Goal: Information Seeking & Learning: Learn about a topic

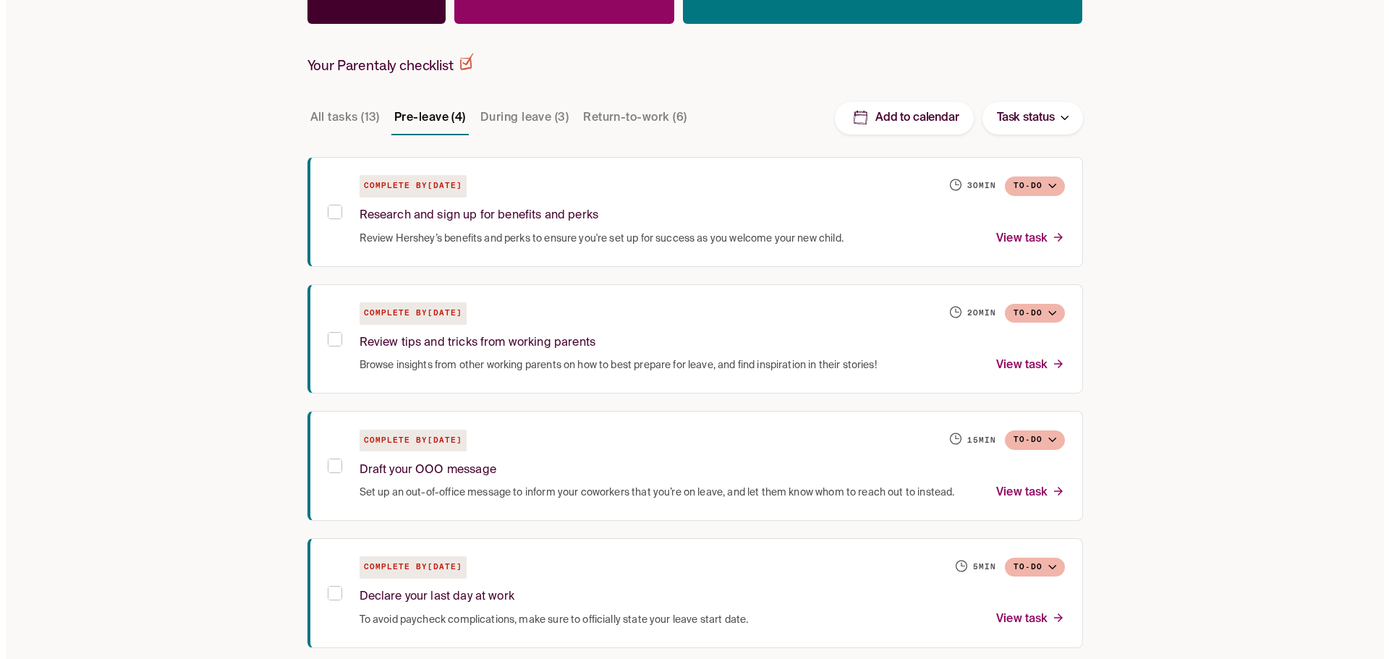
scroll to position [305, 0]
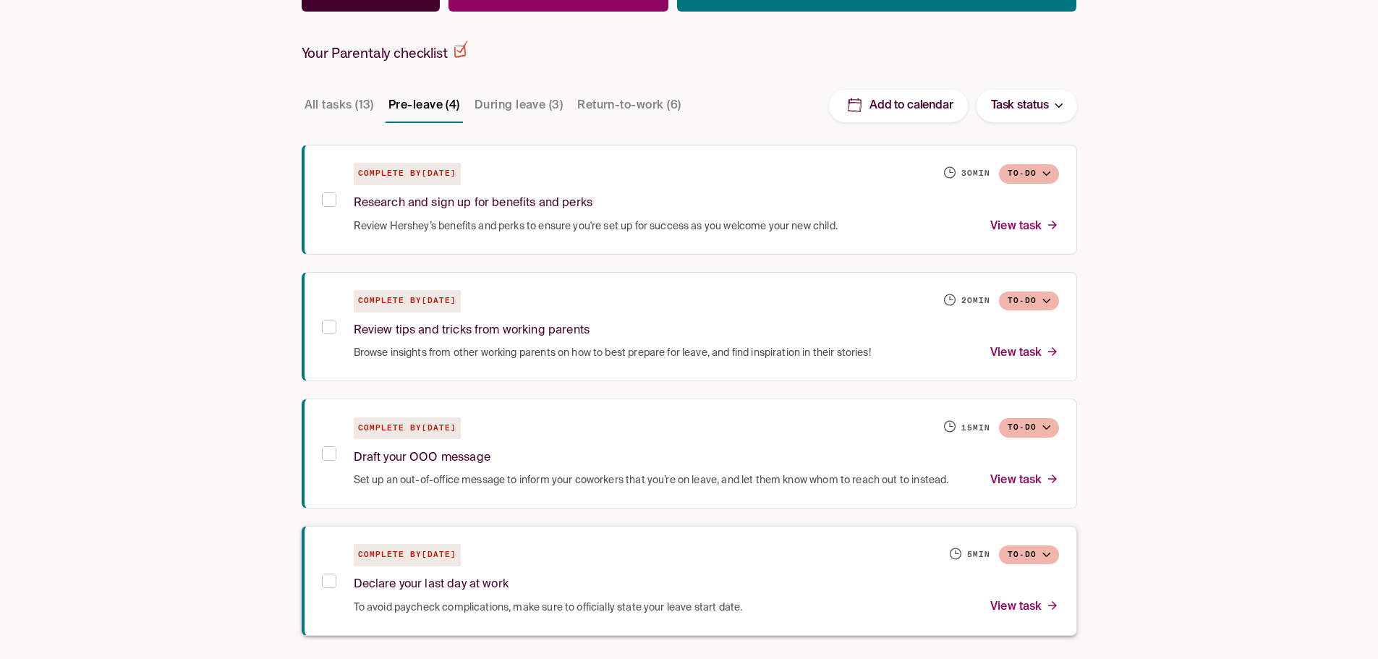
click at [696, 603] on span "To avoid paycheck complications, make sure to officially state your leave start…" at bounding box center [548, 607] width 389 height 14
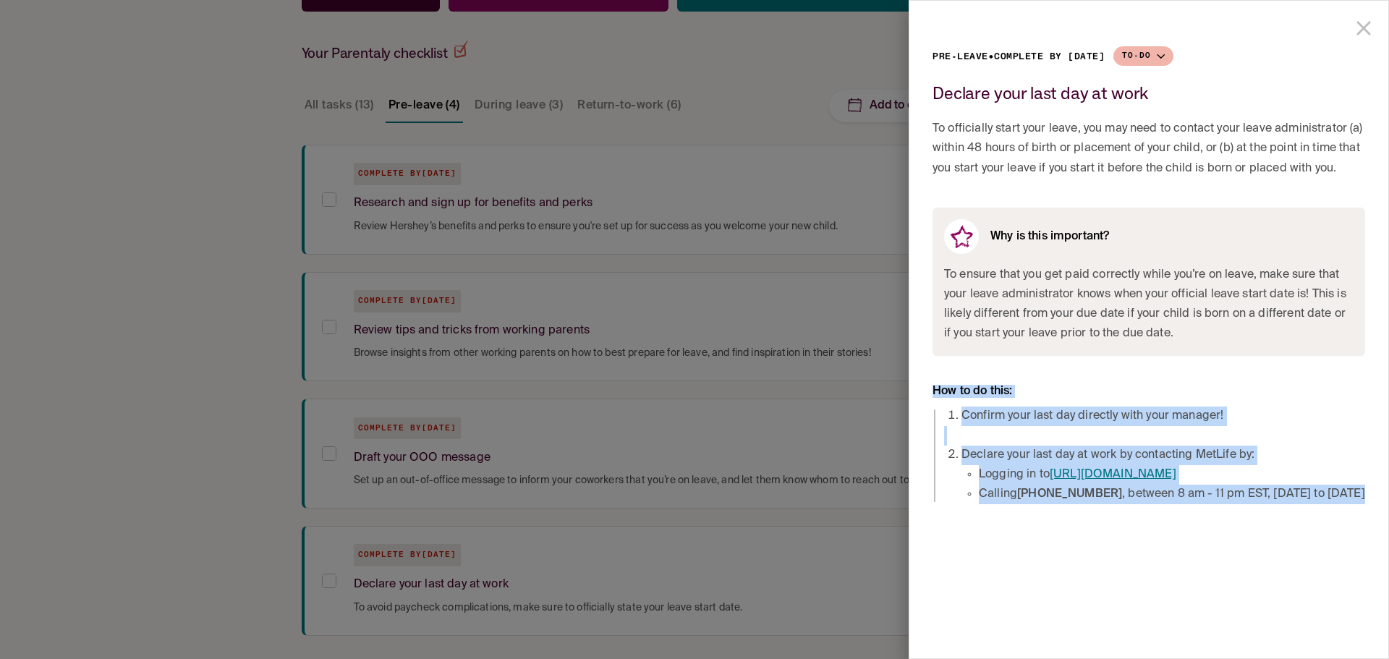
drag, startPoint x: 1344, startPoint y: 494, endPoint x: 932, endPoint y: 386, distance: 425.5
click at [932, 386] on div "Pre-leave • Complete by [DATE] To-do Declare your last day at work To officiall…" at bounding box center [1148, 259] width 479 height 516
copy div "How to do this: Confirm your last day directly with your manager! Declare your …"
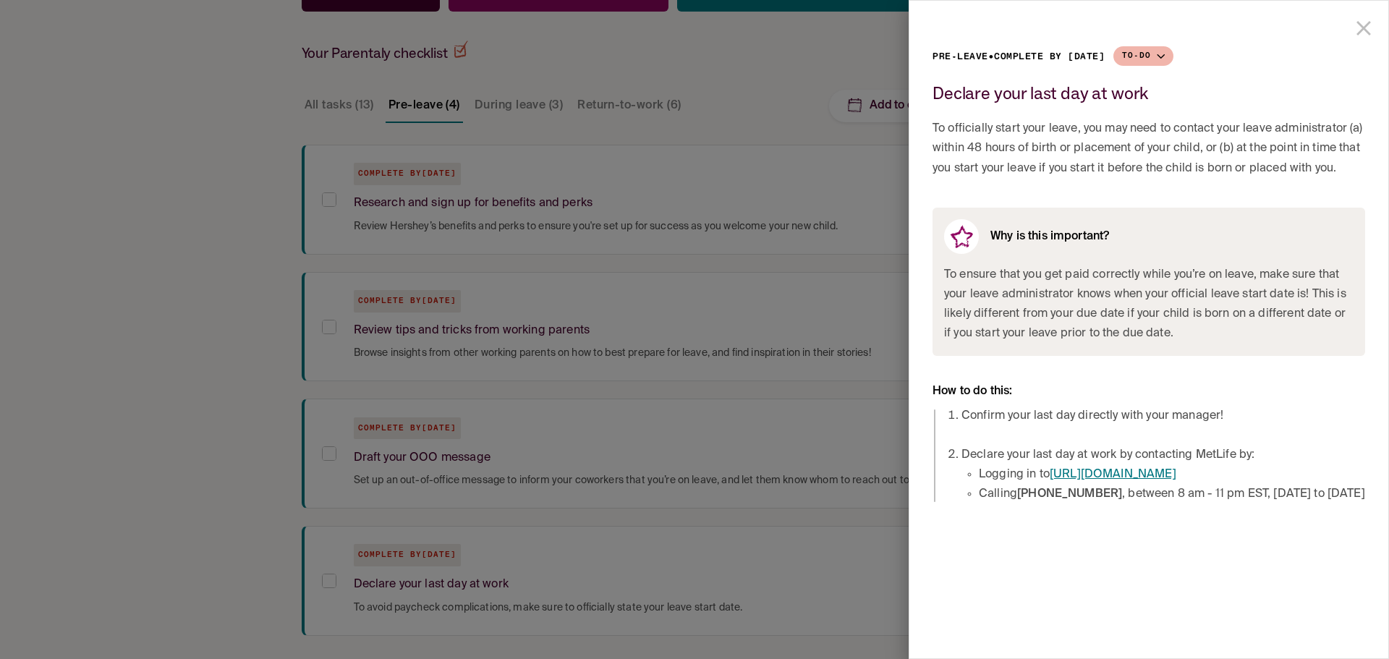
click at [649, 237] on div at bounding box center [694, 329] width 1389 height 659
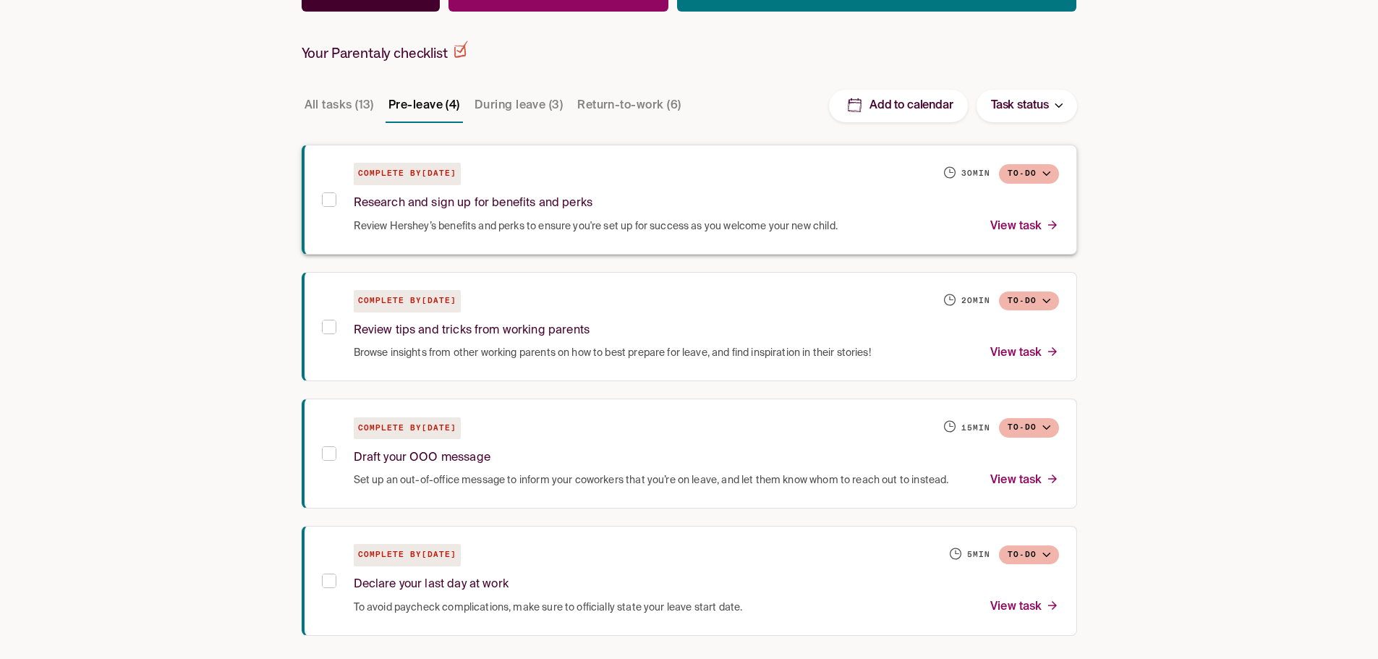
click at [649, 213] on div "Research and sign up for benefits and perks" at bounding box center [706, 200] width 705 height 31
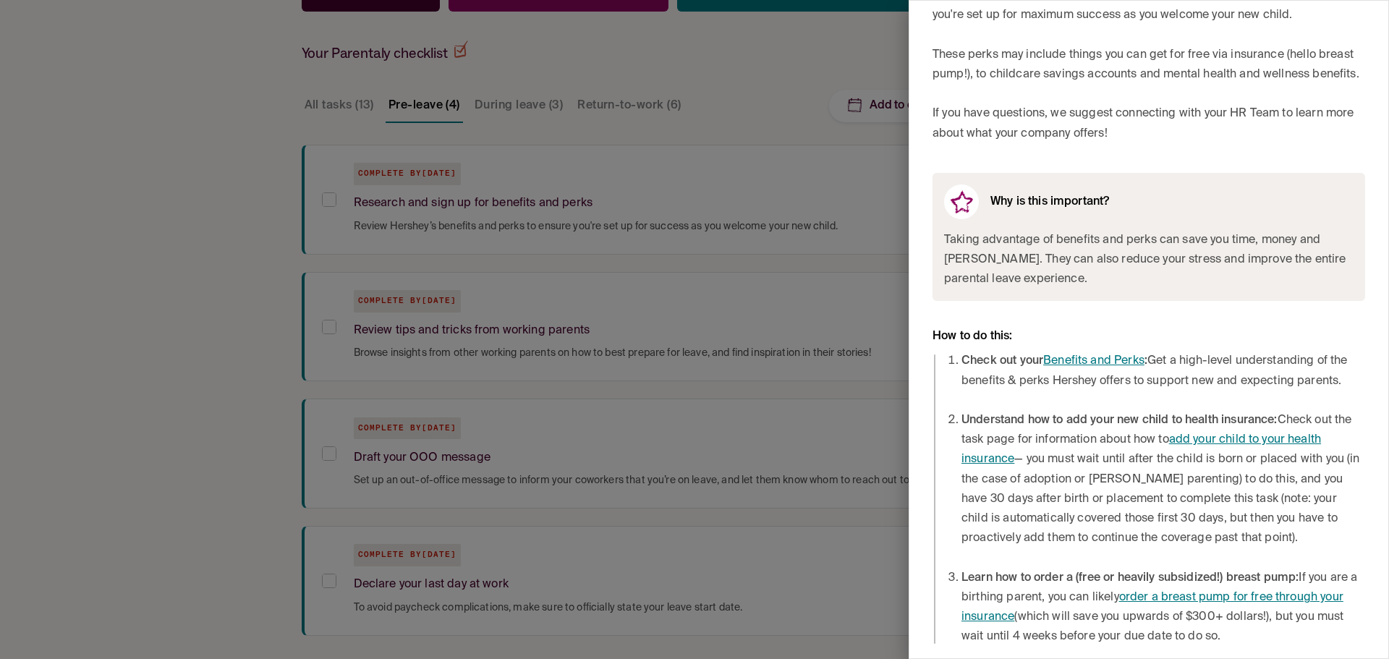
scroll to position [145, 0]
click at [1101, 367] on link "Benefits and Perks" at bounding box center [1093, 361] width 101 height 12
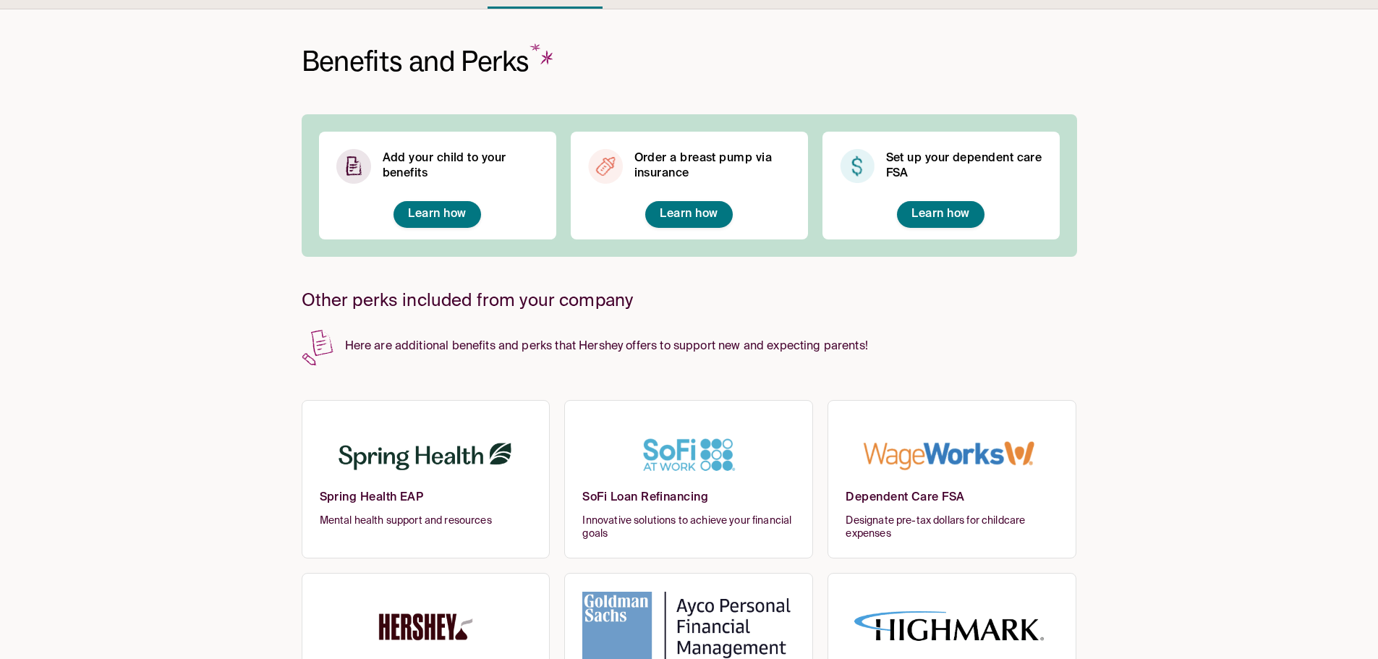
scroll to position [72, 0]
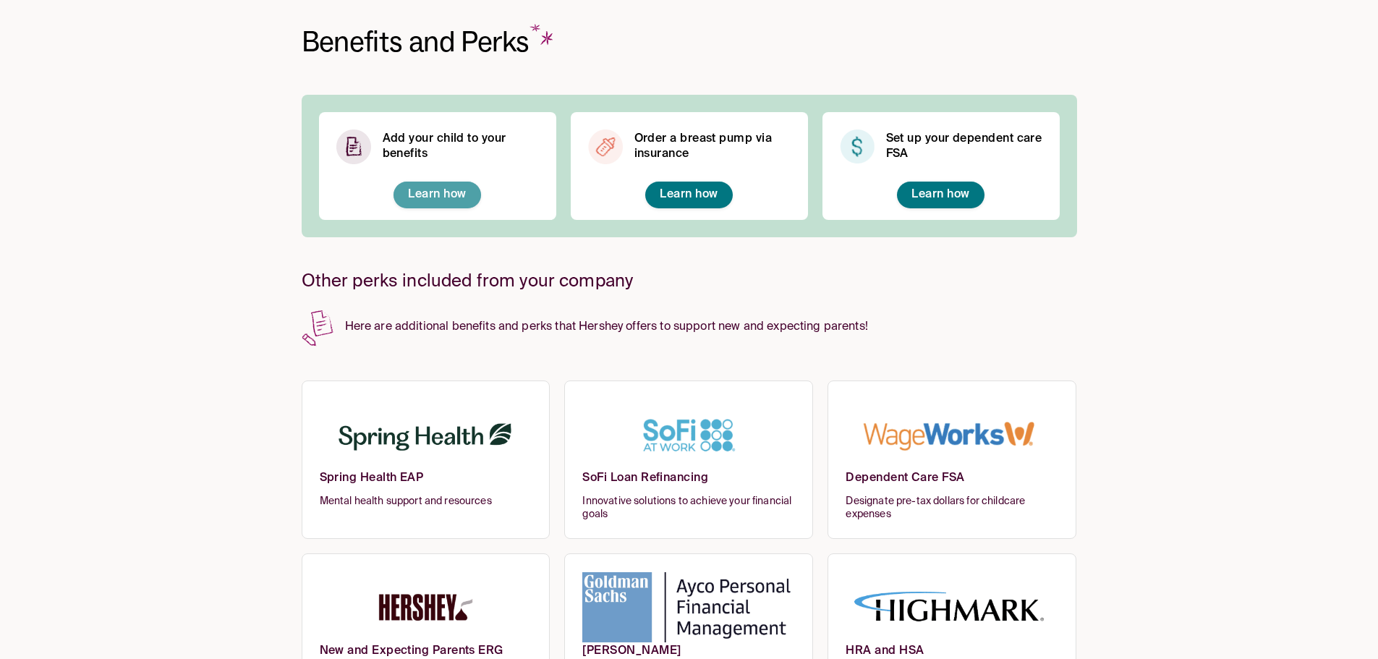
click at [459, 191] on span "Learn how" at bounding box center [437, 195] width 58 height 12
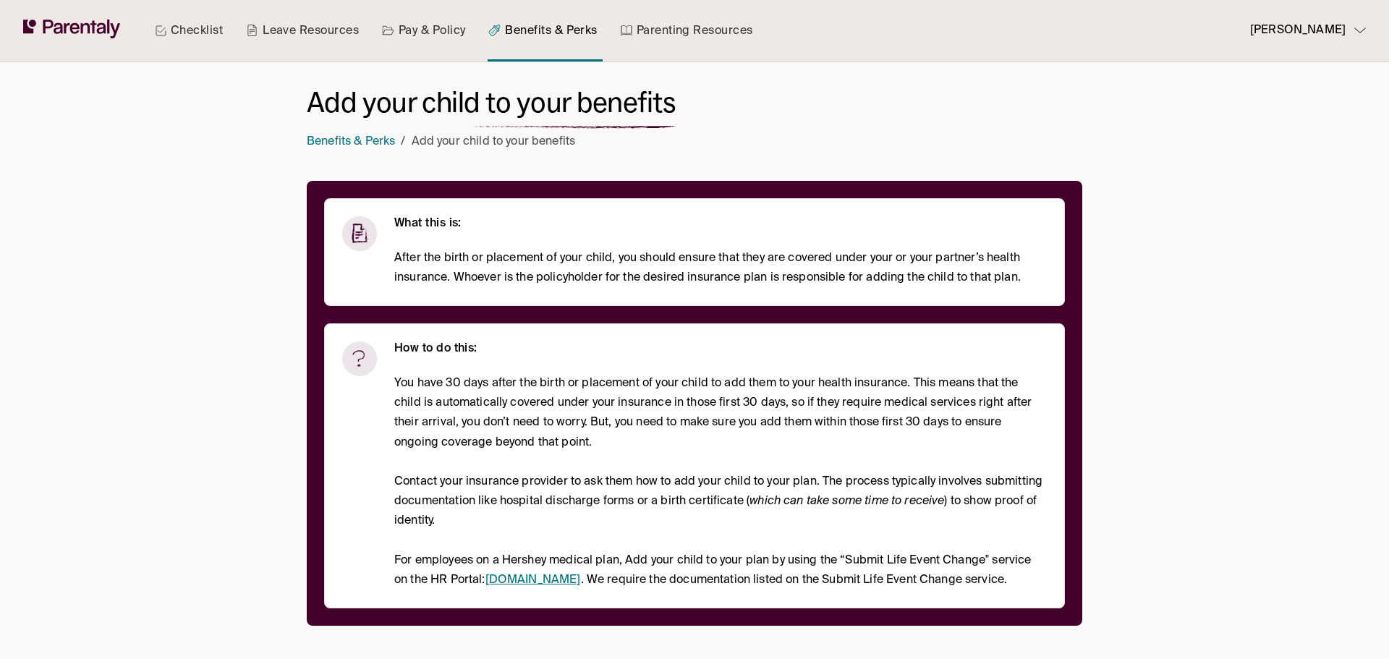
drag, startPoint x: 466, startPoint y: 178, endPoint x: 442, endPoint y: 310, distance: 134.5
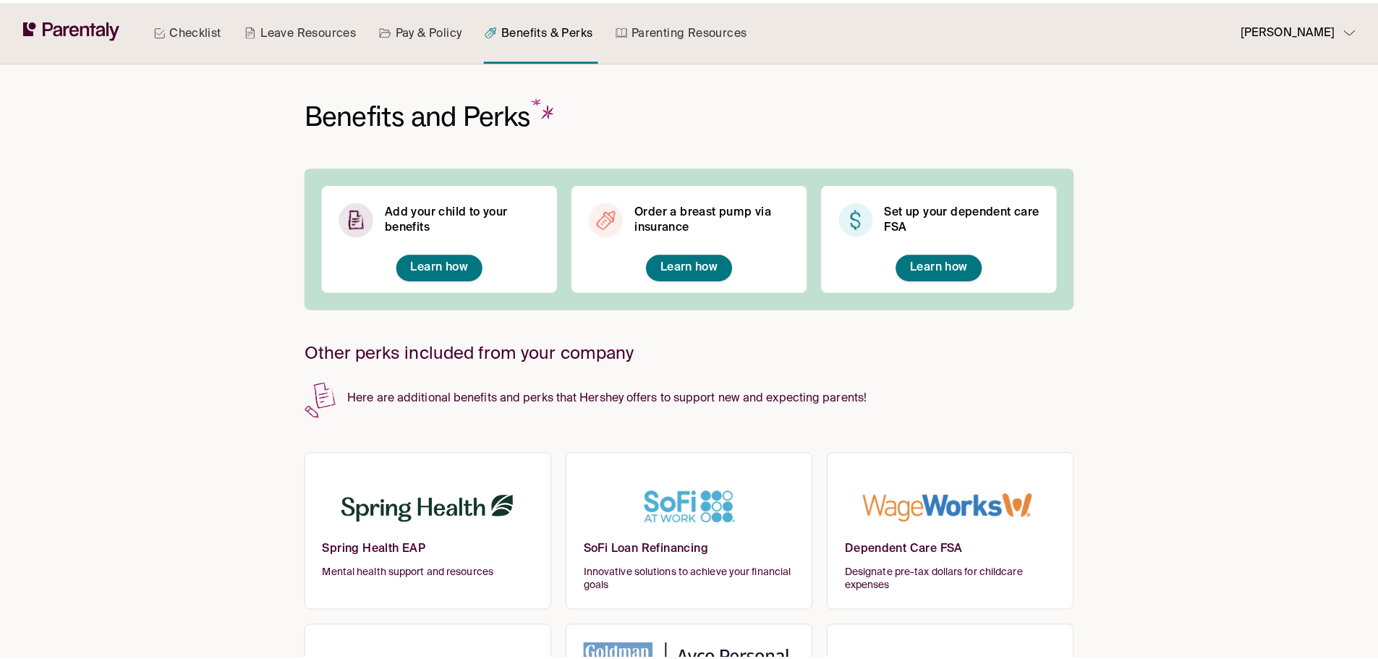
scroll to position [72, 0]
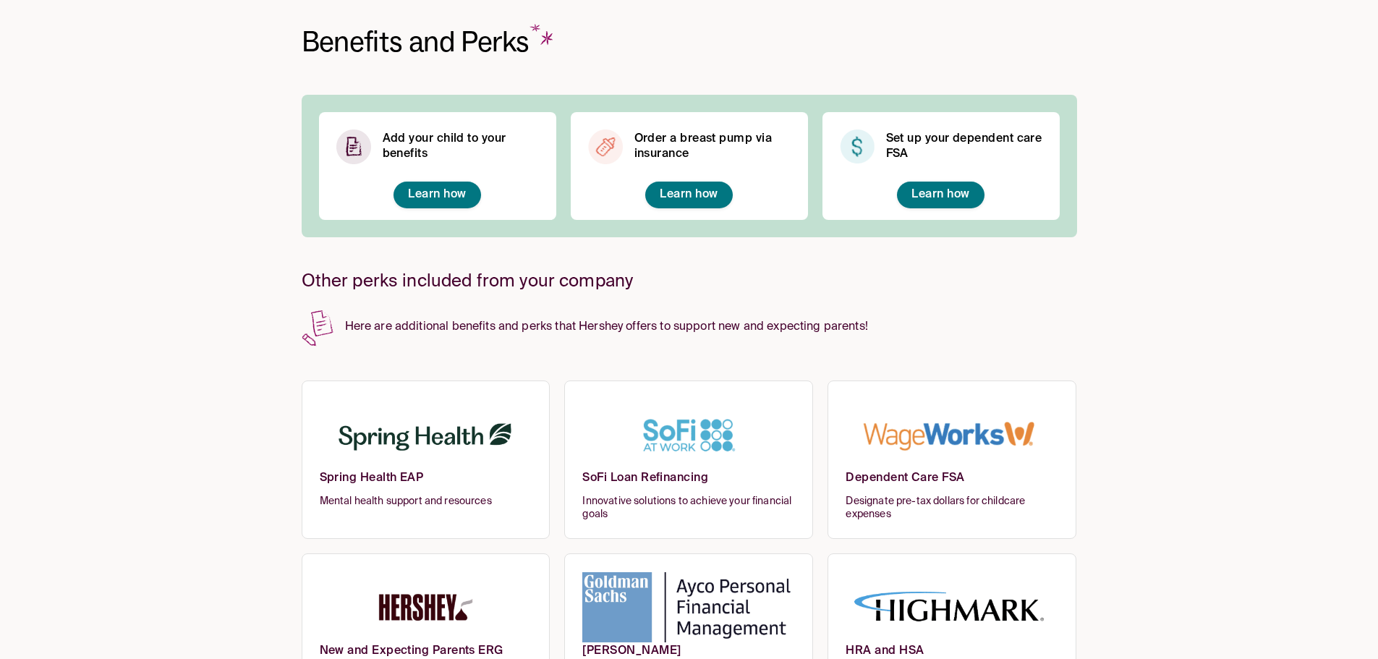
click at [700, 148] on h6 "Order a breast pump via insurance" at bounding box center [712, 147] width 156 height 30
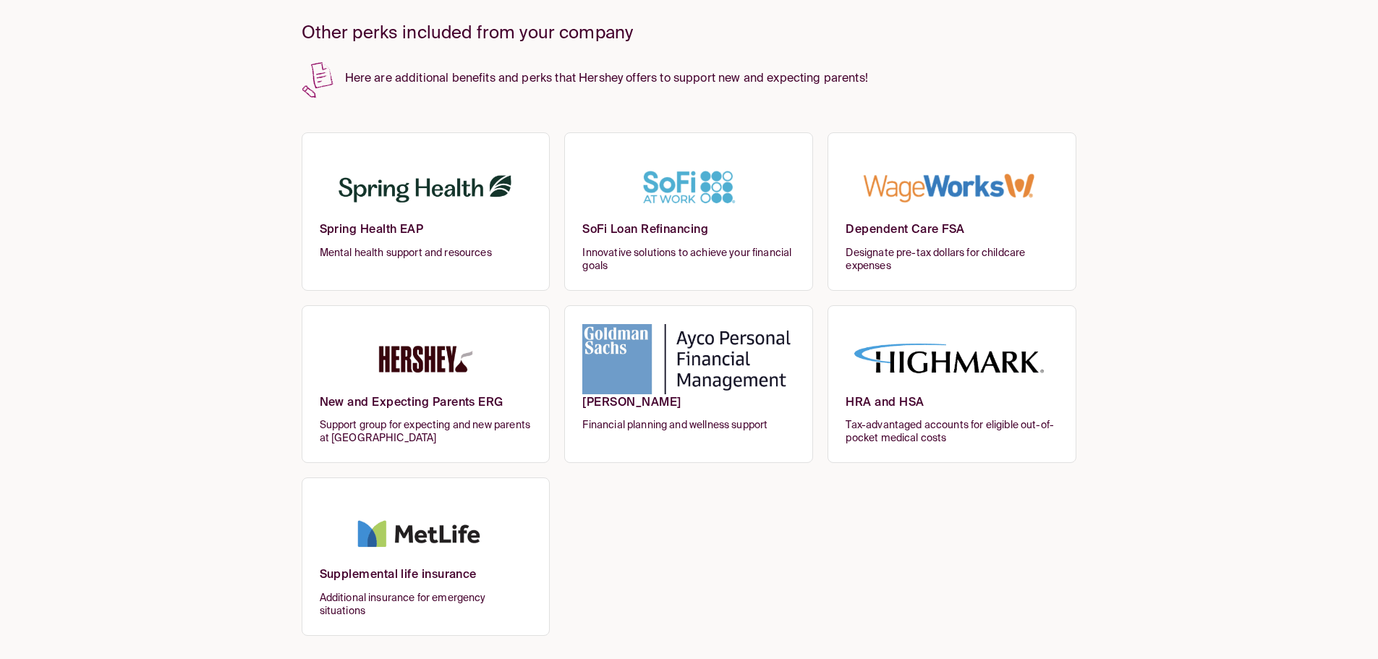
scroll to position [0, 0]
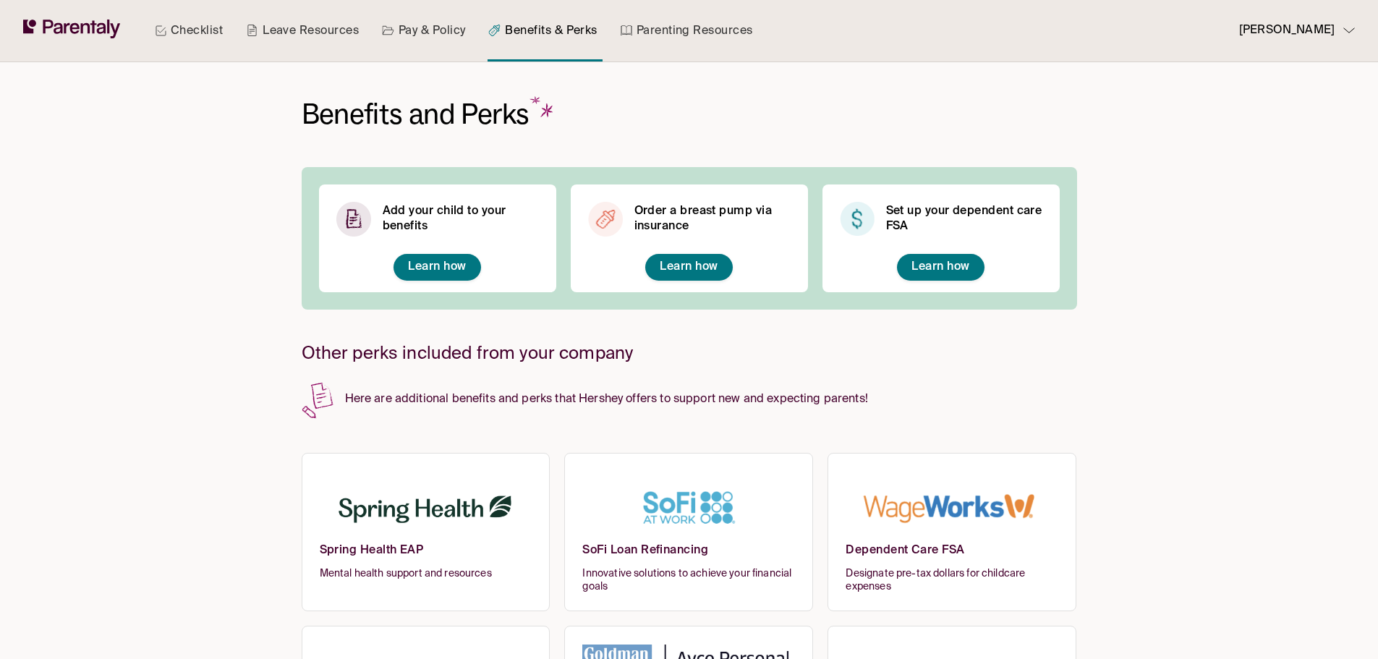
drag, startPoint x: 800, startPoint y: 608, endPoint x: 250, endPoint y: 108, distance: 743.1
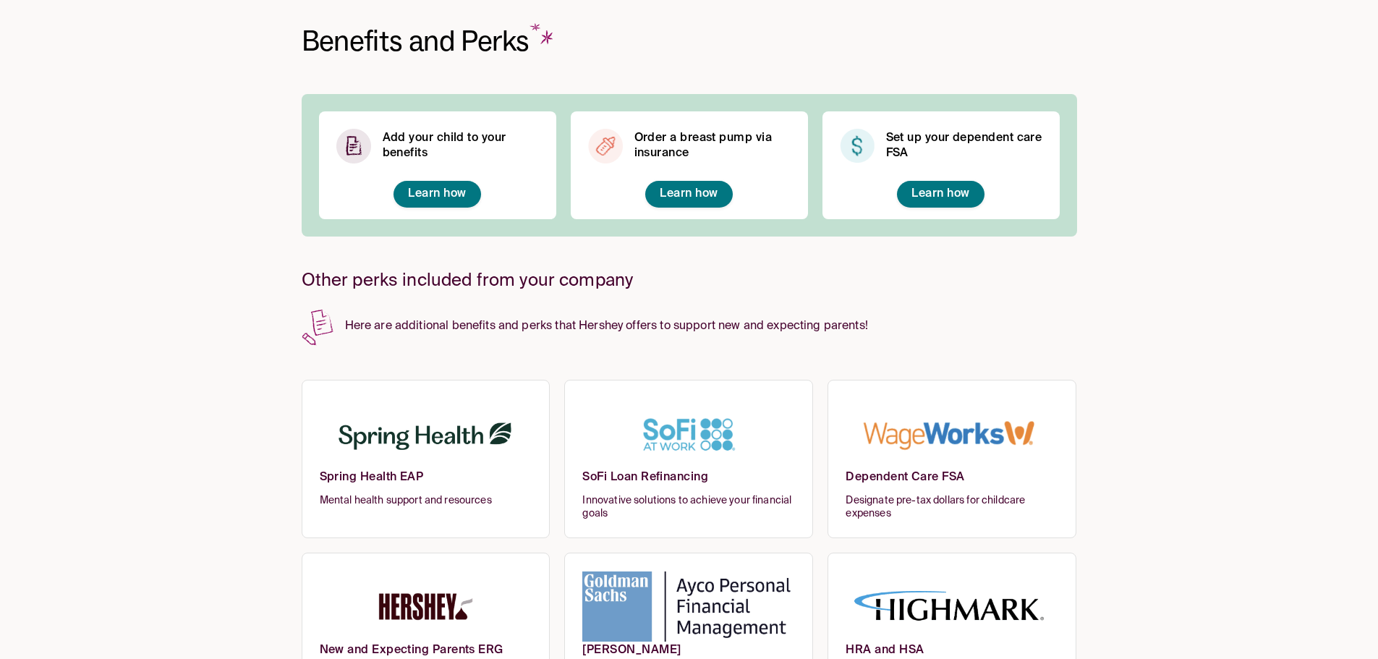
scroll to position [72, 0]
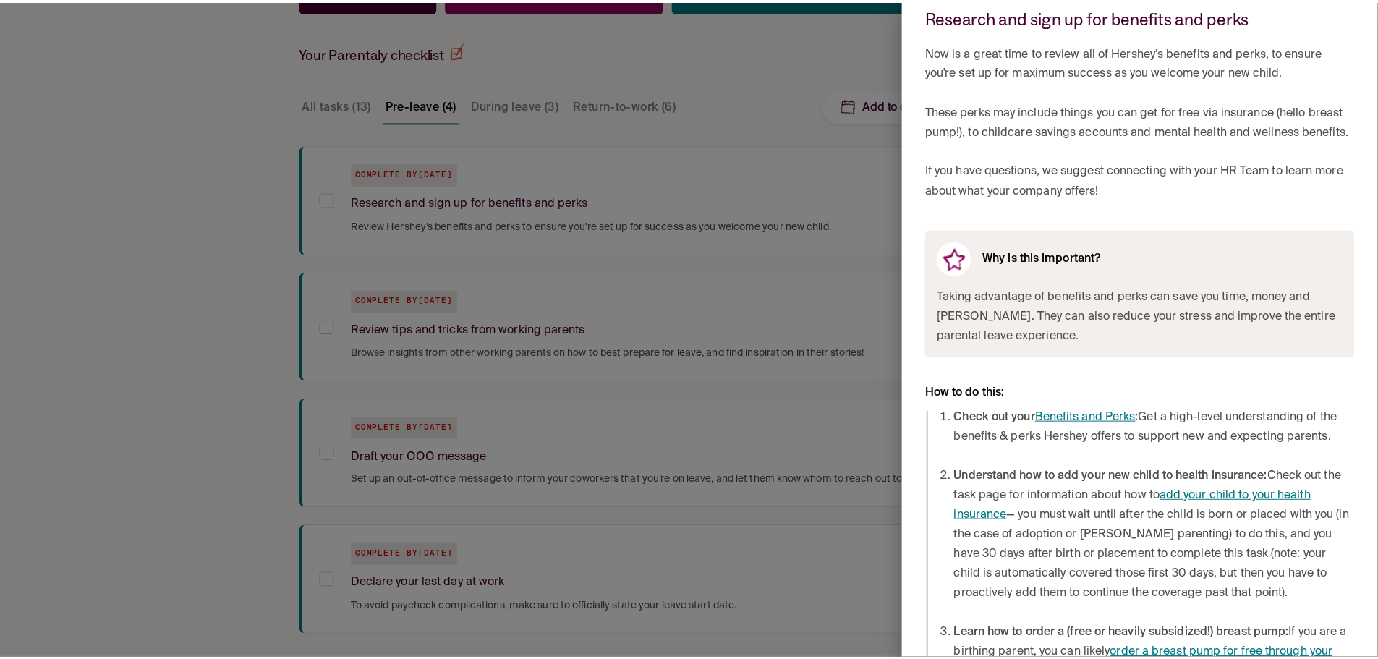
scroll to position [173, 0]
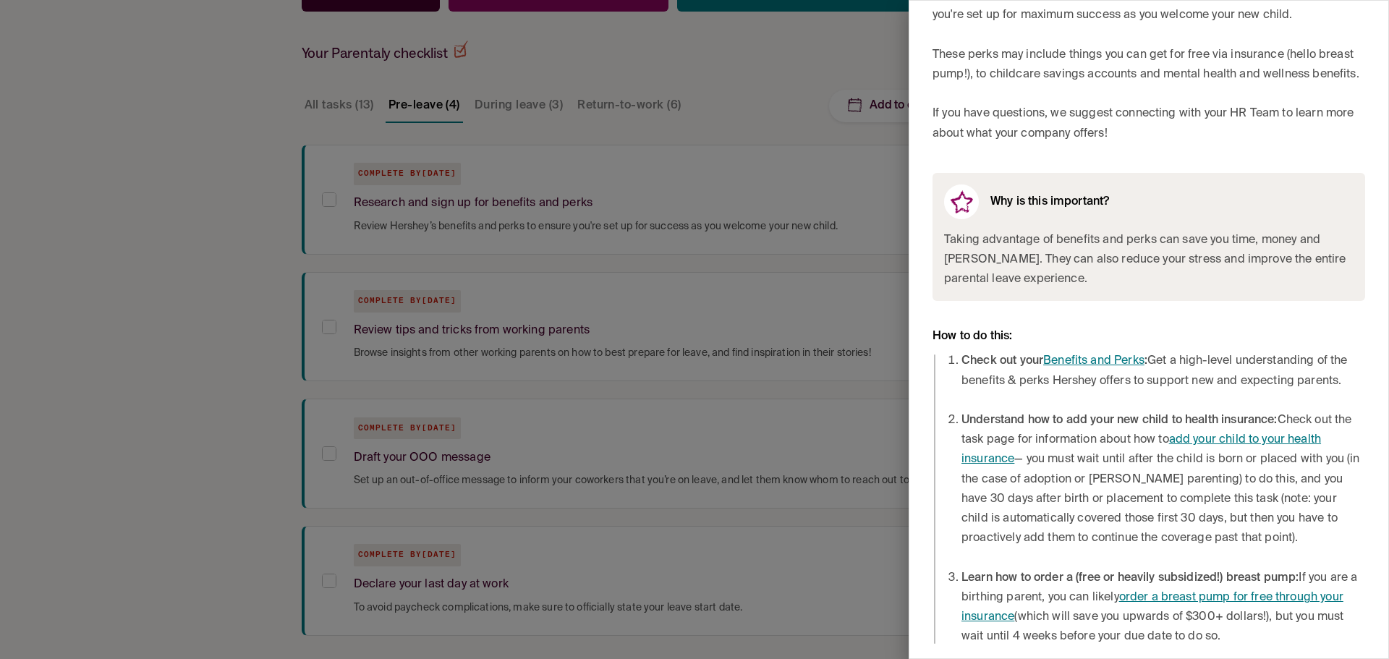
click at [524, 90] on div at bounding box center [694, 329] width 1389 height 659
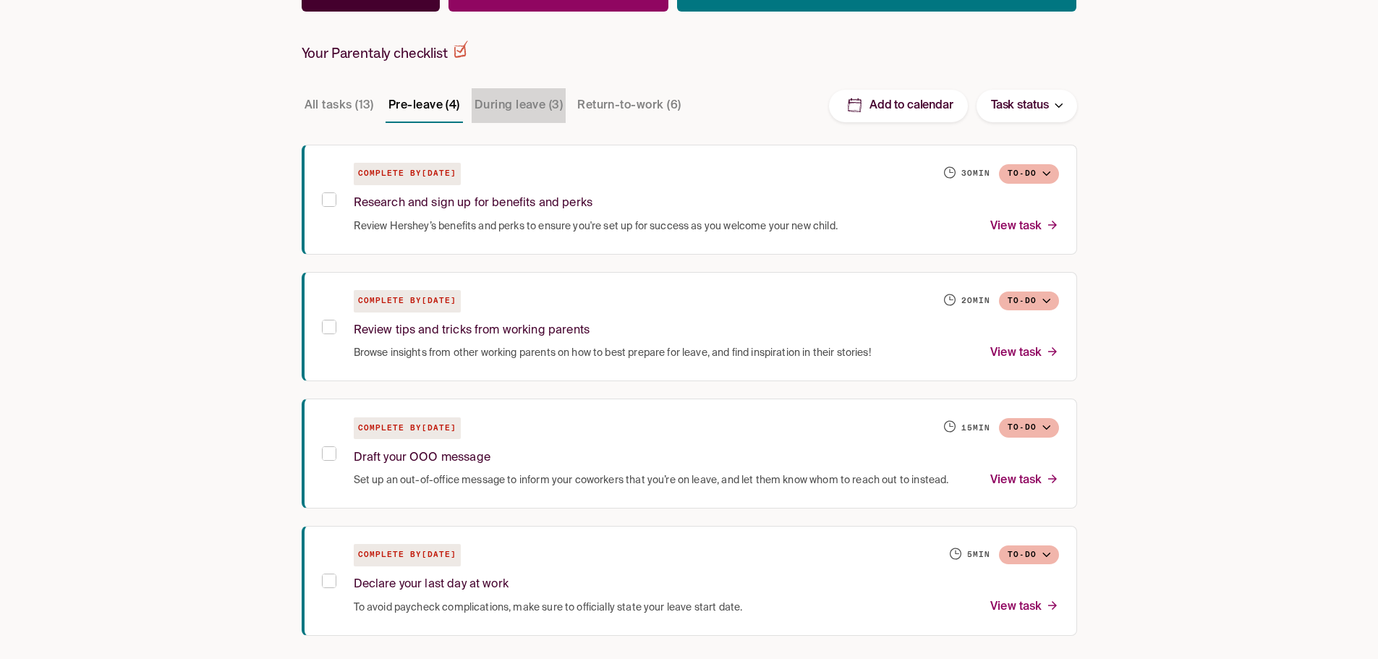
click at [510, 106] on button "During leave (3)" at bounding box center [519, 105] width 94 height 35
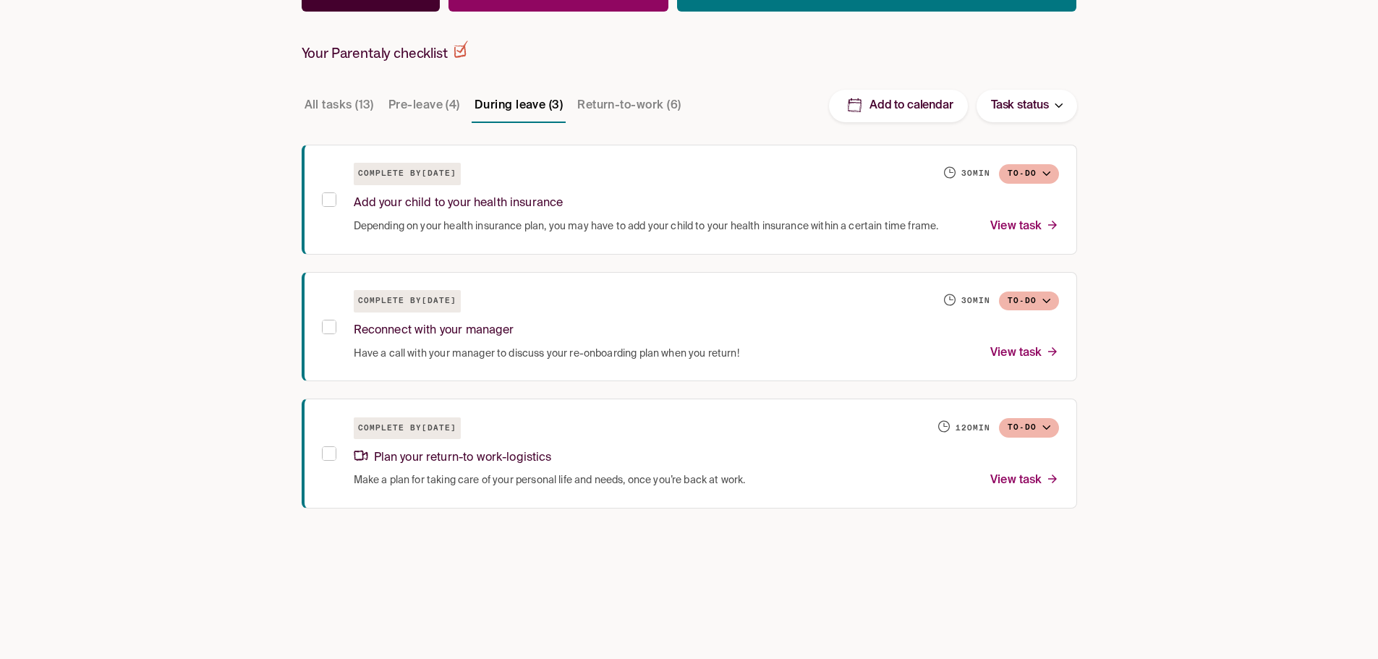
click at [423, 105] on button "Pre-leave (4)" at bounding box center [424, 105] width 77 height 35
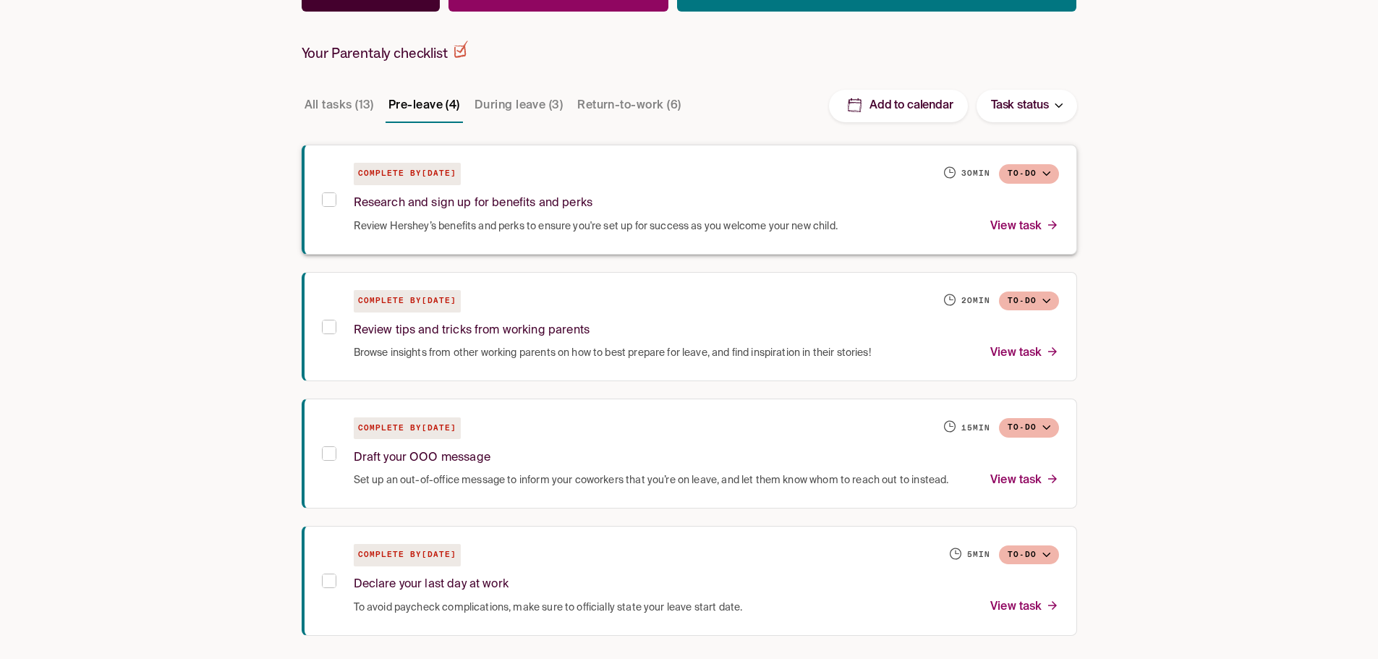
click at [596, 212] on div "Research and sign up for benefits and perks" at bounding box center [706, 200] width 705 height 31
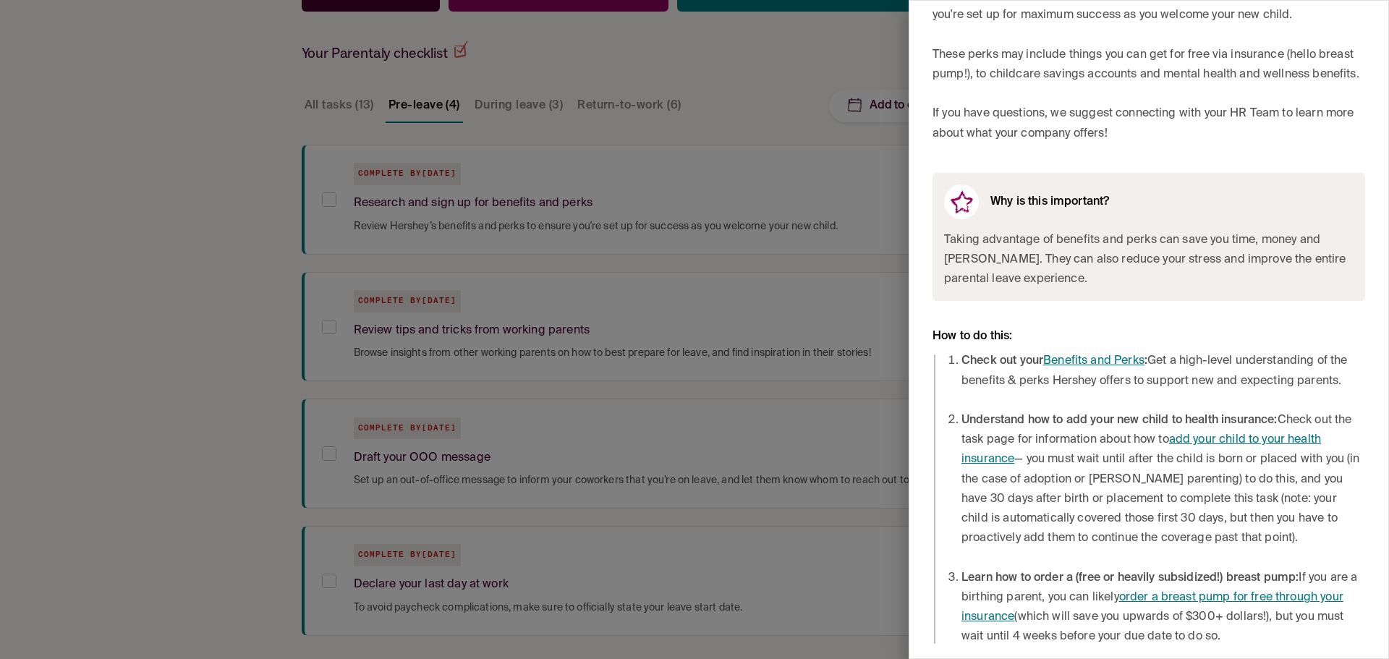
scroll to position [173, 0]
drag, startPoint x: 1098, startPoint y: 263, endPoint x: 1090, endPoint y: 294, distance: 31.9
click at [1045, 368] on li "Check out your Benefits and Perks : Get a high-level understanding of the benef…" at bounding box center [1164, 371] width 404 height 39
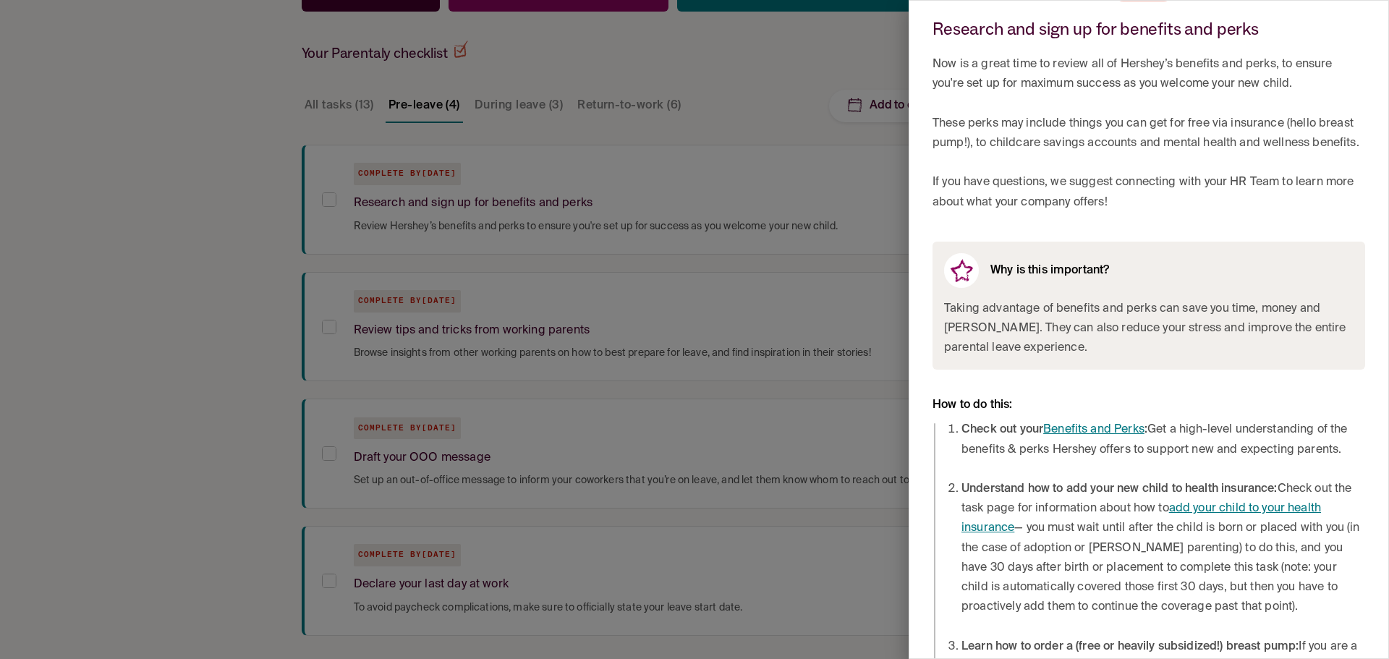
scroll to position [0, 0]
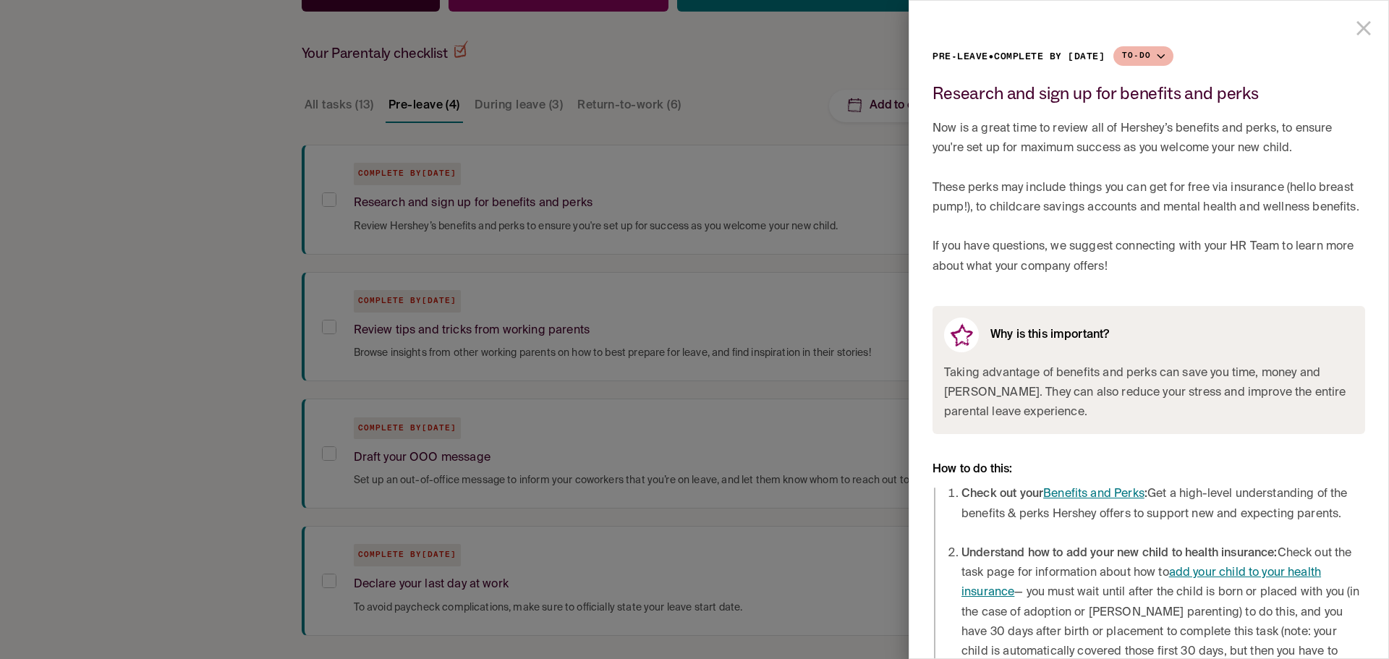
click at [779, 166] on div at bounding box center [694, 329] width 1389 height 659
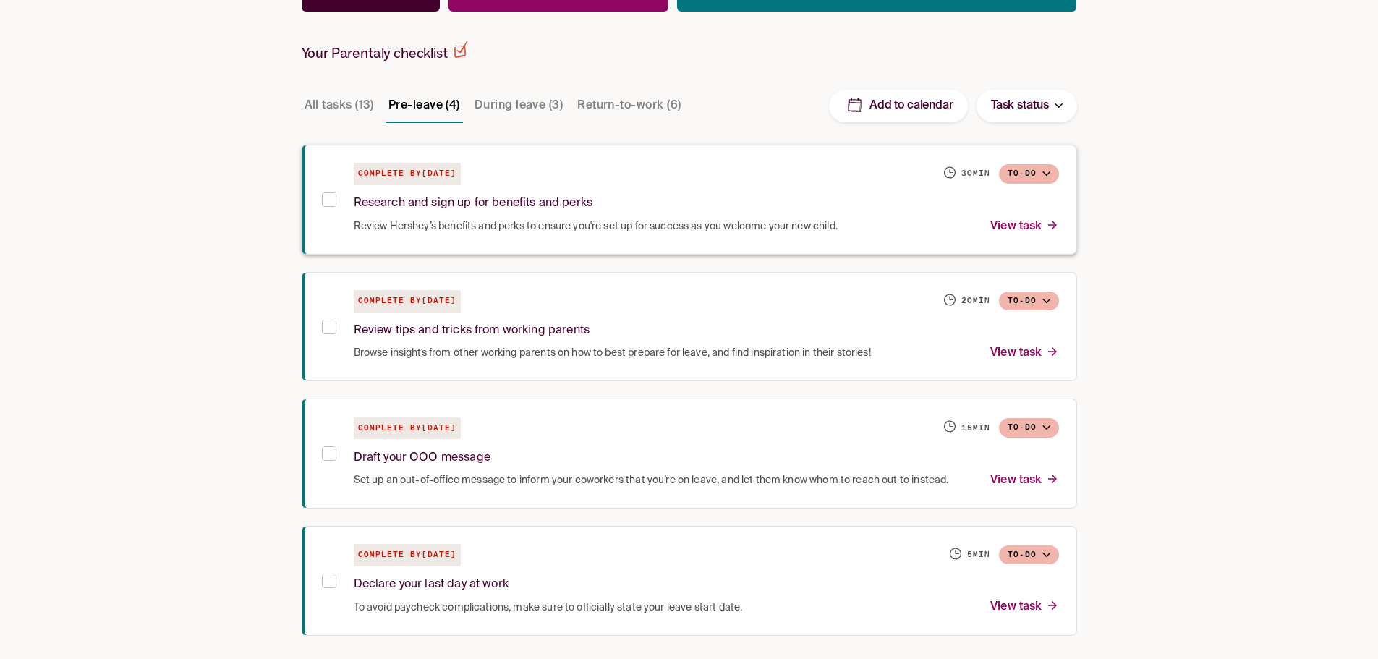
click at [318, 202] on div "Complete by [DATE] 30 min To-do Research and sign up for benefits and perks Rev…" at bounding box center [690, 200] width 776 height 110
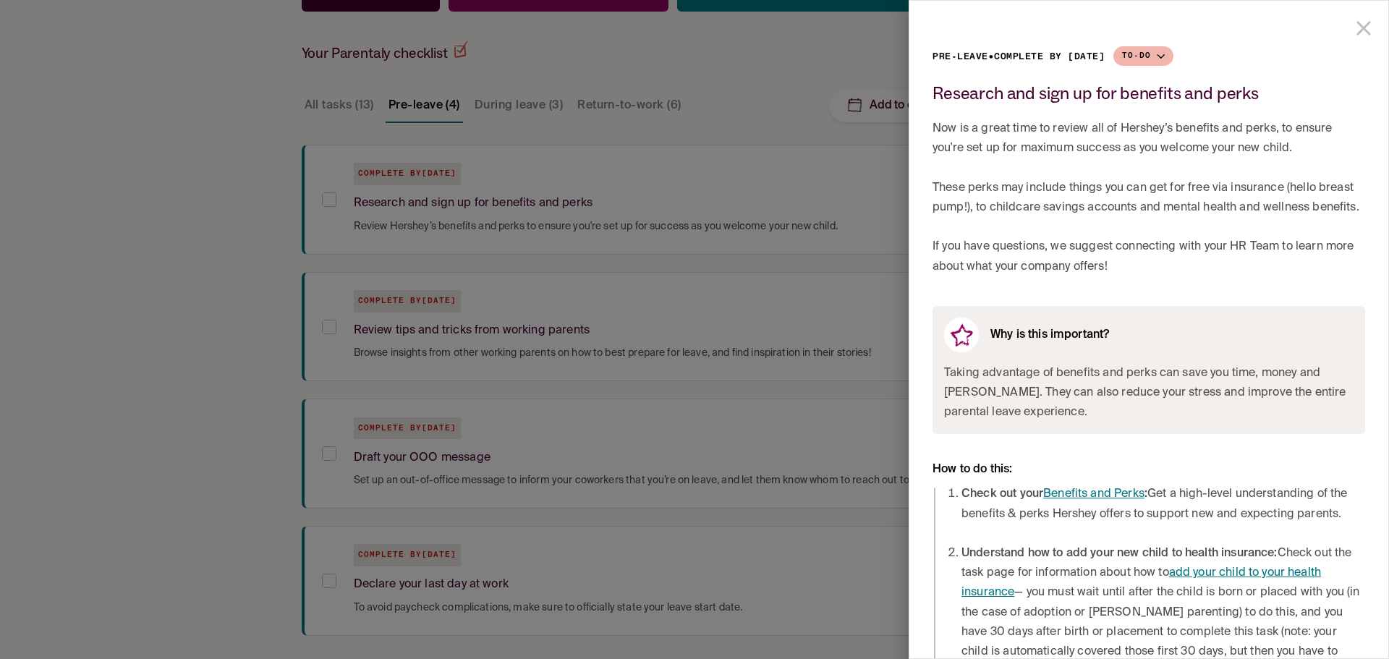
click at [1358, 24] on icon "close drawer" at bounding box center [1364, 28] width 14 height 14
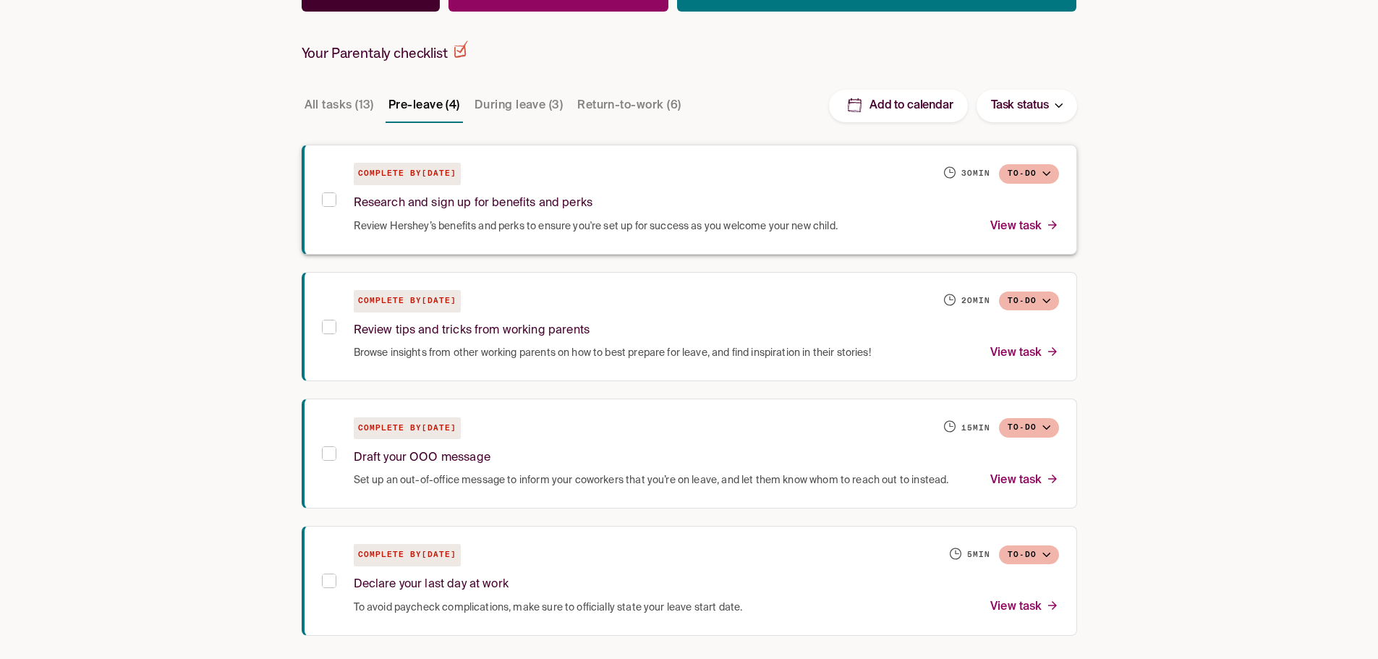
click at [336, 196] on icon at bounding box center [329, 199] width 17 height 17
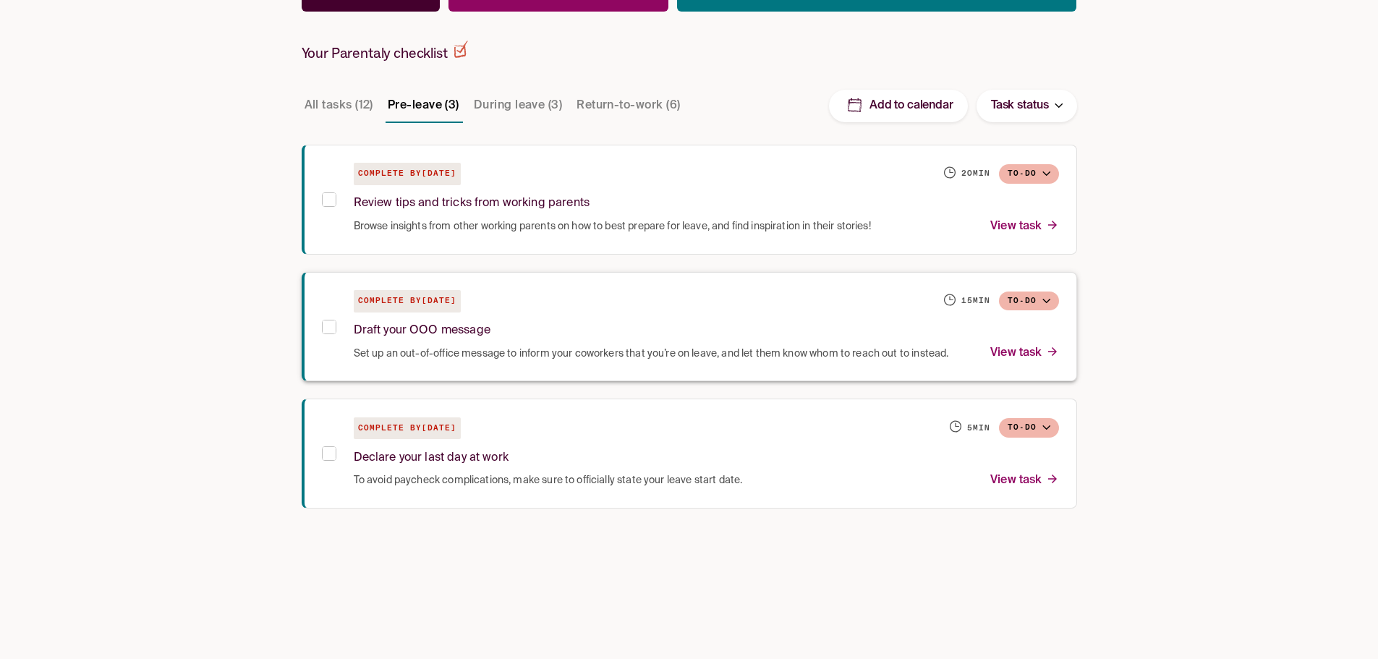
click at [517, 348] on span "Set up an out-of-office message to inform your coworkers that you’re on leave, …" at bounding box center [651, 354] width 595 height 14
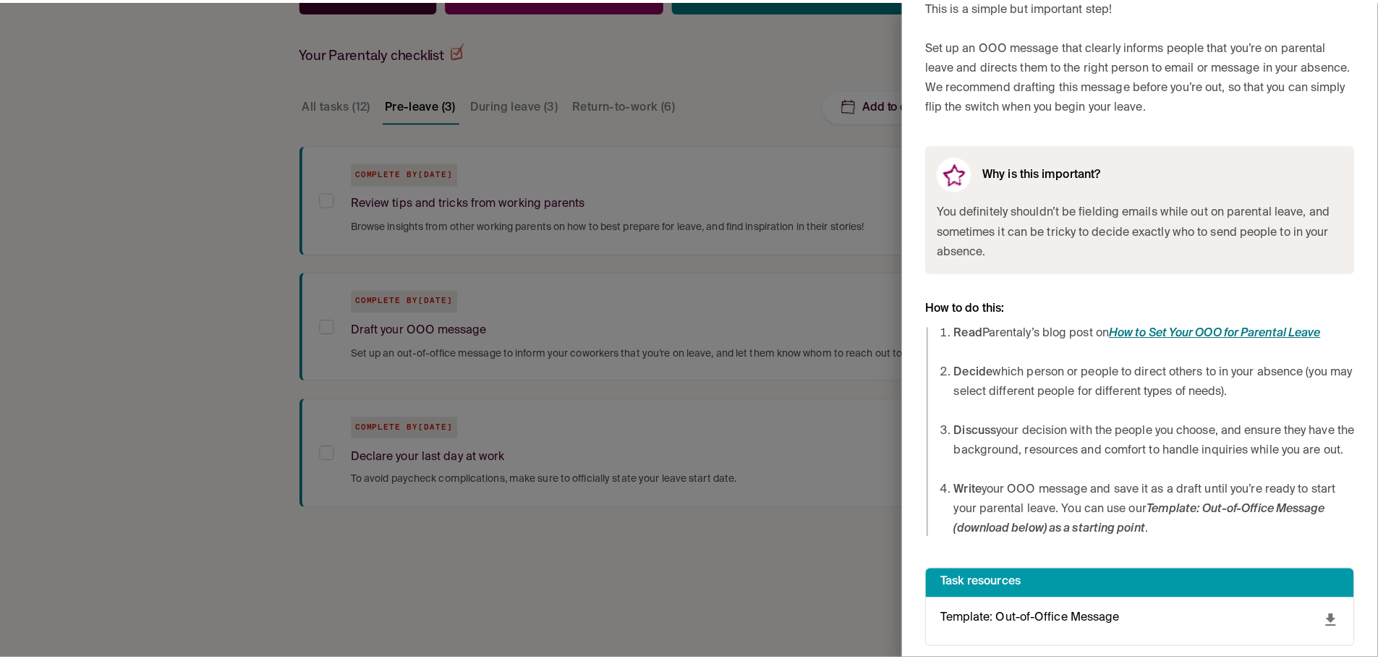
scroll to position [143, 0]
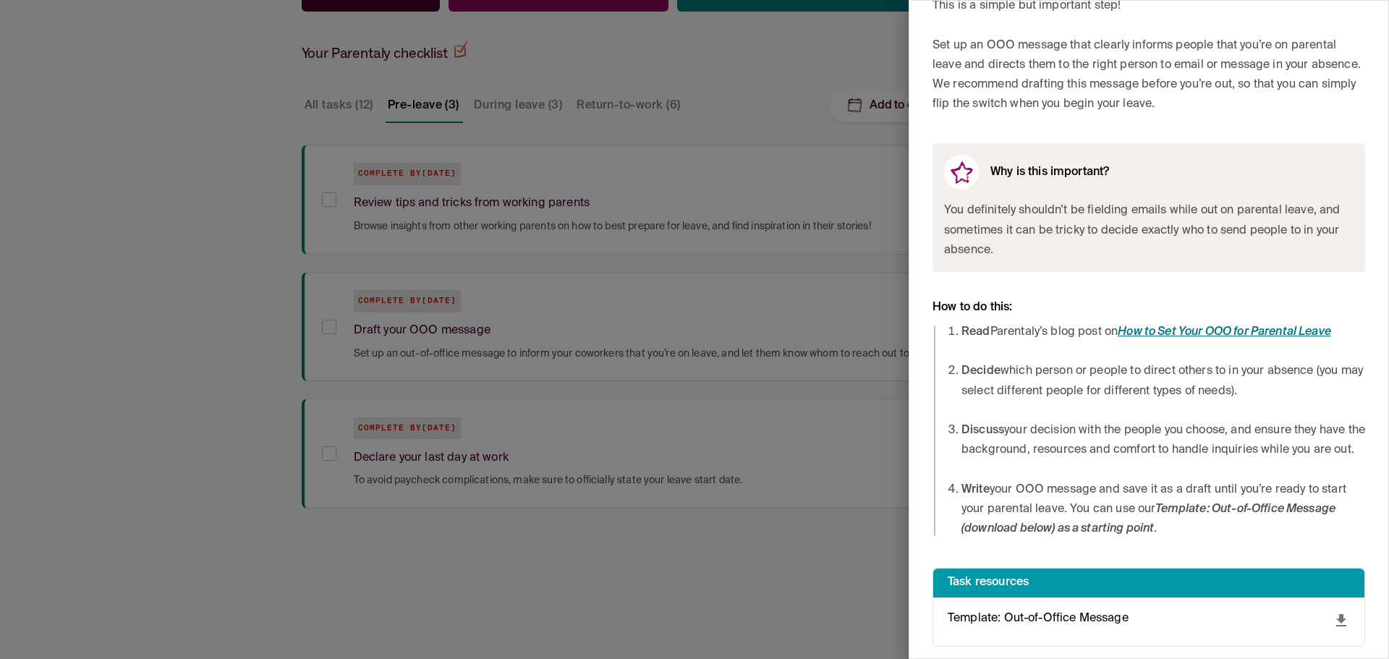
drag, startPoint x: 713, startPoint y: 237, endPoint x: 699, endPoint y: 235, distance: 14.5
click at [713, 235] on div at bounding box center [694, 329] width 1389 height 659
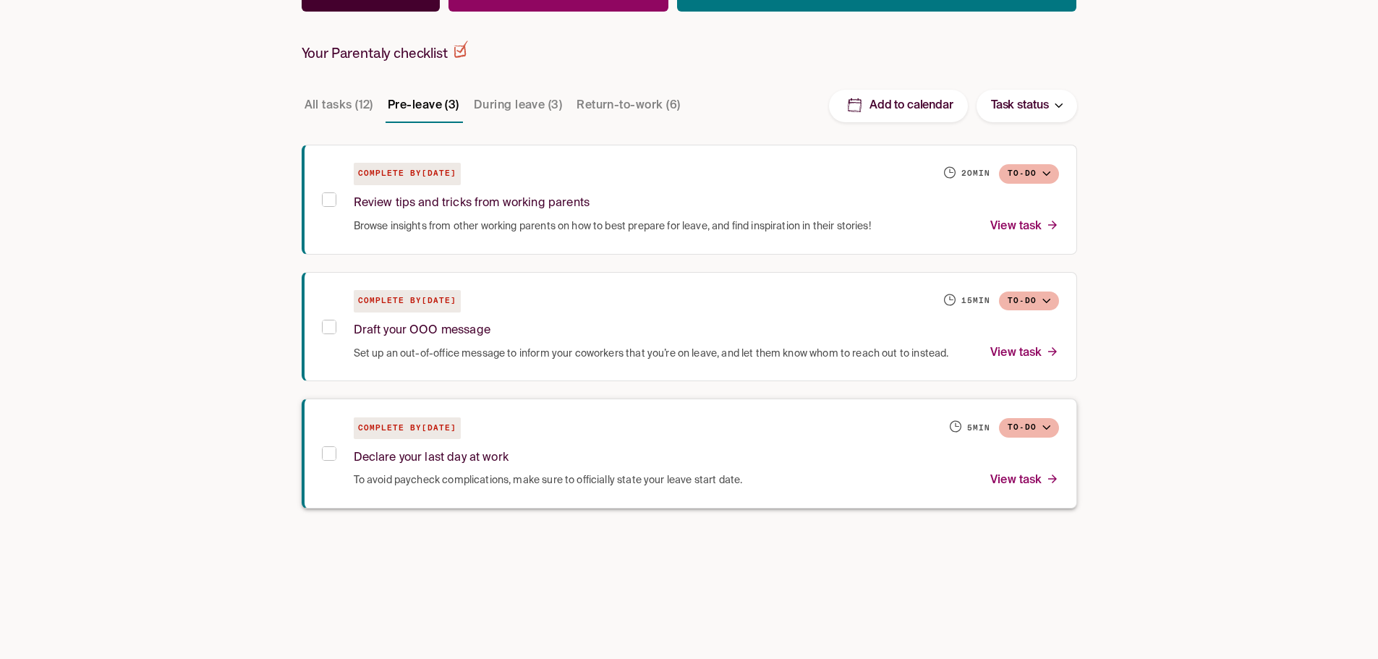
click at [550, 475] on span "To avoid paycheck complications, make sure to officially state your leave start…" at bounding box center [548, 480] width 389 height 14
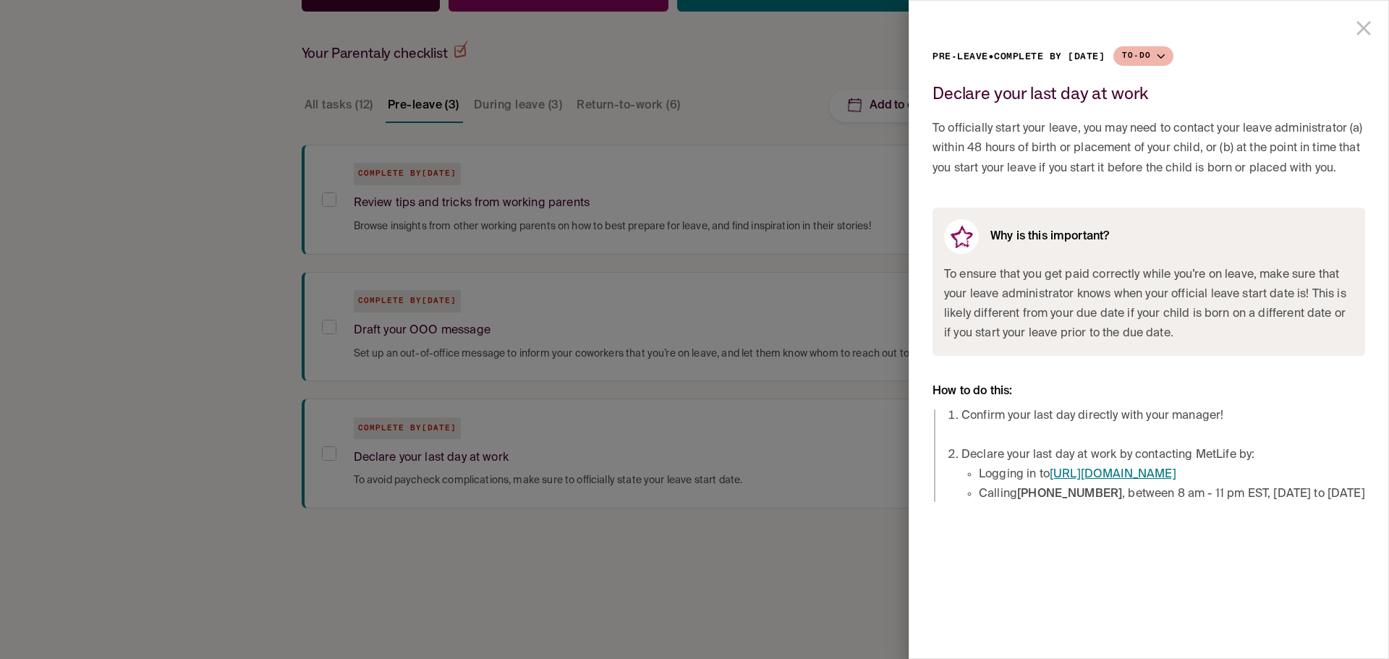
click at [456, 540] on div at bounding box center [694, 329] width 1389 height 659
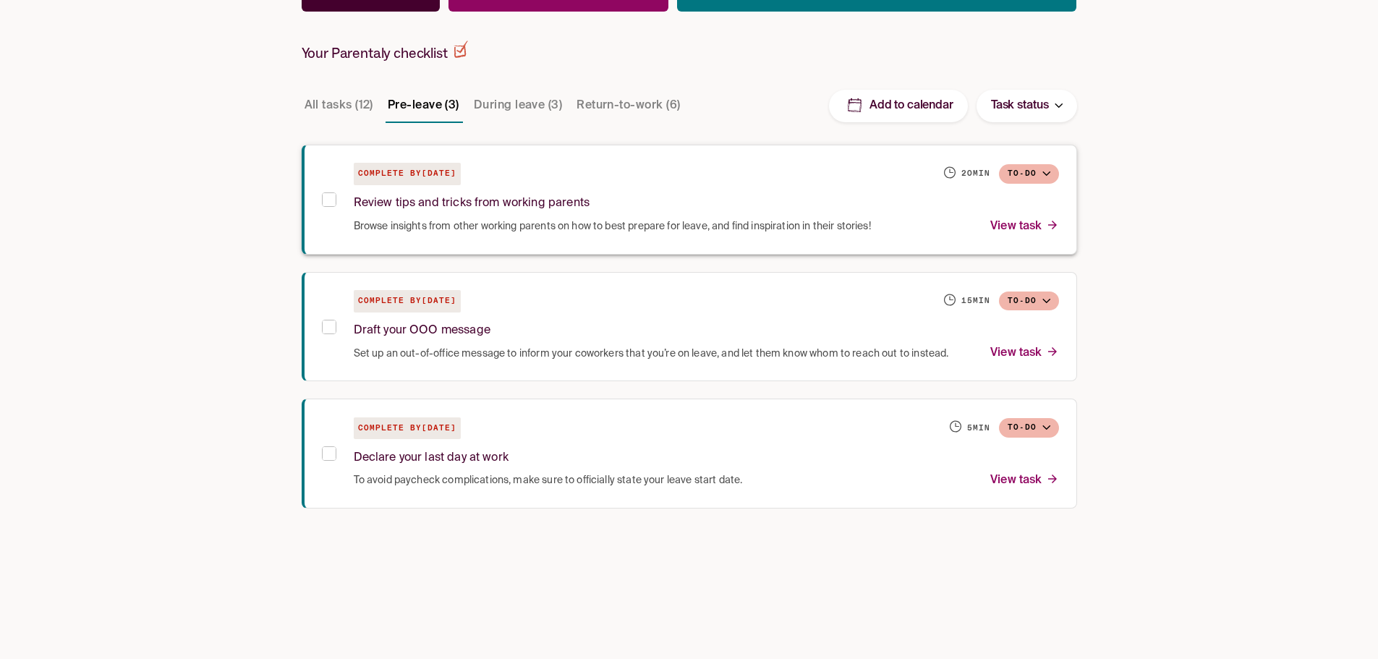
click at [418, 202] on p "Review tips and tricks from working parents" at bounding box center [472, 204] width 236 height 20
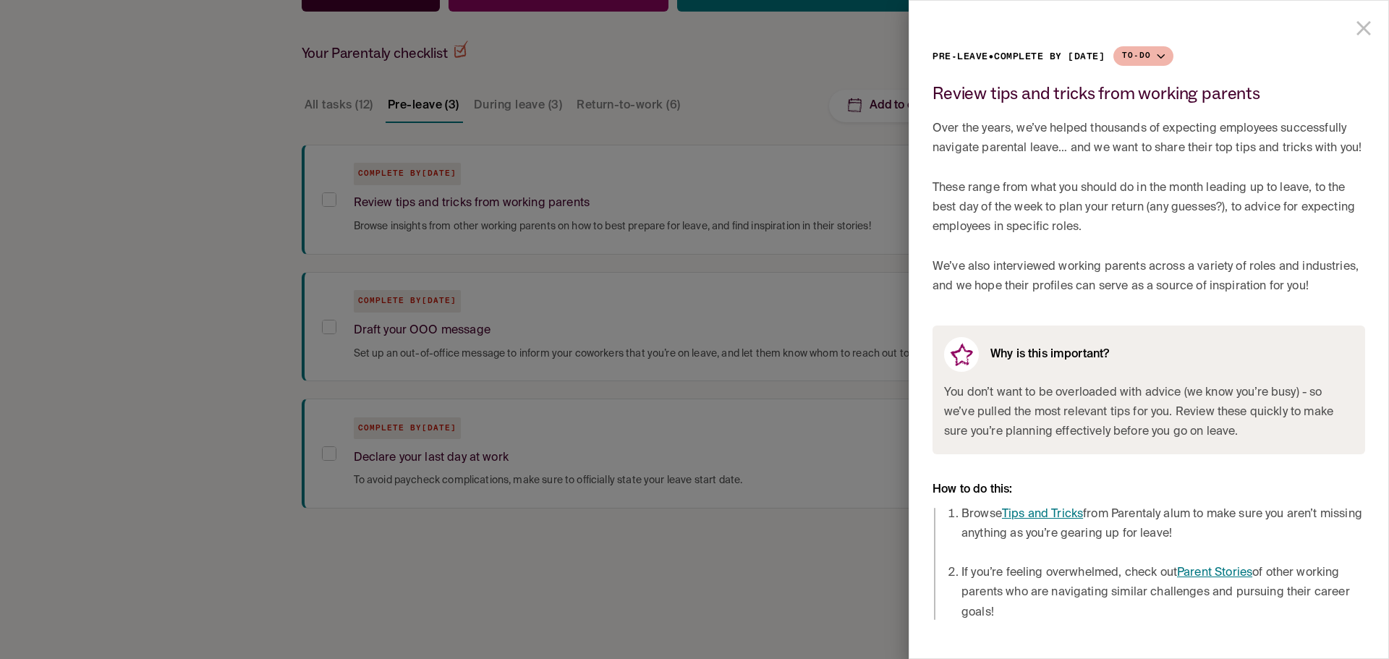
drag, startPoint x: 1128, startPoint y: 284, endPoint x: 1113, endPoint y: 381, distance: 98.1
click at [1048, 510] on link "Tips and Tricks" at bounding box center [1042, 515] width 81 height 12
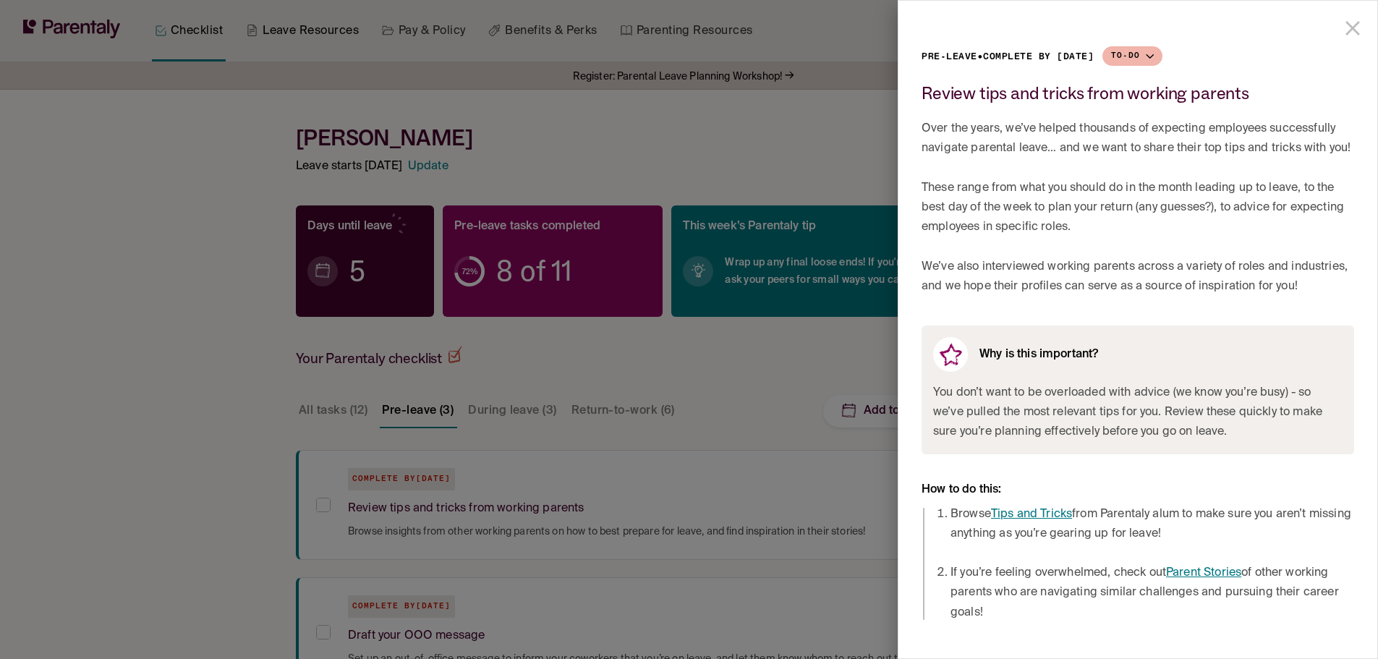
scroll to position [178, 0]
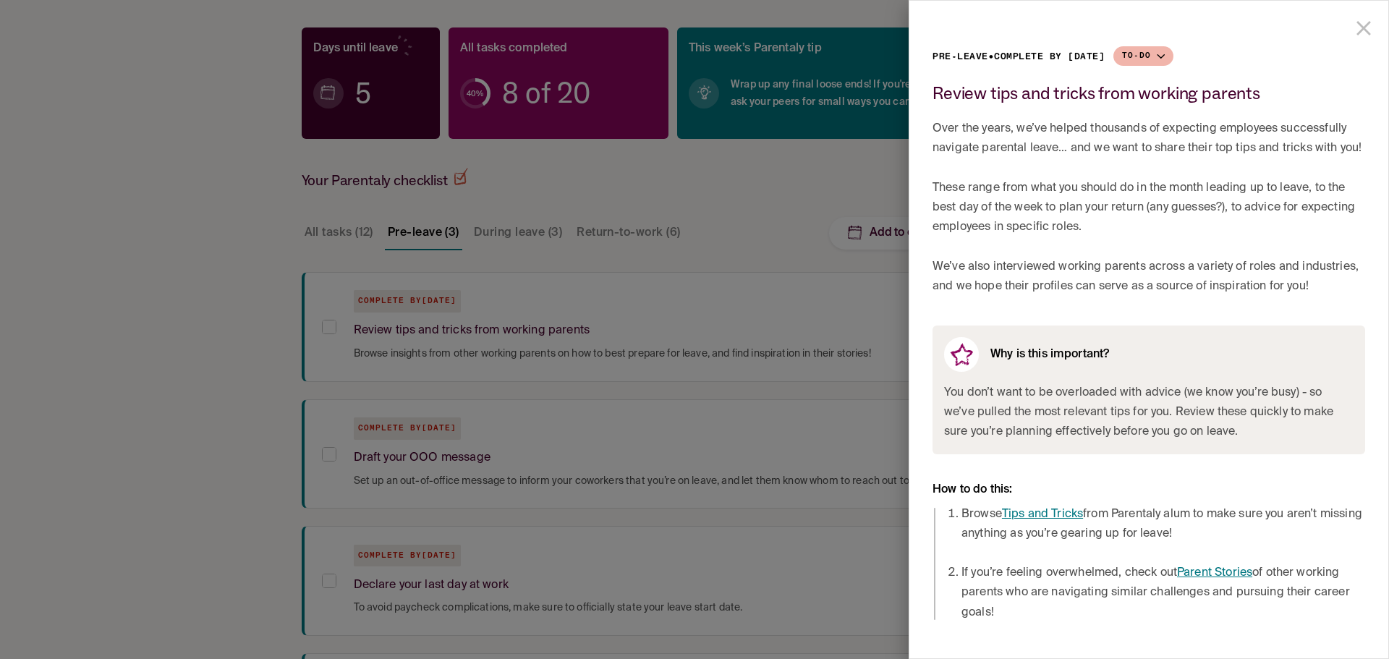
click at [727, 334] on div at bounding box center [694, 329] width 1389 height 659
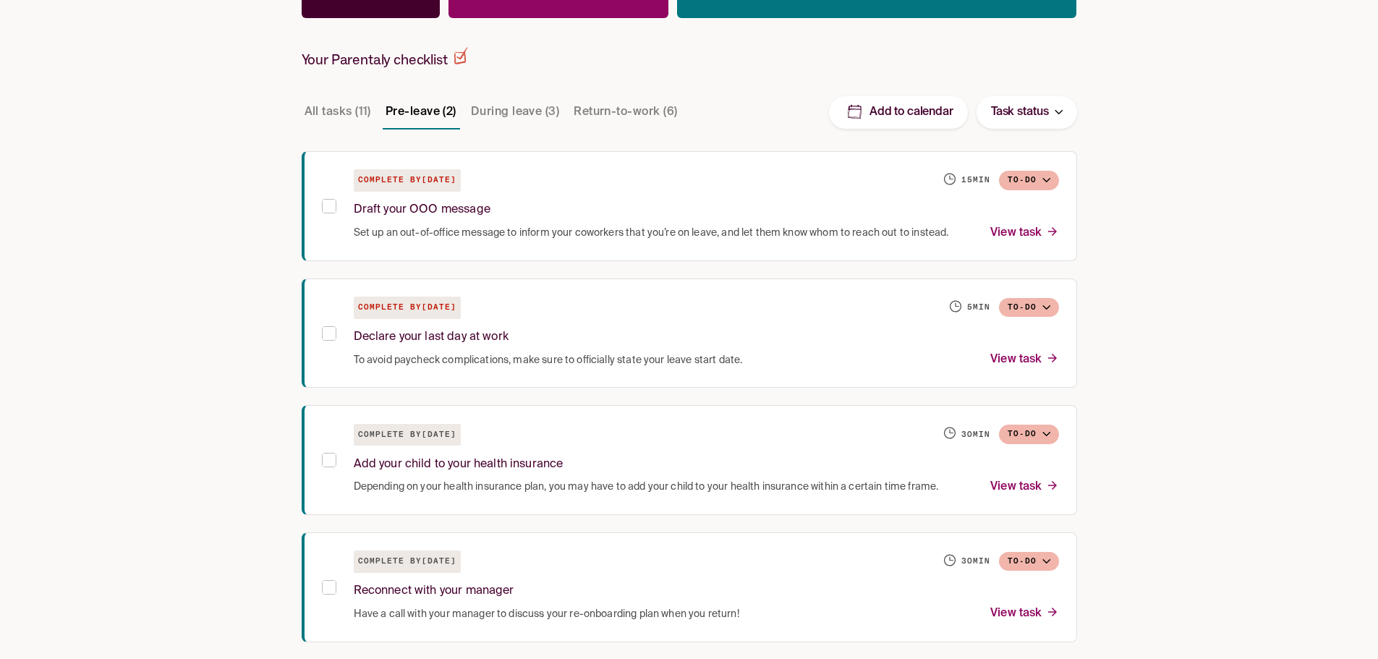
scroll to position [323, 0]
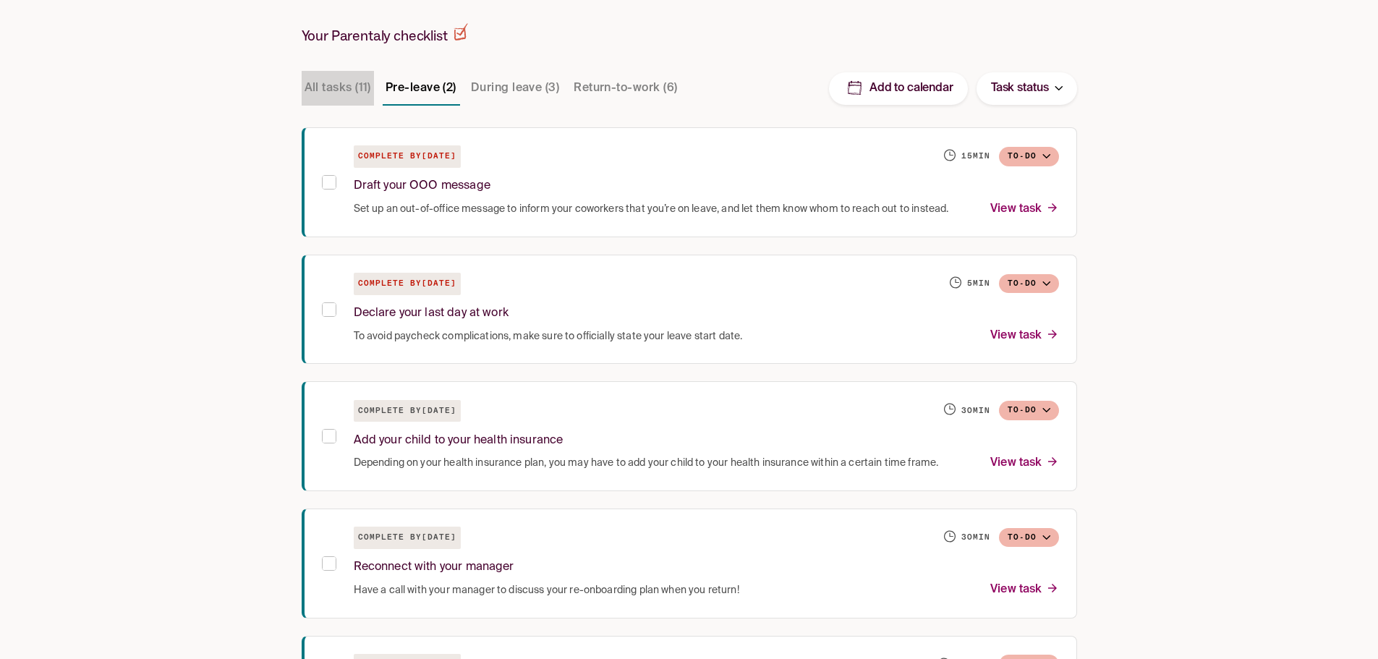
click at [355, 97] on button "All tasks (11)" at bounding box center [338, 88] width 72 height 35
click at [425, 93] on button "Pre-leave (2)" at bounding box center [421, 88] width 77 height 35
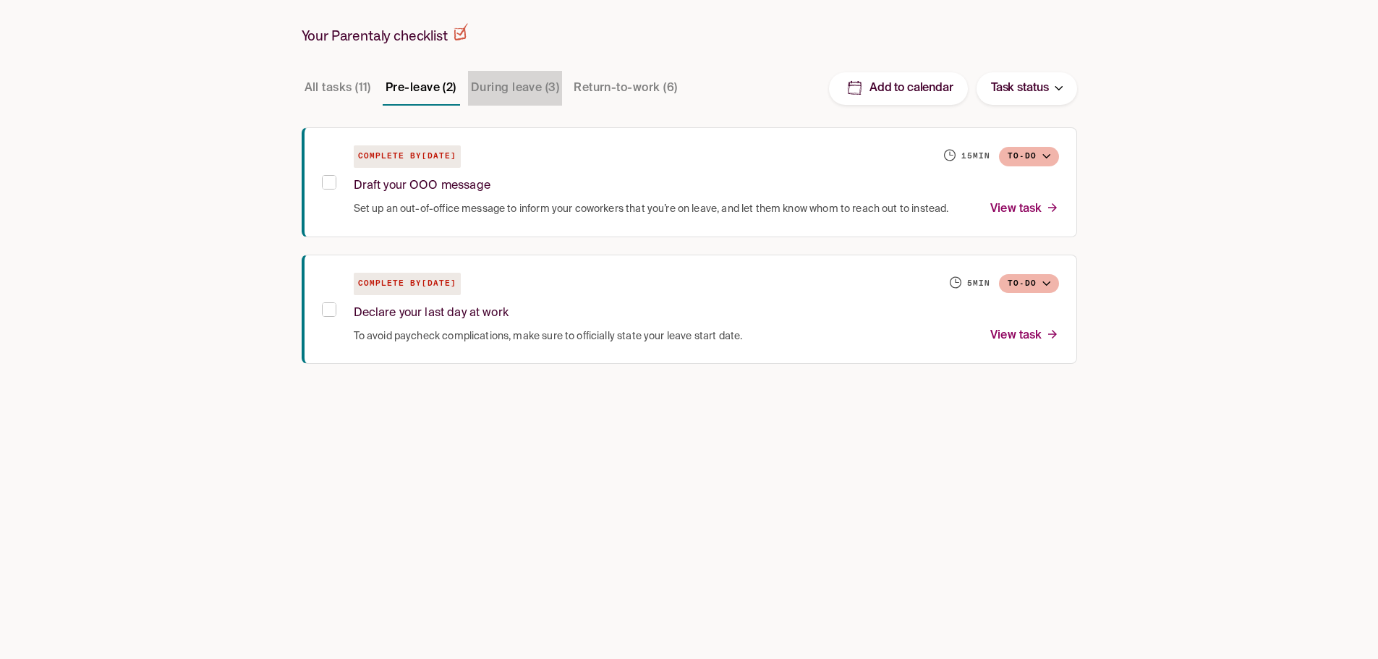
click at [501, 83] on button "During leave (3)" at bounding box center [515, 88] width 94 height 35
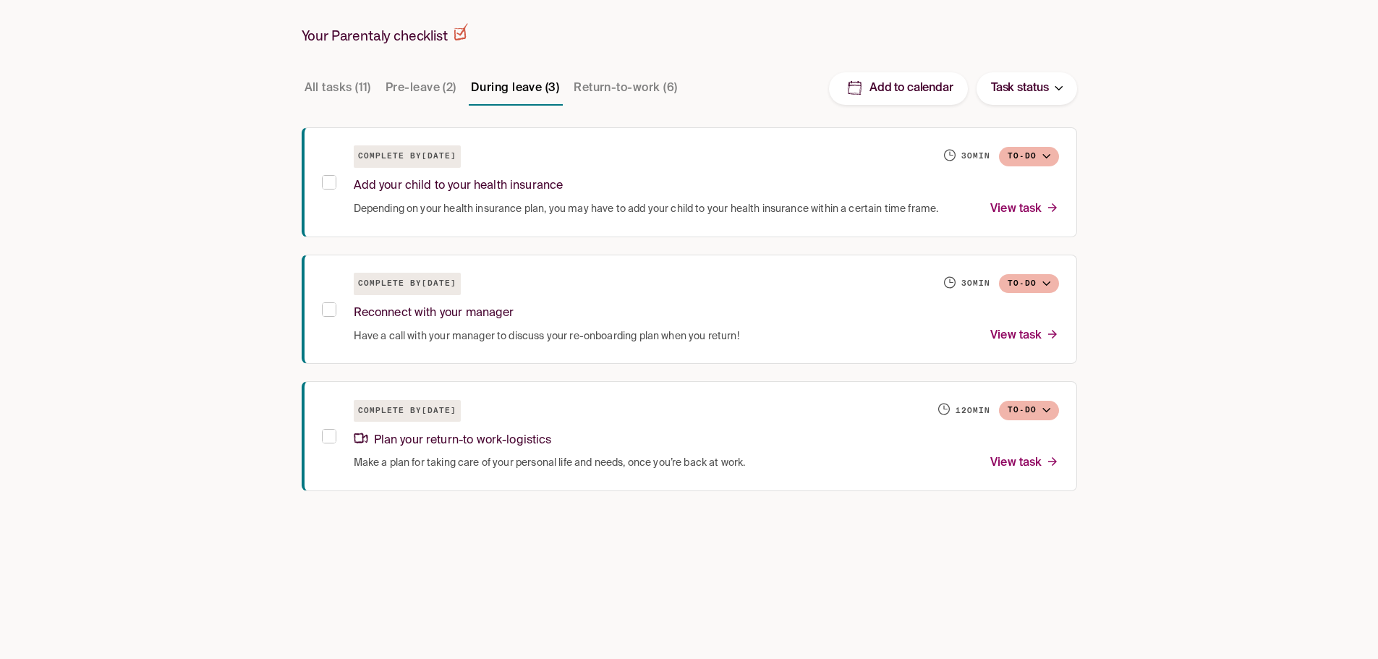
click at [593, 82] on button "Return-to-work (6)" at bounding box center [625, 88] width 109 height 35
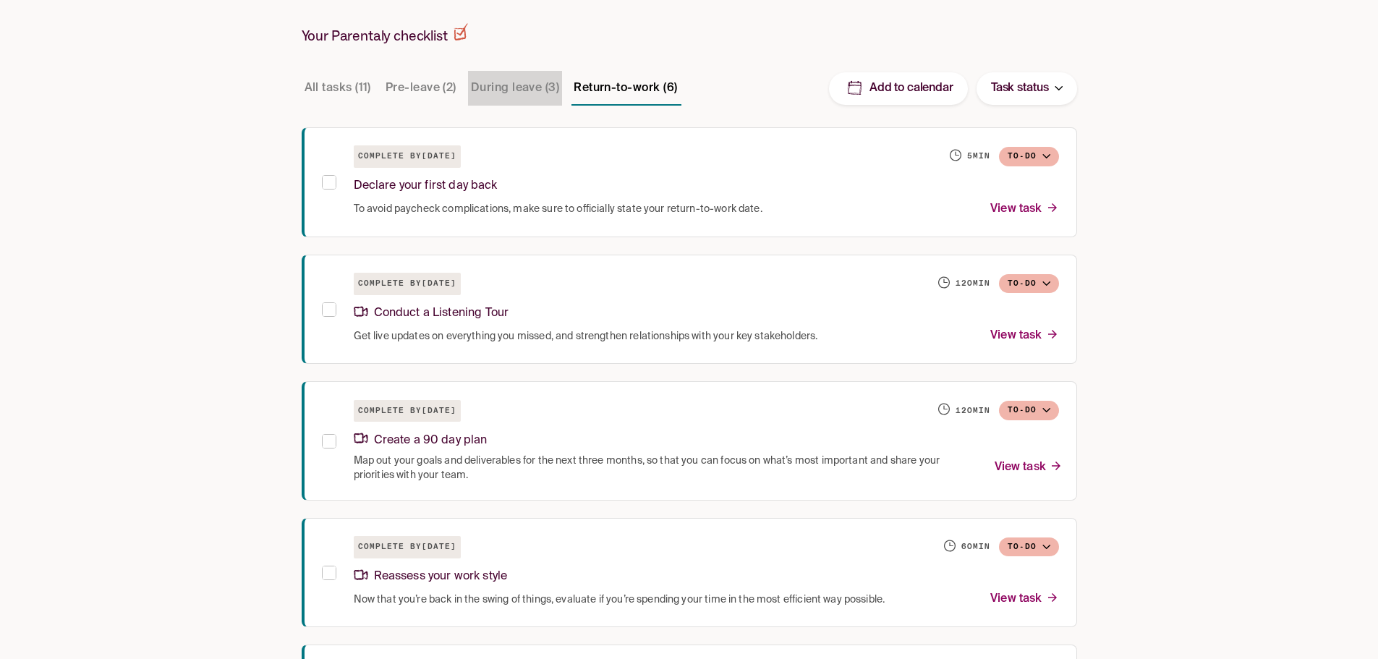
click at [519, 82] on button "During leave (3)" at bounding box center [515, 88] width 94 height 35
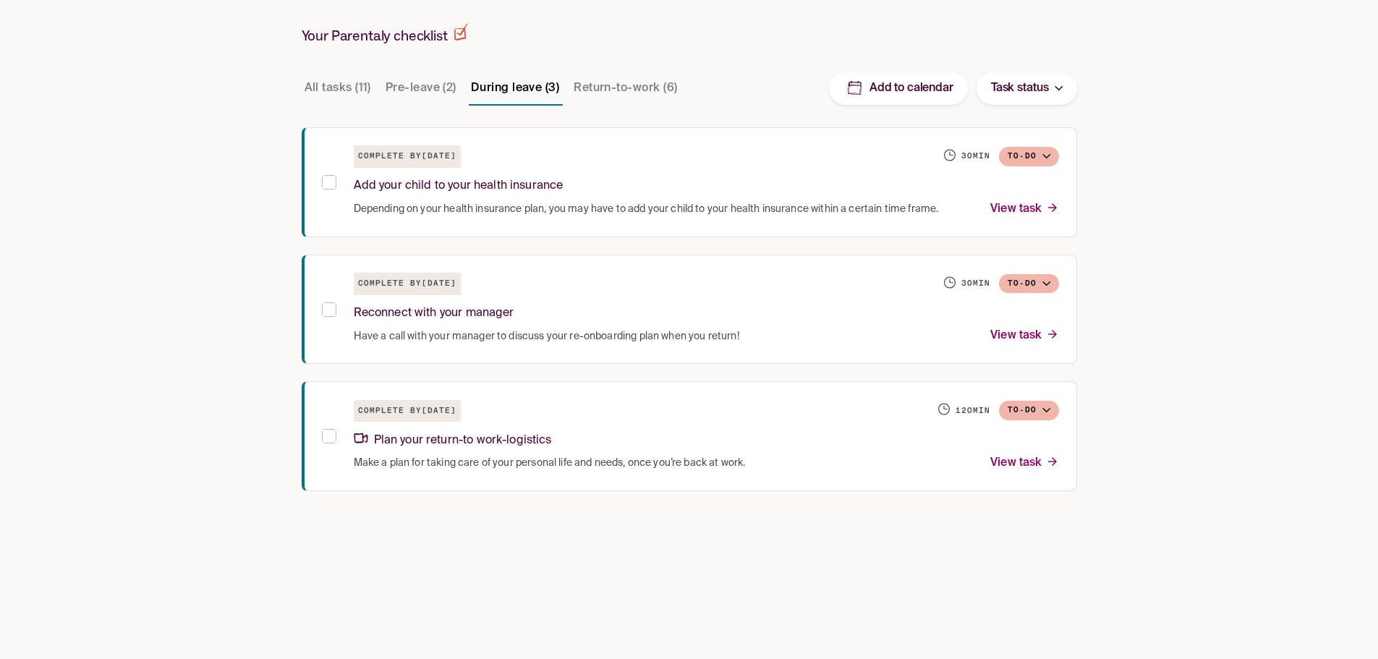
click at [415, 87] on button "Pre-leave (2)" at bounding box center [421, 88] width 77 height 35
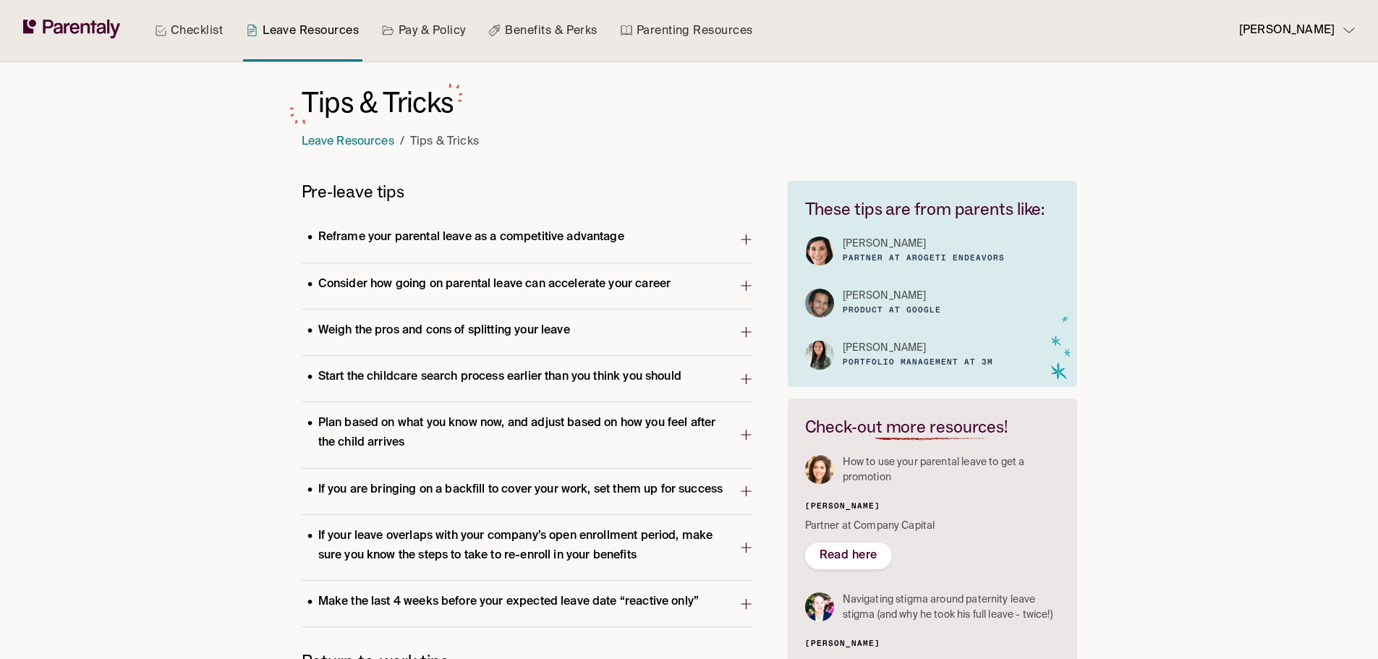
click at [481, 229] on p "Reframe your parental leave as a competitive advantage" at bounding box center [466, 238] width 328 height 20
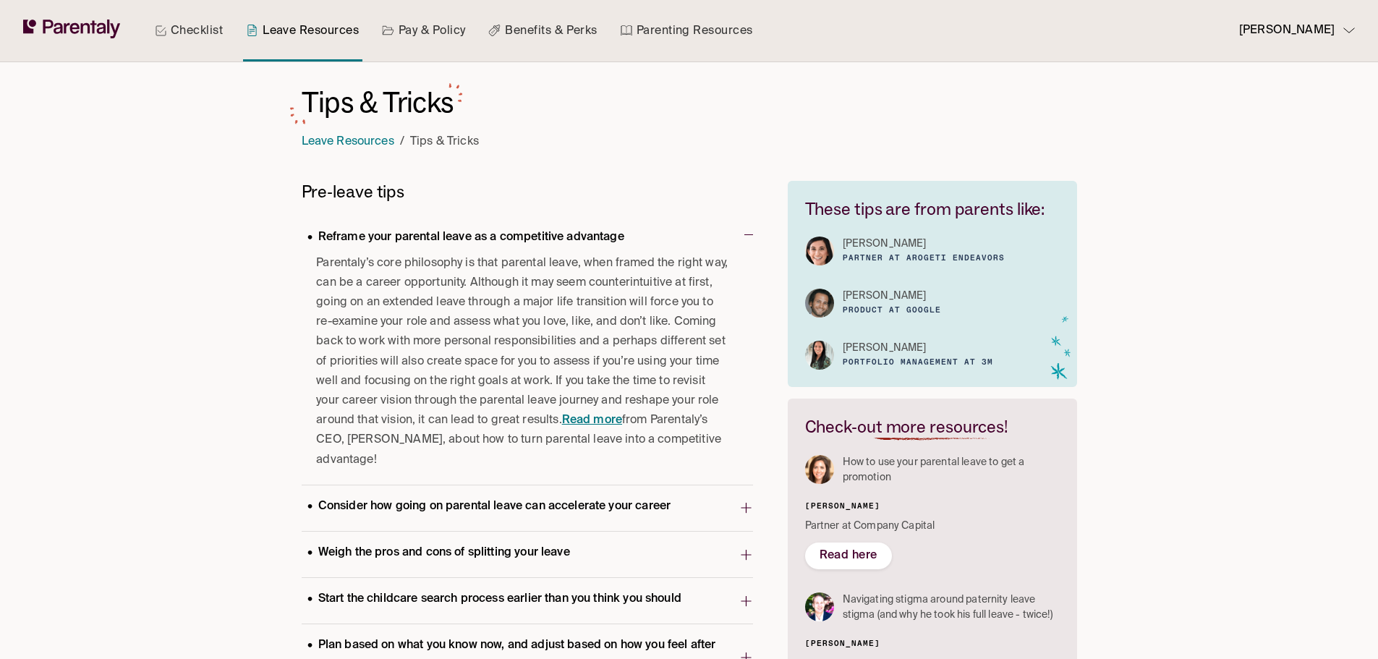
drag, startPoint x: 182, startPoint y: 365, endPoint x: 138, endPoint y: 62, distance: 305.5
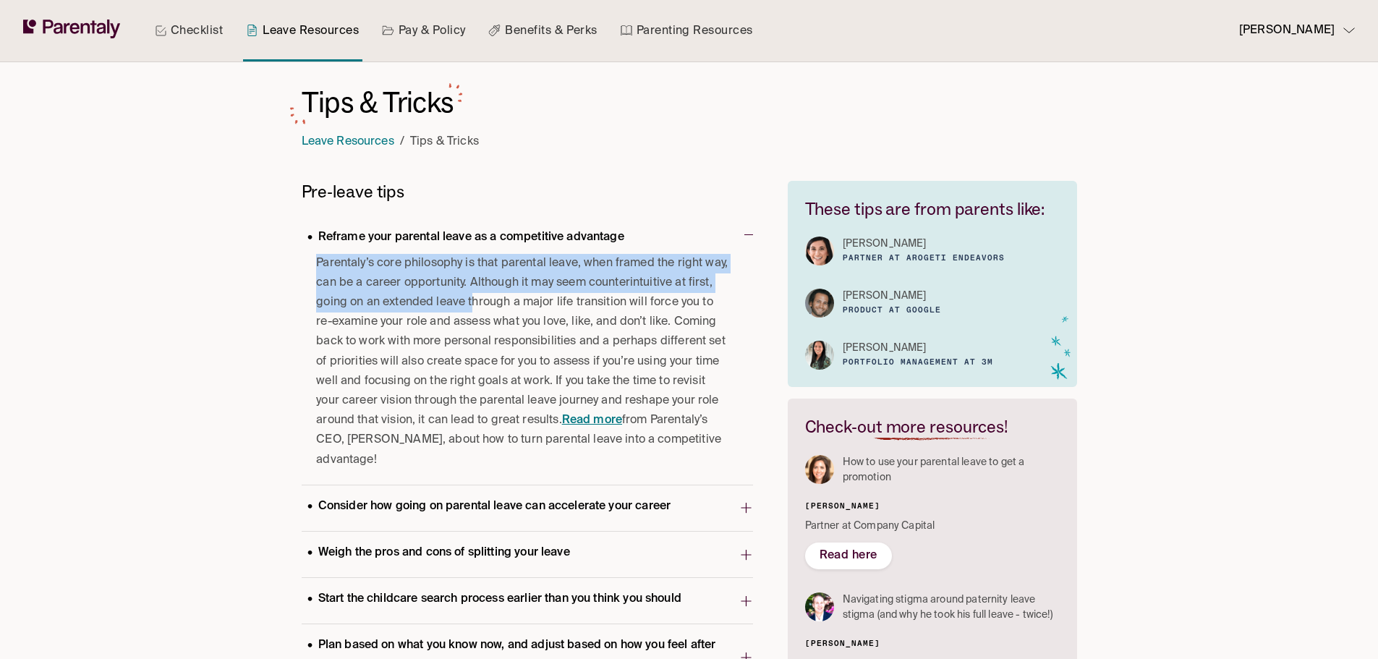
drag, startPoint x: 320, startPoint y: 261, endPoint x: 471, endPoint y: 294, distance: 154.8
click at [471, 294] on span "Parentaly’s core philosophy is that parental leave, when framed the right way, …" at bounding box center [522, 362] width 413 height 216
click at [480, 280] on span "Parentaly’s core philosophy is that parental leave, when framed the right way, …" at bounding box center [522, 362] width 413 height 216
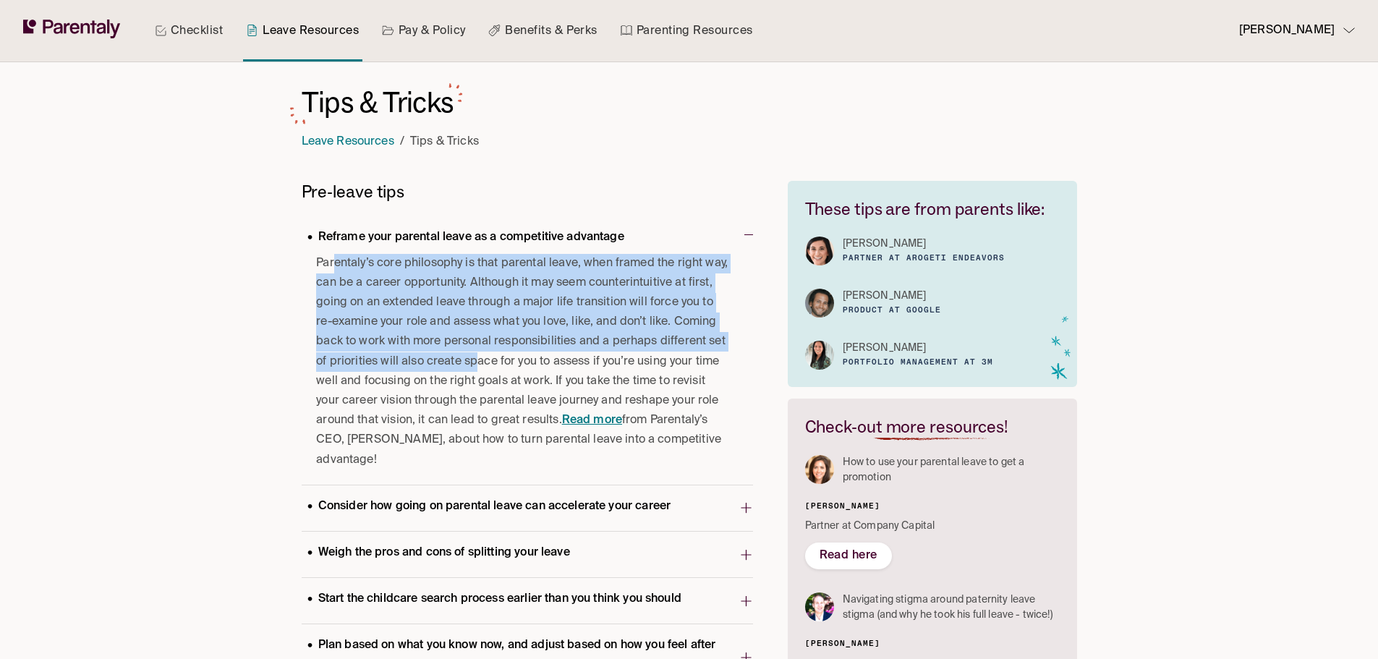
drag, startPoint x: 352, startPoint y: 263, endPoint x: 485, endPoint y: 353, distance: 161.5
click at [481, 355] on span "Parentaly’s core philosophy is that parental leave, when framed the right way, …" at bounding box center [522, 362] width 413 height 216
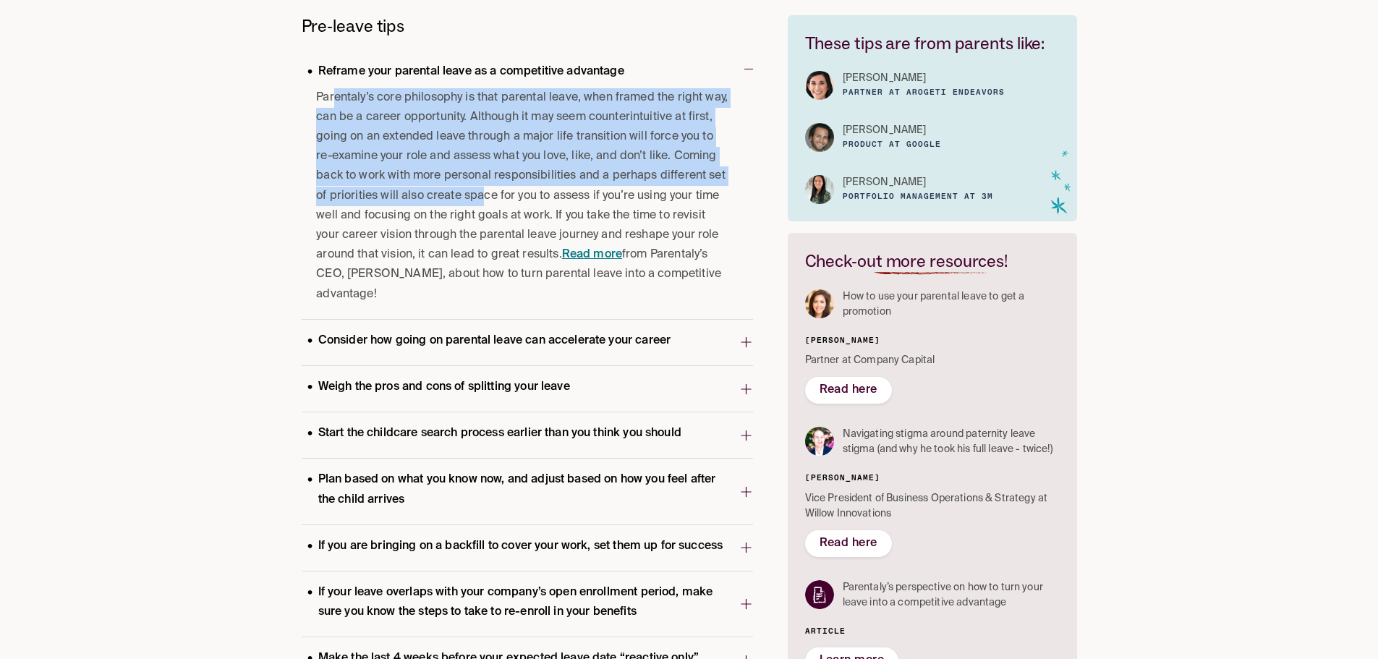
scroll to position [200, 0]
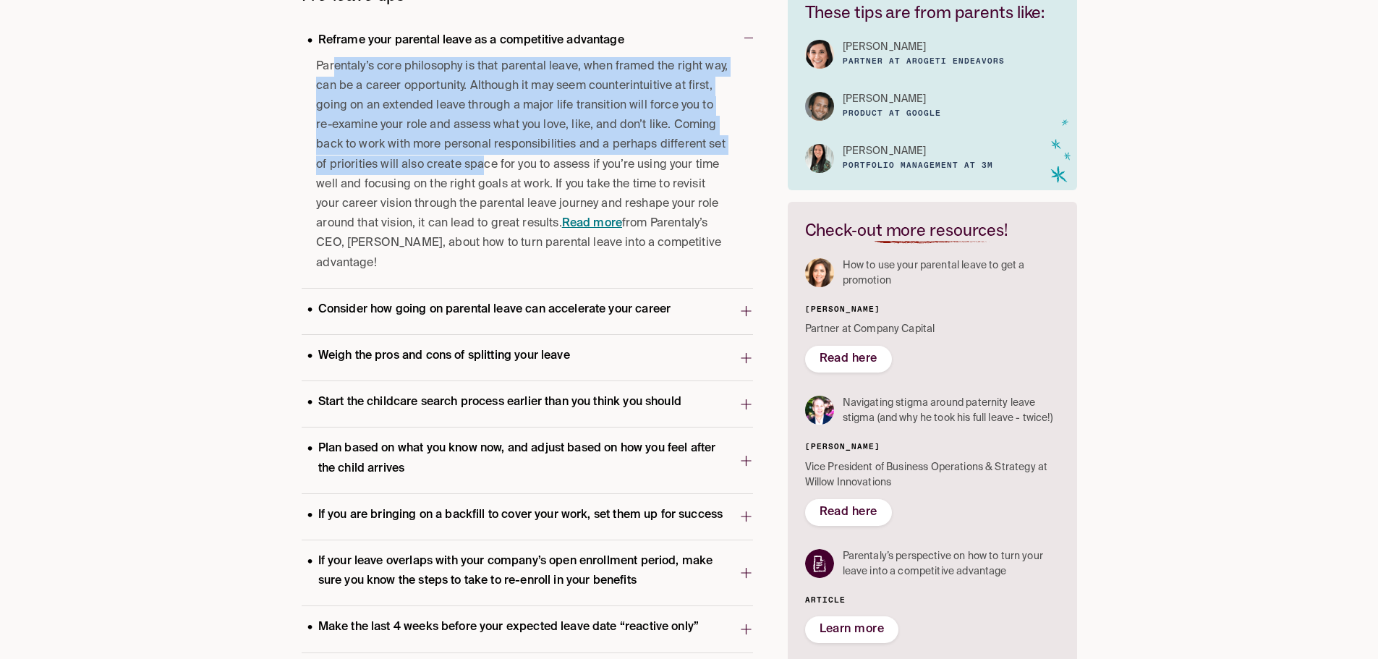
drag, startPoint x: 544, startPoint y: 300, endPoint x: 544, endPoint y: 337, distance: 37.6
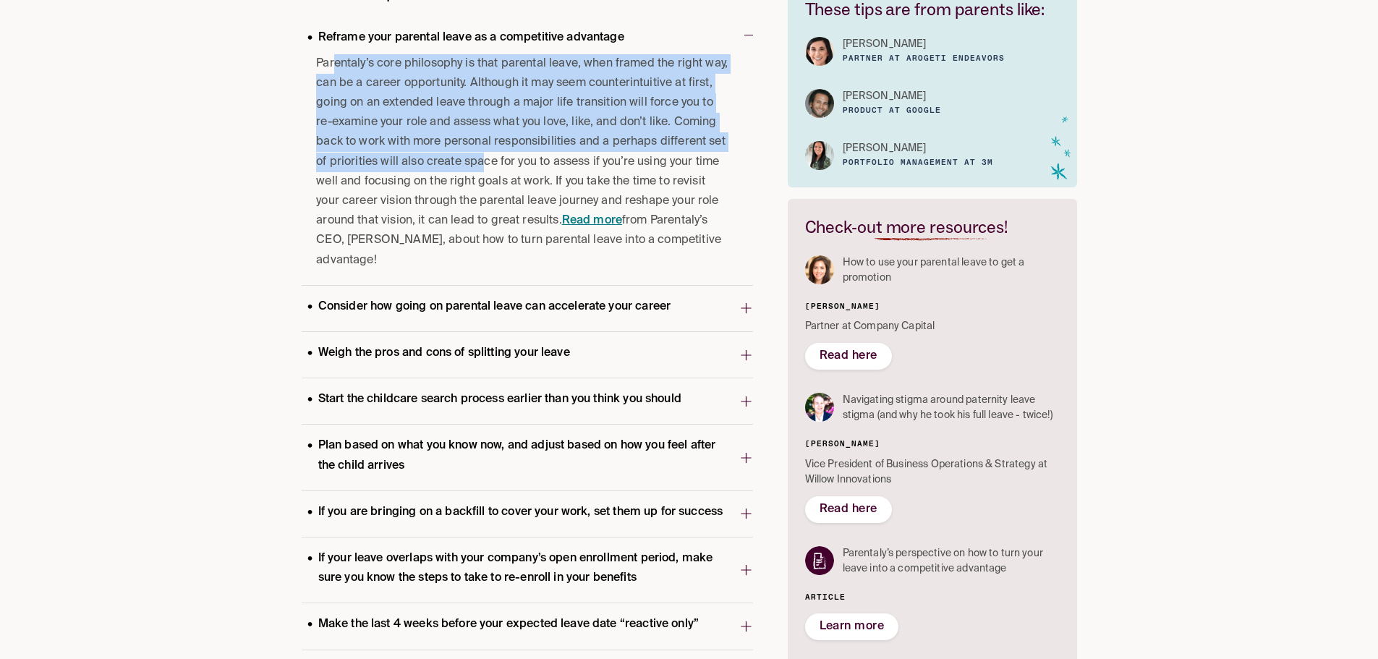
click at [543, 323] on button "Consider how going on parental leave can accelerate your career" at bounding box center [527, 309] width 451 height 46
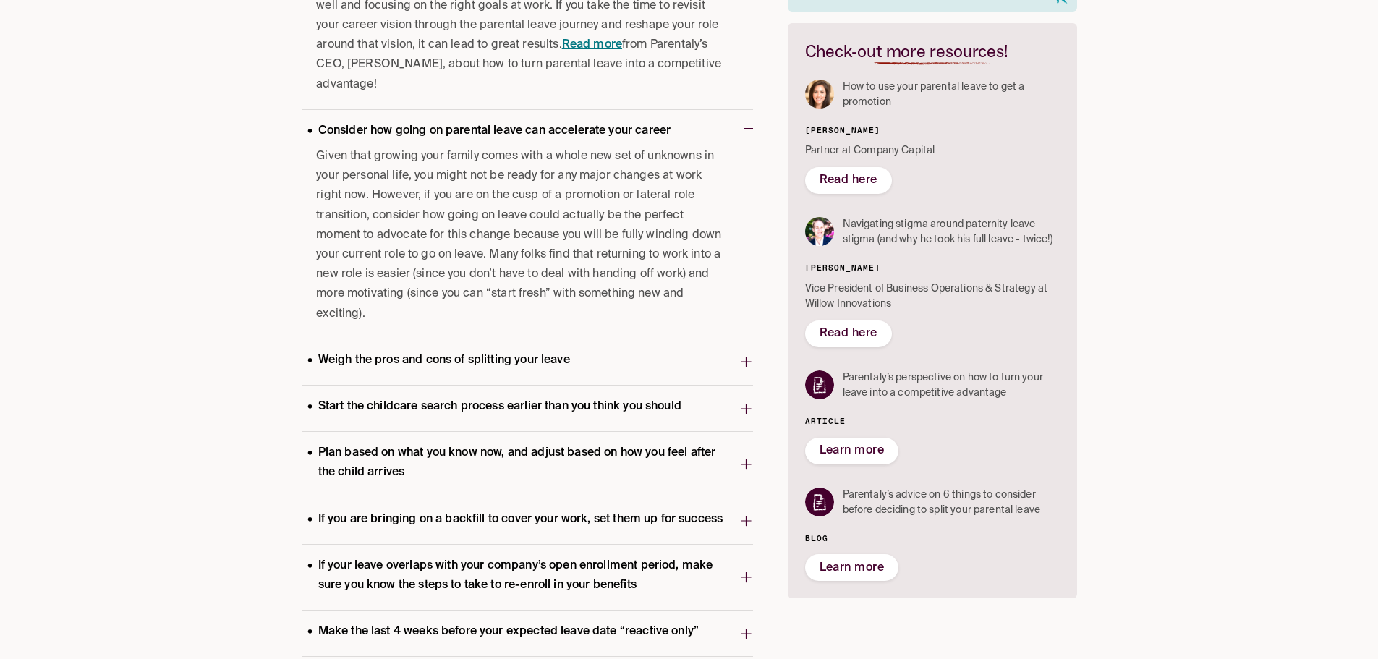
drag, startPoint x: 388, startPoint y: 171, endPoint x: 383, endPoint y: 212, distance: 41.5
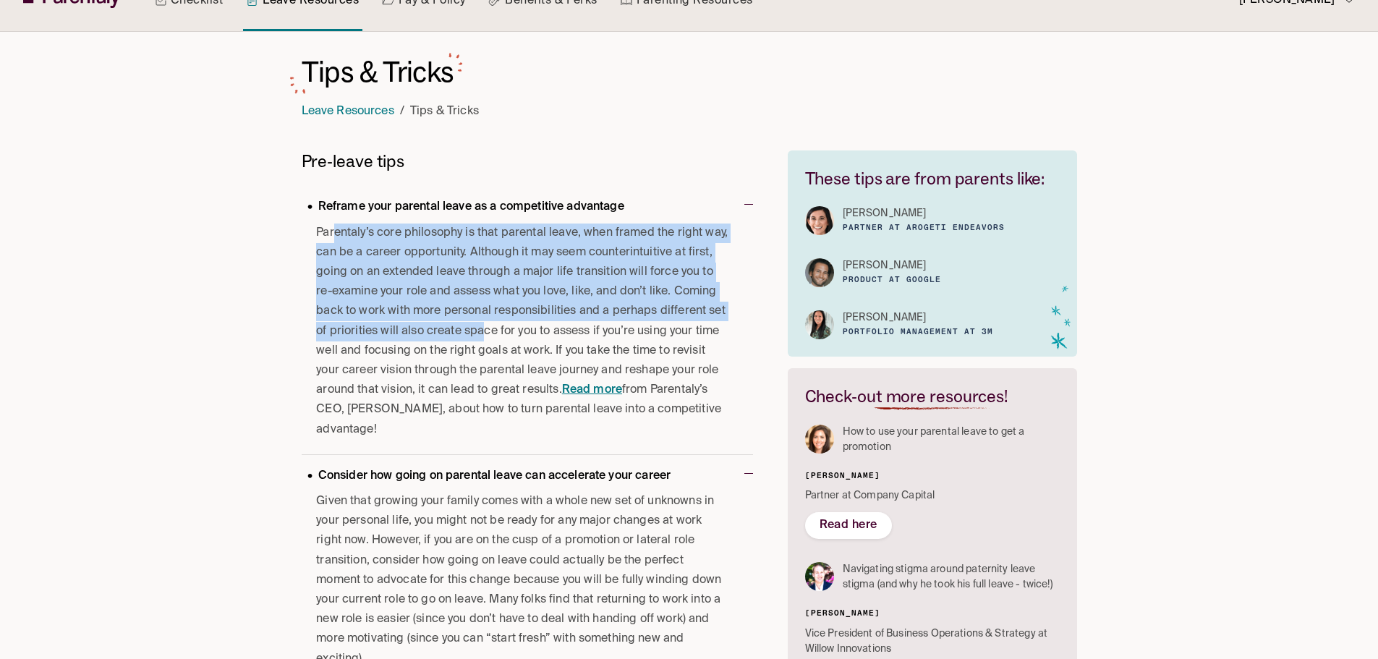
scroll to position [21, 0]
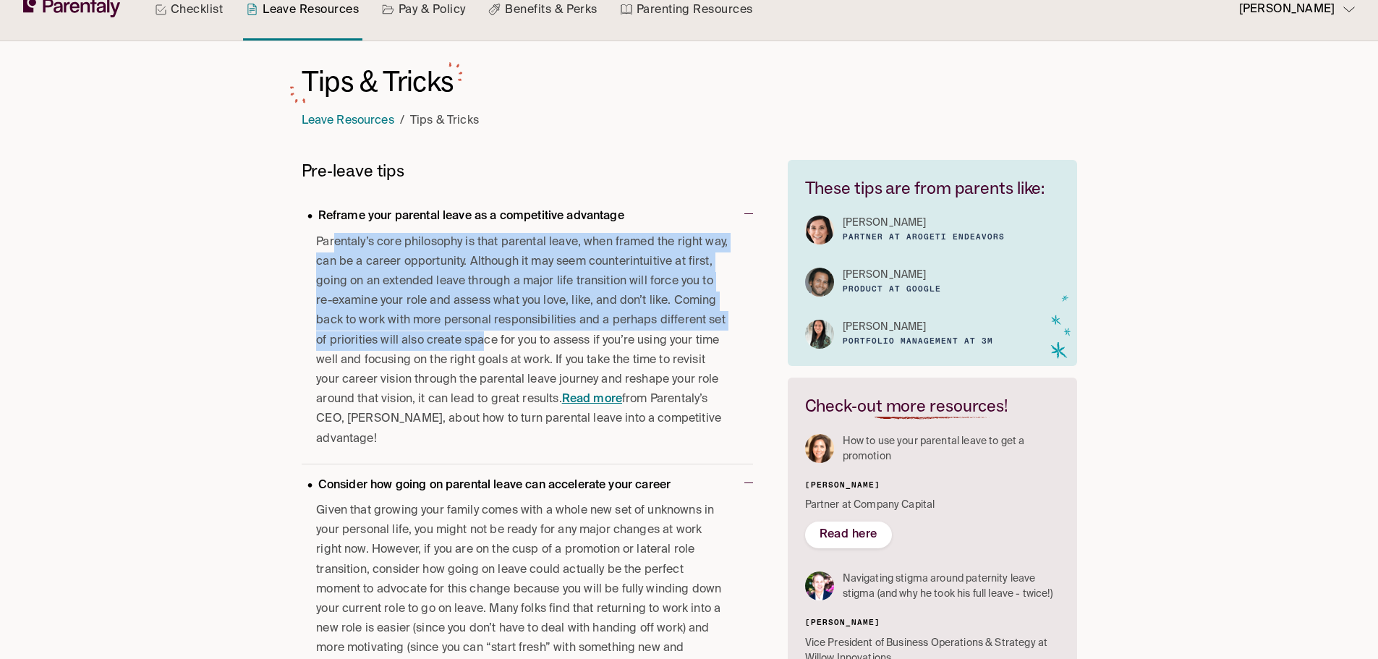
click at [359, 204] on span "Reframe your parental leave as a competitive advantage" at bounding box center [523, 218] width 443 height 28
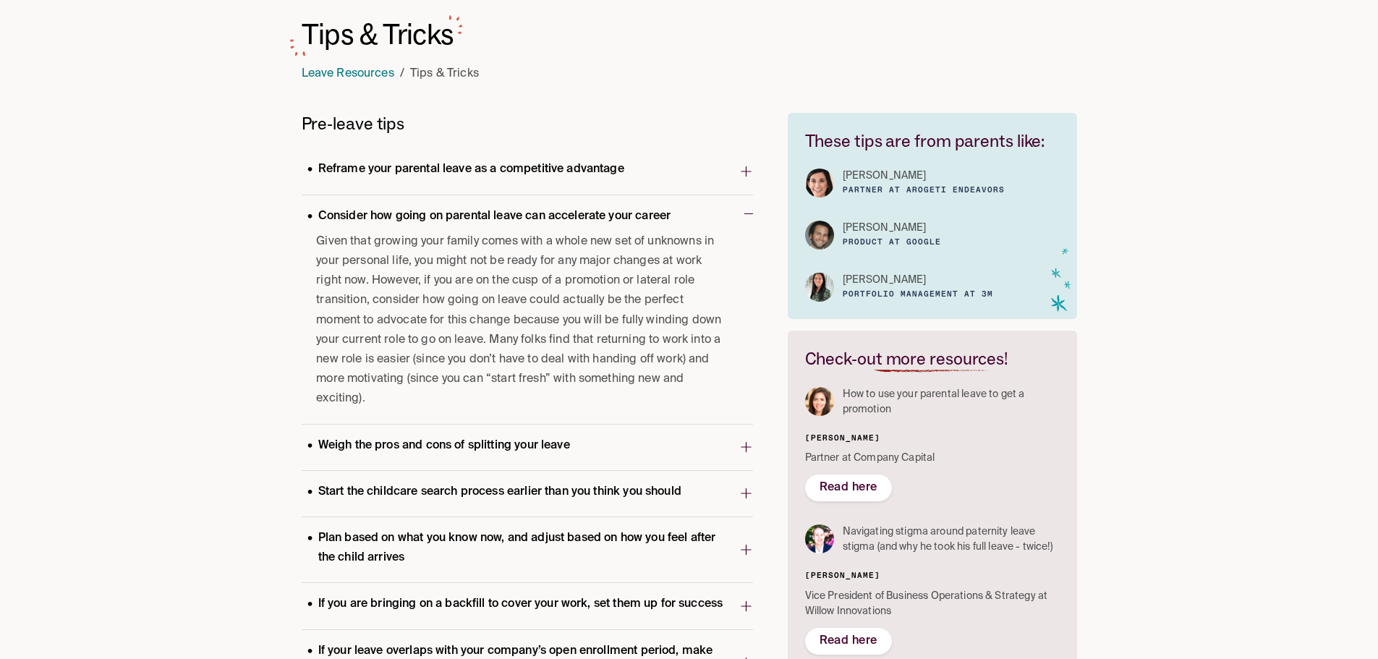
scroll to position [93, 0]
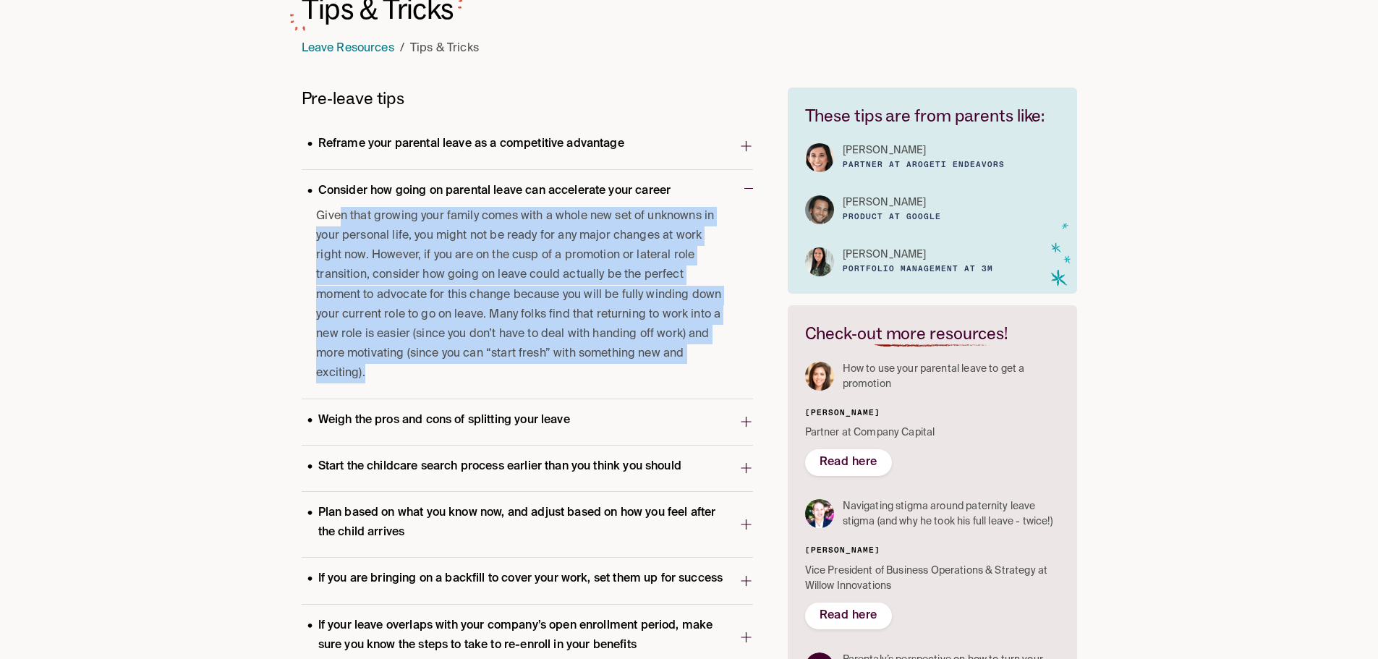
drag, startPoint x: 340, startPoint y: 224, endPoint x: 709, endPoint y: 357, distance: 392.3
click at [709, 357] on span "Given that growing your family comes with a whole new set of unknowns in your p…" at bounding box center [522, 295] width 413 height 177
click at [563, 198] on p "Consider how going on parental leave can accelerate your career" at bounding box center [489, 192] width 375 height 20
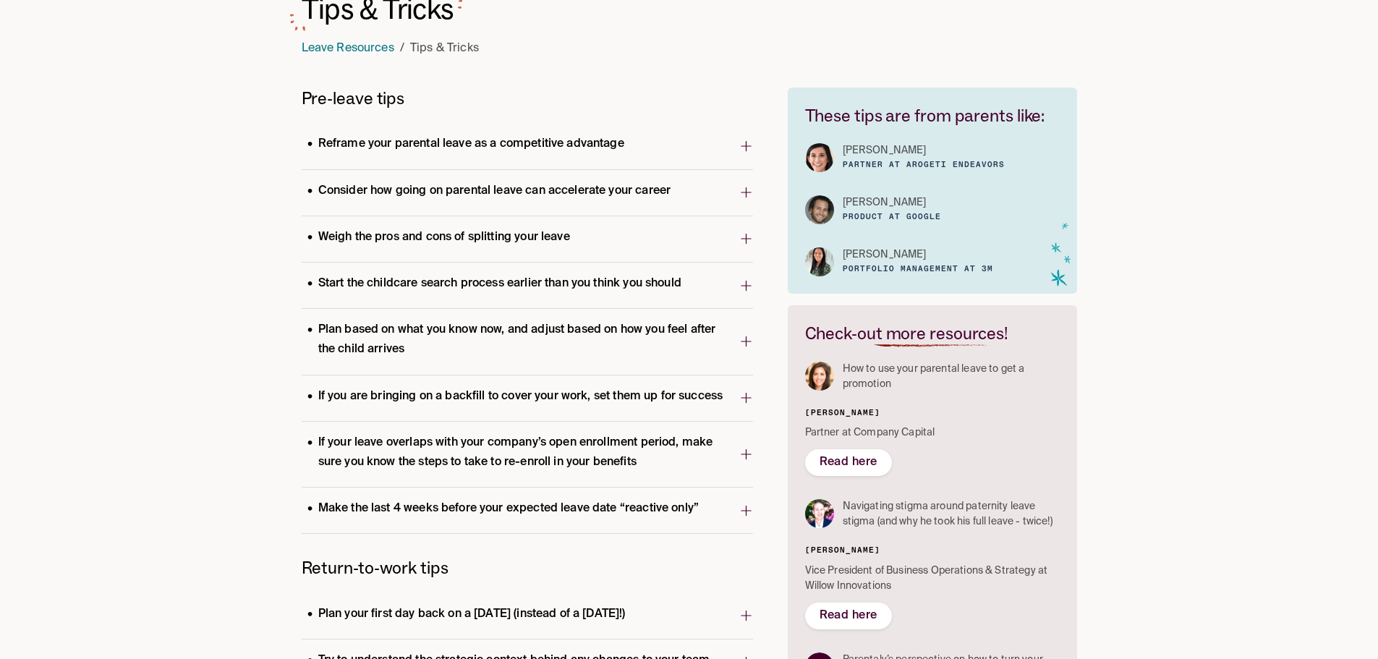
click at [499, 230] on p "Weigh the pros and cons of splitting your leave" at bounding box center [439, 238] width 274 height 20
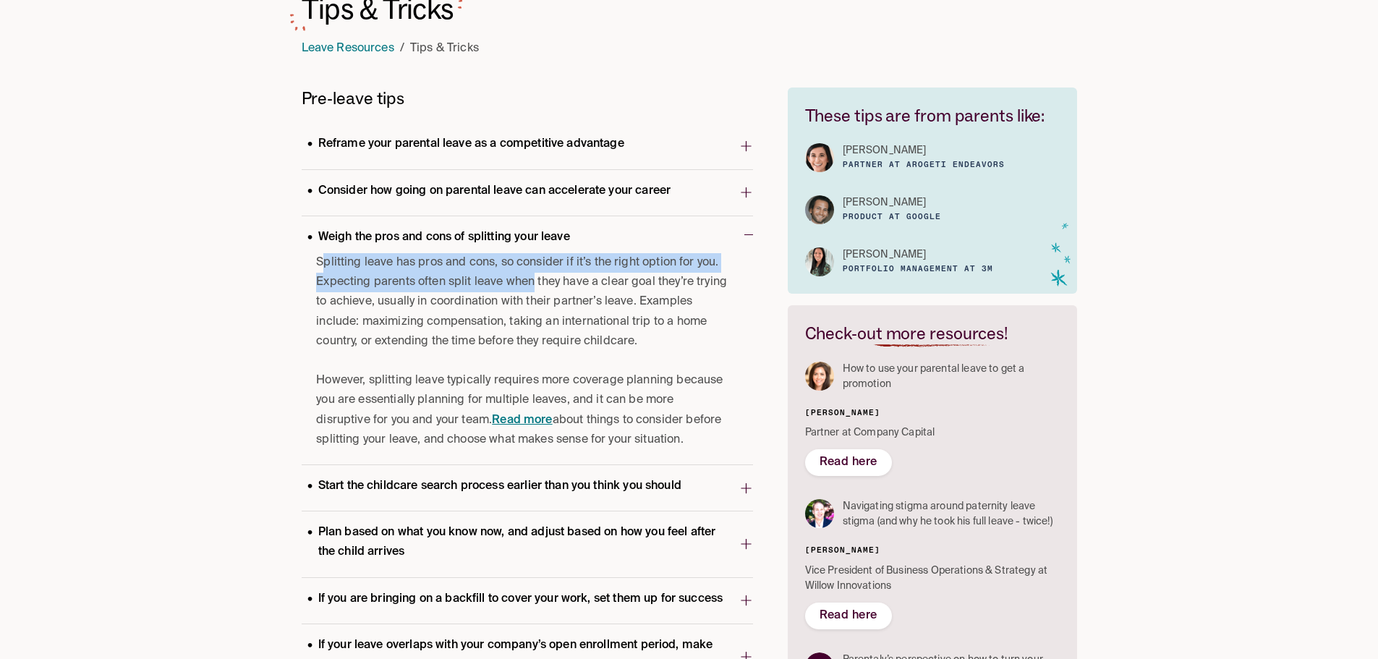
drag, startPoint x: 323, startPoint y: 268, endPoint x: 533, endPoint y: 291, distance: 211.8
click at [533, 291] on p "Splitting leave has pros and cons, so consider if it’s the right option for you…" at bounding box center [522, 302] width 413 height 98
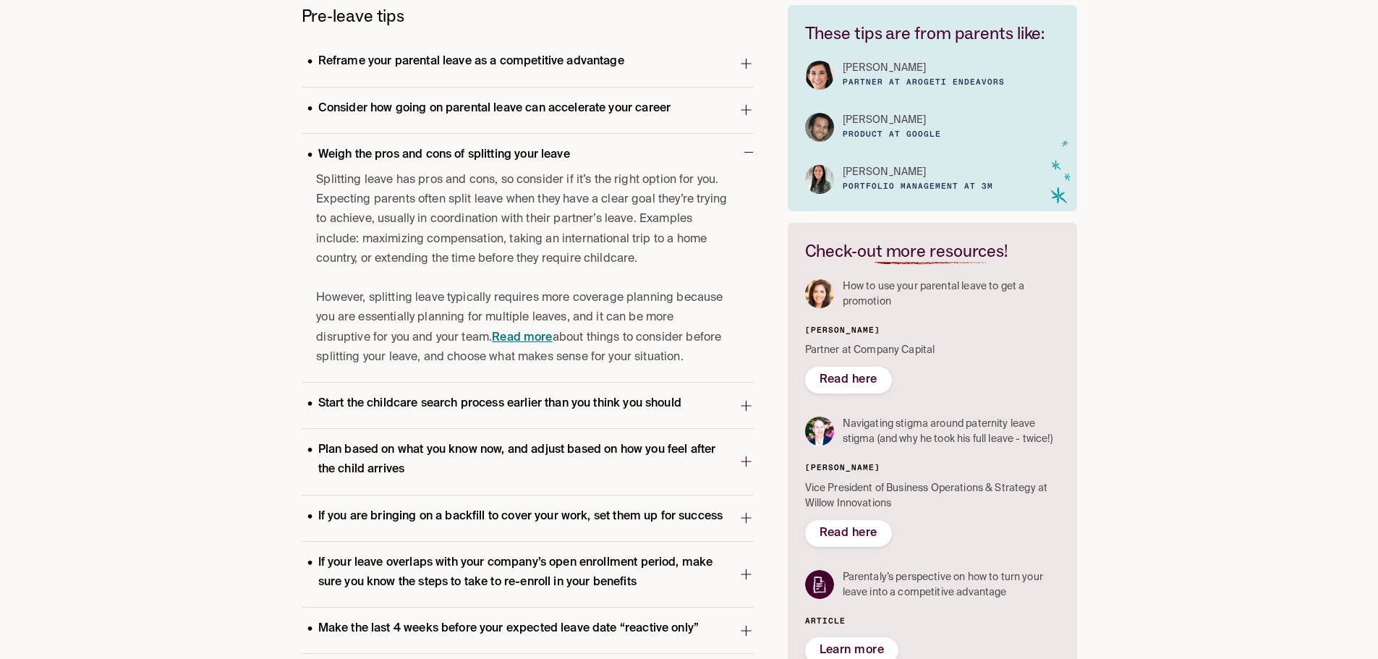
scroll to position [183, 0]
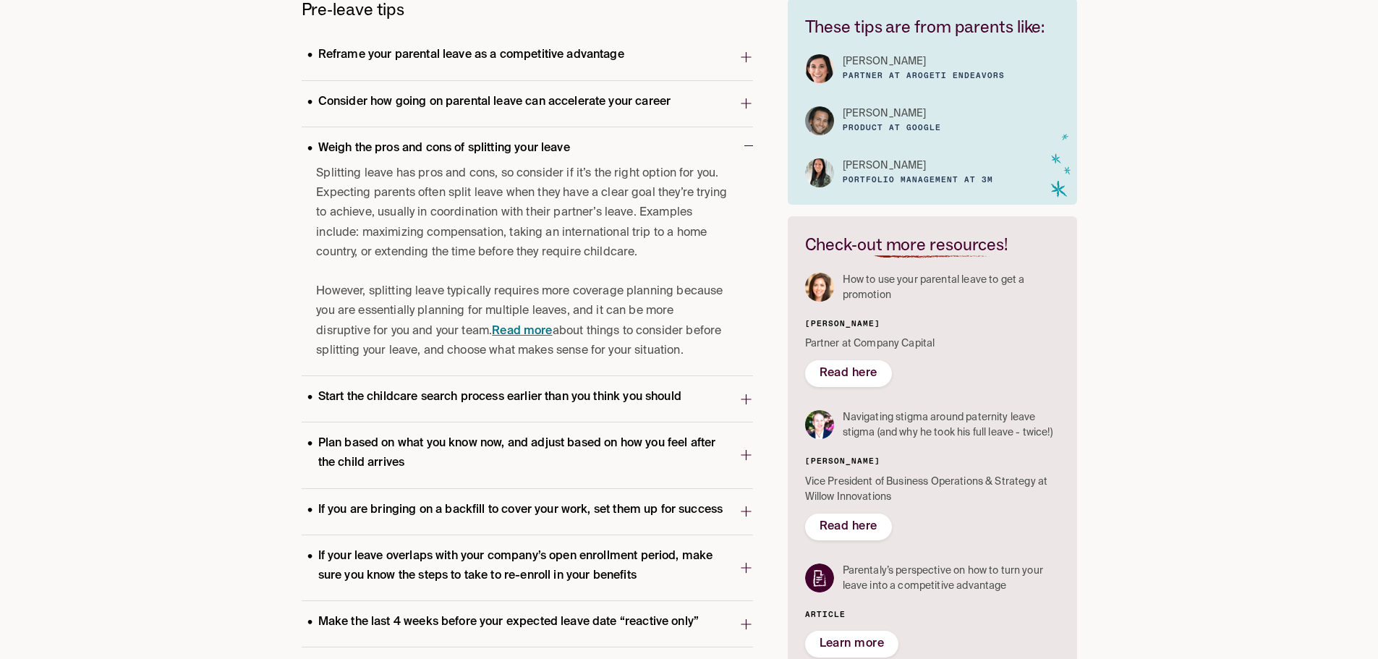
drag, startPoint x: 245, startPoint y: 247, endPoint x: 242, endPoint y: 268, distance: 21.2
click at [556, 153] on p "Weigh the pros and cons of splitting your leave" at bounding box center [439, 148] width 274 height 20
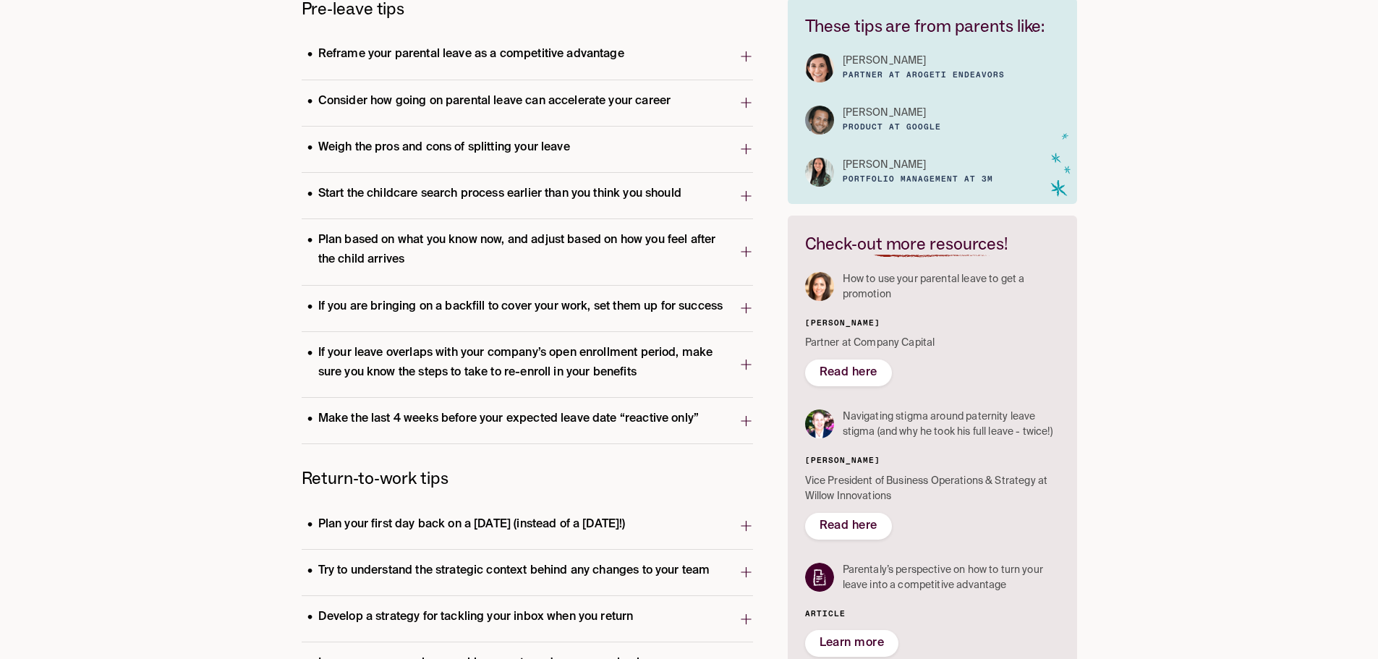
click at [523, 190] on p "Start the childcare search process earlier than you think you should" at bounding box center [495, 194] width 386 height 20
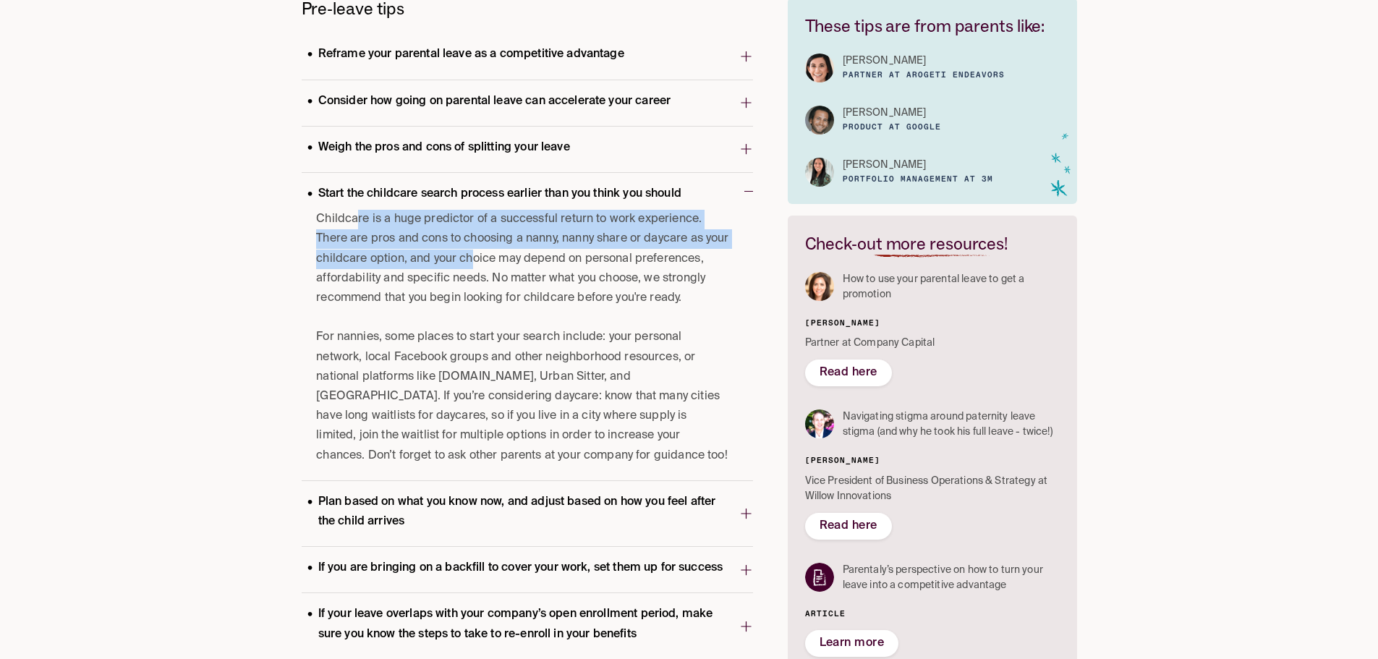
drag, startPoint x: 369, startPoint y: 211, endPoint x: 496, endPoint y: 254, distance: 134.5
click at [496, 254] on p "Childcare is a huge predictor of a successful return to work experience. There …" at bounding box center [522, 259] width 413 height 98
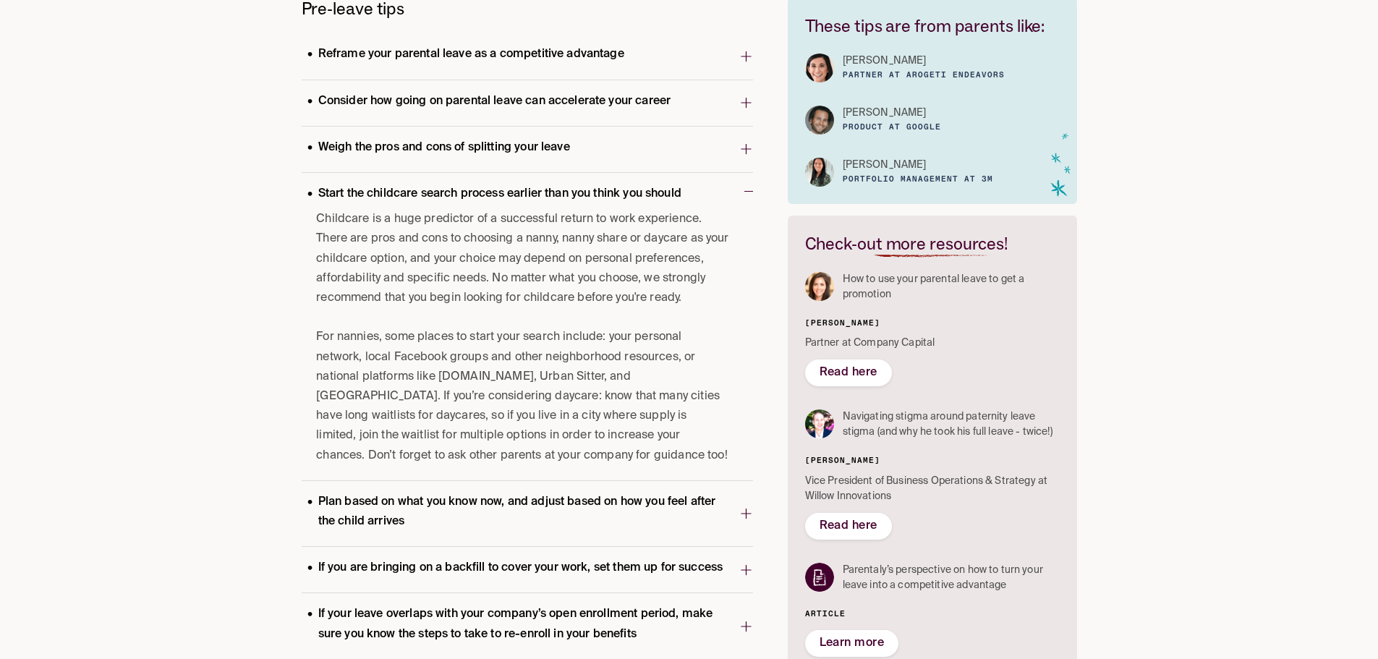
click at [441, 170] on button "Weigh the pros and cons of splitting your leave" at bounding box center [527, 150] width 451 height 46
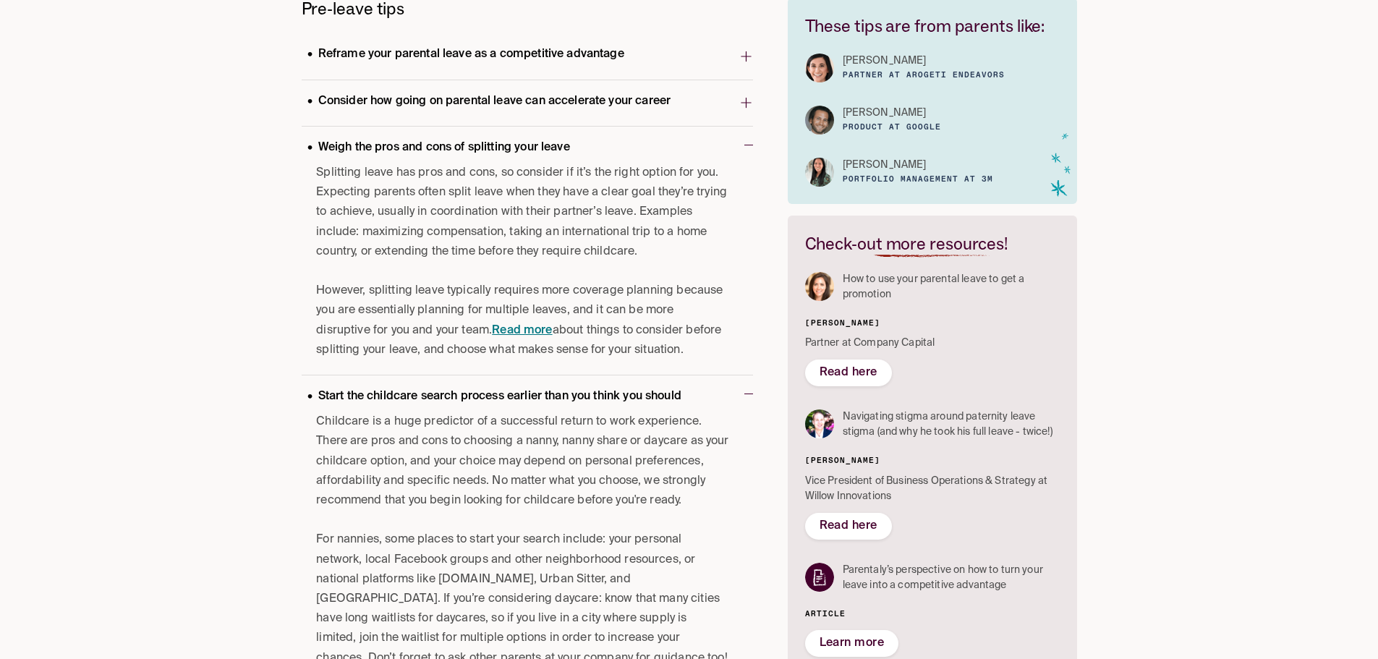
click at [443, 157] on p "Weigh the pros and cons of splitting your leave" at bounding box center [439, 148] width 274 height 20
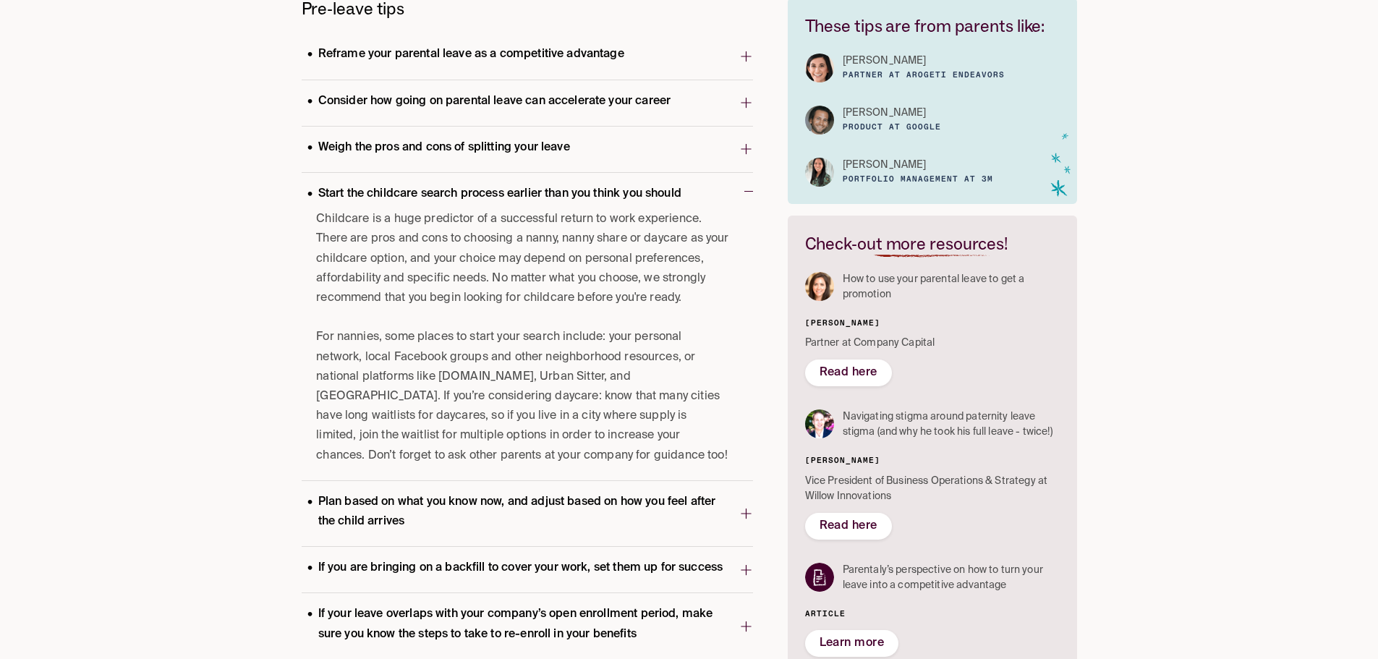
click at [435, 190] on p "Start the childcare search process earlier than you think you should" at bounding box center [495, 194] width 386 height 20
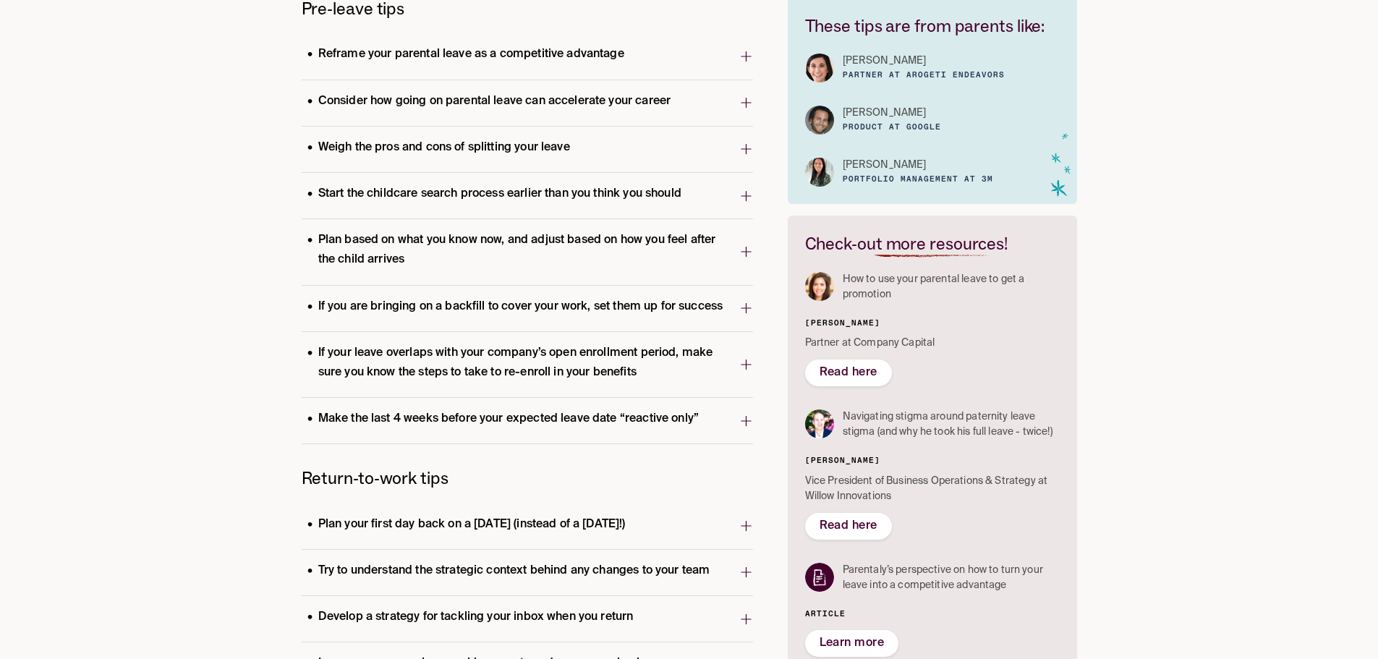
click at [444, 232] on p "Plan based on what you know now, and adjust based on how you feel after the chi…" at bounding box center [521, 250] width 438 height 39
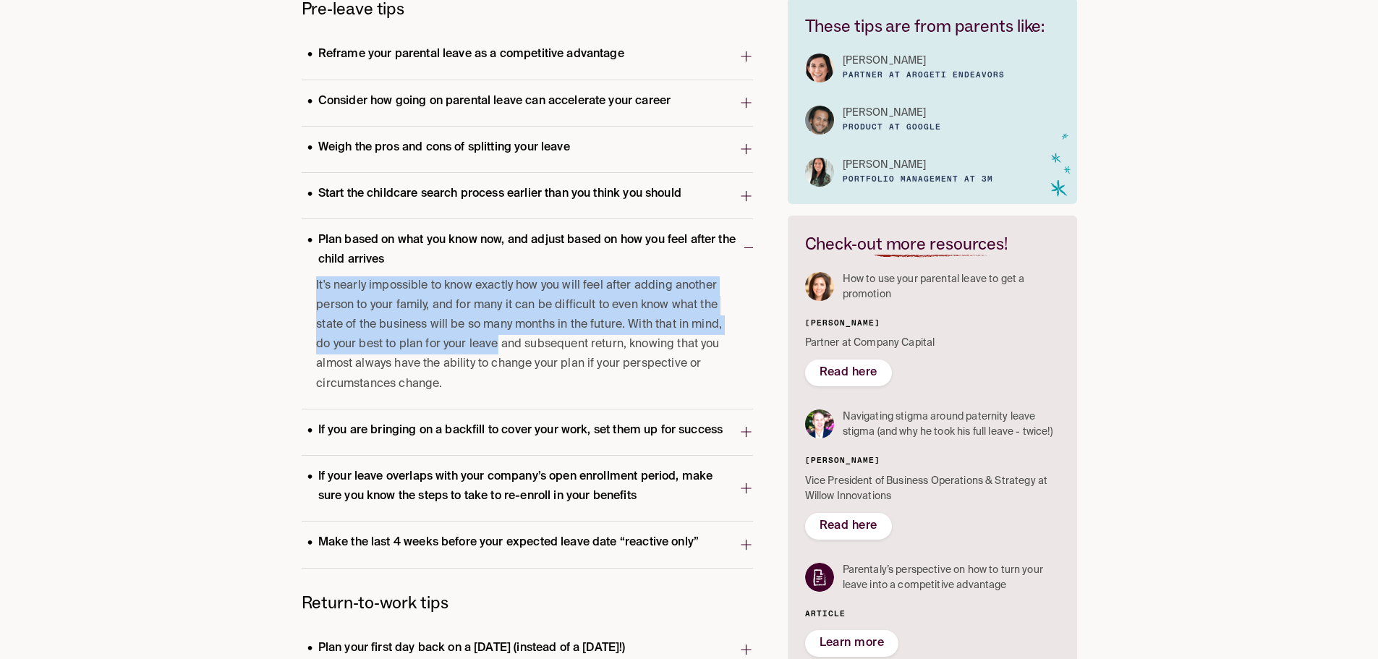
drag, startPoint x: 300, startPoint y: 284, endPoint x: 519, endPoint y: 323, distance: 222.8
click at [498, 348] on div "Tips & Tricks Leave Resources / Tips & Tricks Pre-leave tips Reframe your paren…" at bounding box center [689, 432] width 805 height 1107
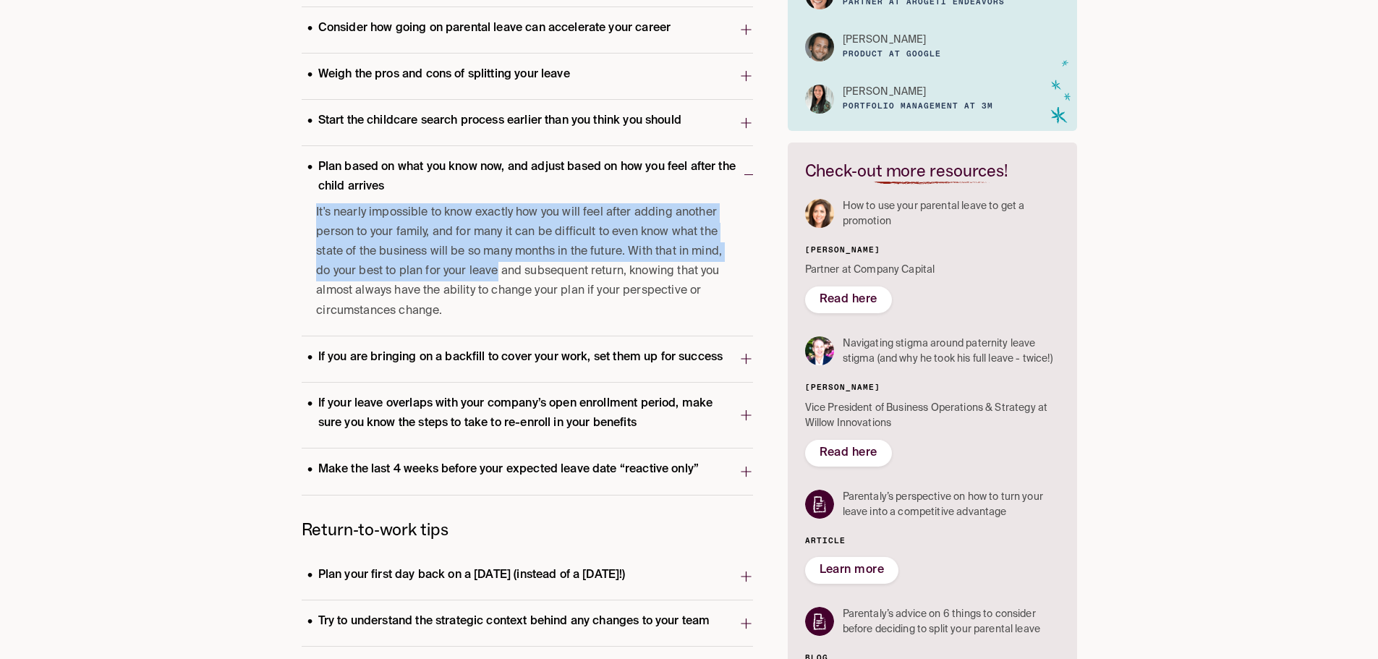
drag, startPoint x: 522, startPoint y: 315, endPoint x: 515, endPoint y: 356, distance: 41.9
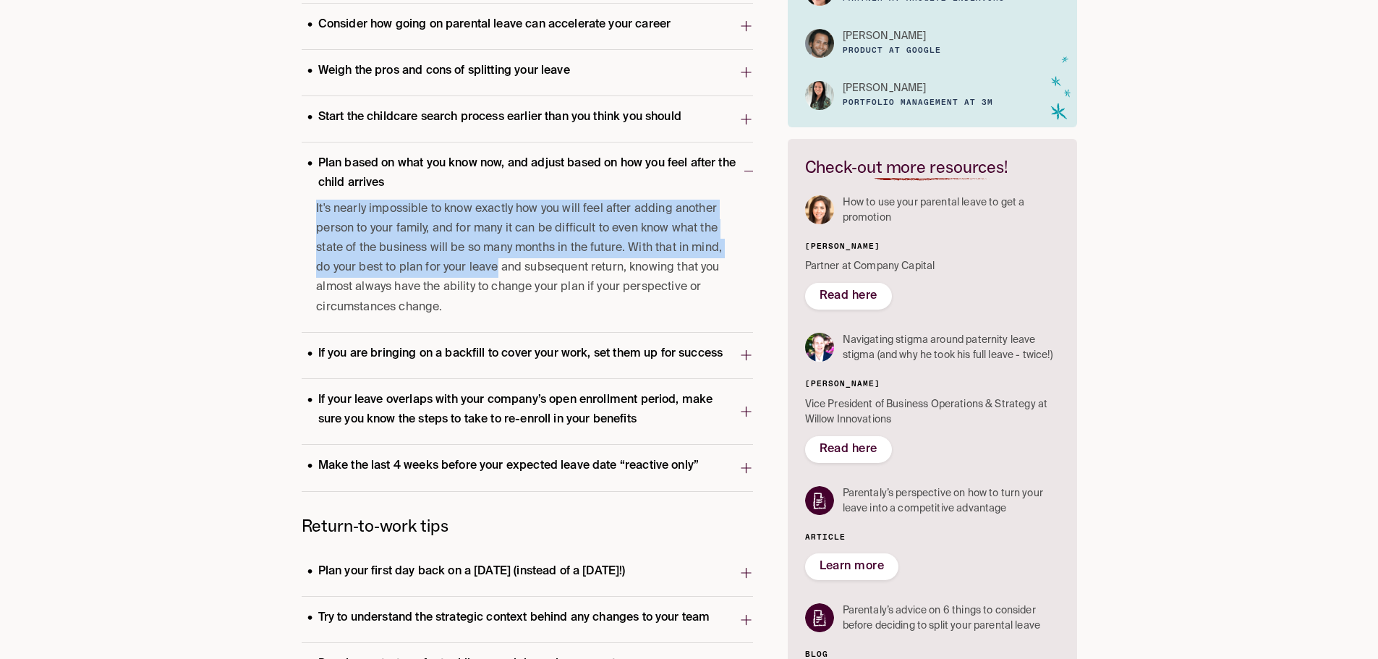
click at [512, 350] on p "If you are bringing on a backfill to cover your work, set them up for success" at bounding box center [516, 354] width 428 height 20
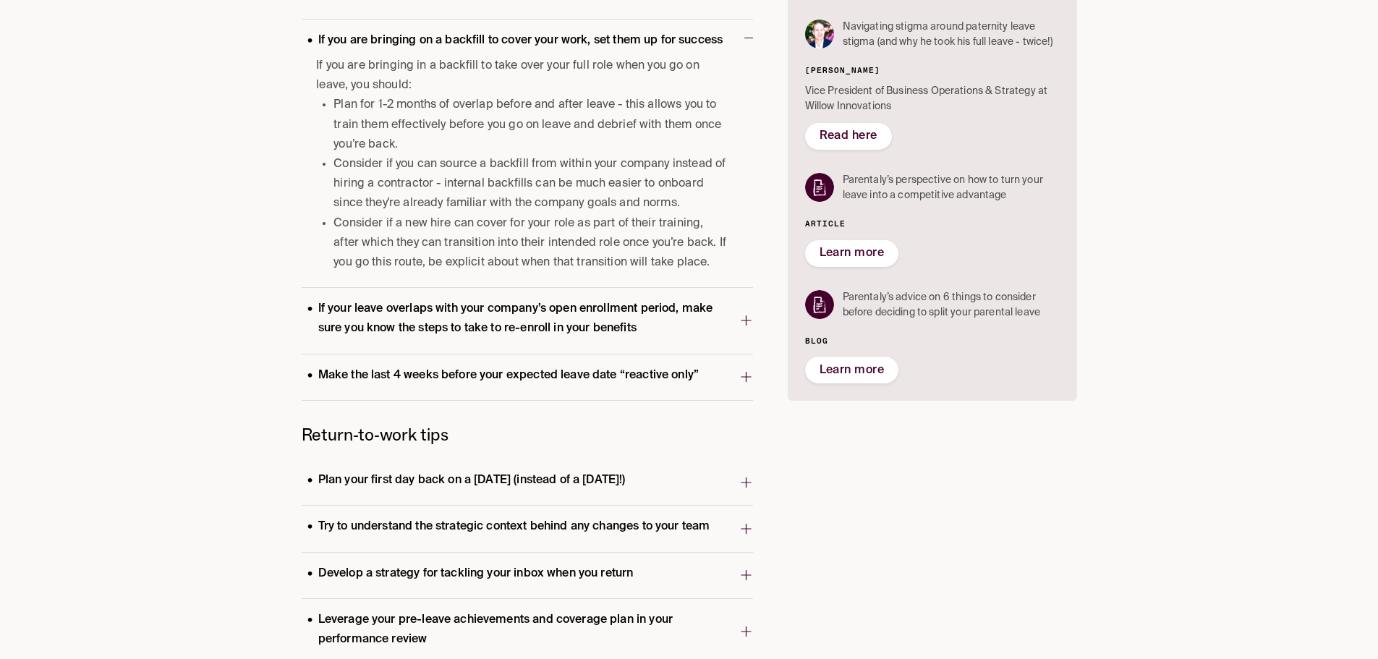
scroll to position [594, 0]
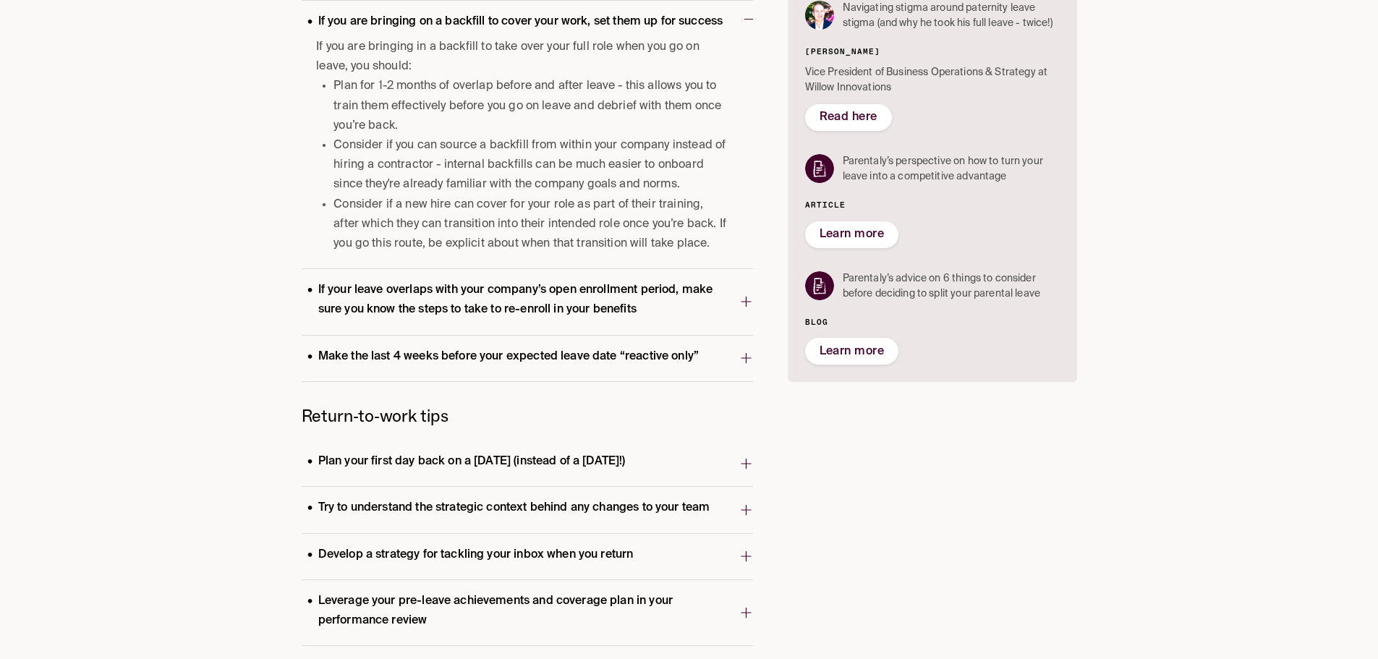
drag, startPoint x: 344, startPoint y: 118, endPoint x: 341, endPoint y: 147, distance: 29.1
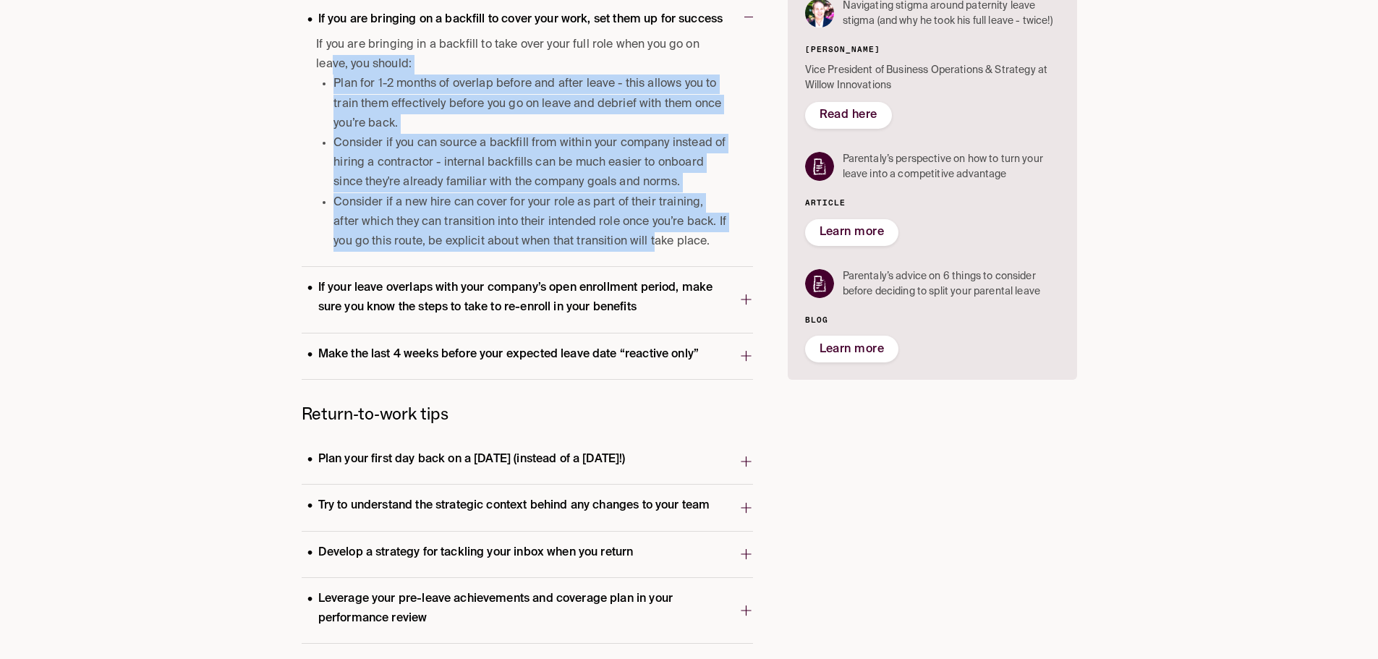
drag, startPoint x: 332, startPoint y: 58, endPoint x: 618, endPoint y: 232, distance: 334.4
click at [627, 241] on div "If you are bringing in a backfill to take over your full role when you go on le…" at bounding box center [522, 143] width 413 height 216
click at [423, 18] on p "If you are bringing on a backfill to cover your work, set them up for success" at bounding box center [516, 20] width 428 height 20
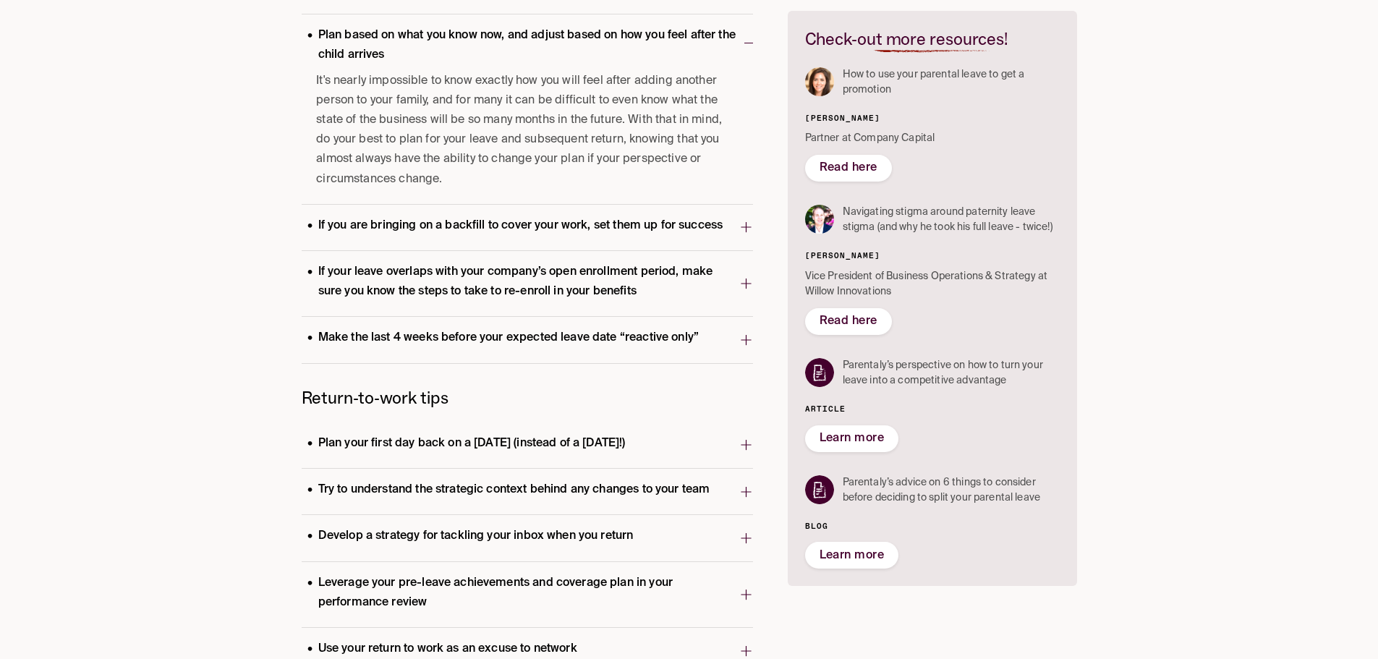
scroll to position [372, 0]
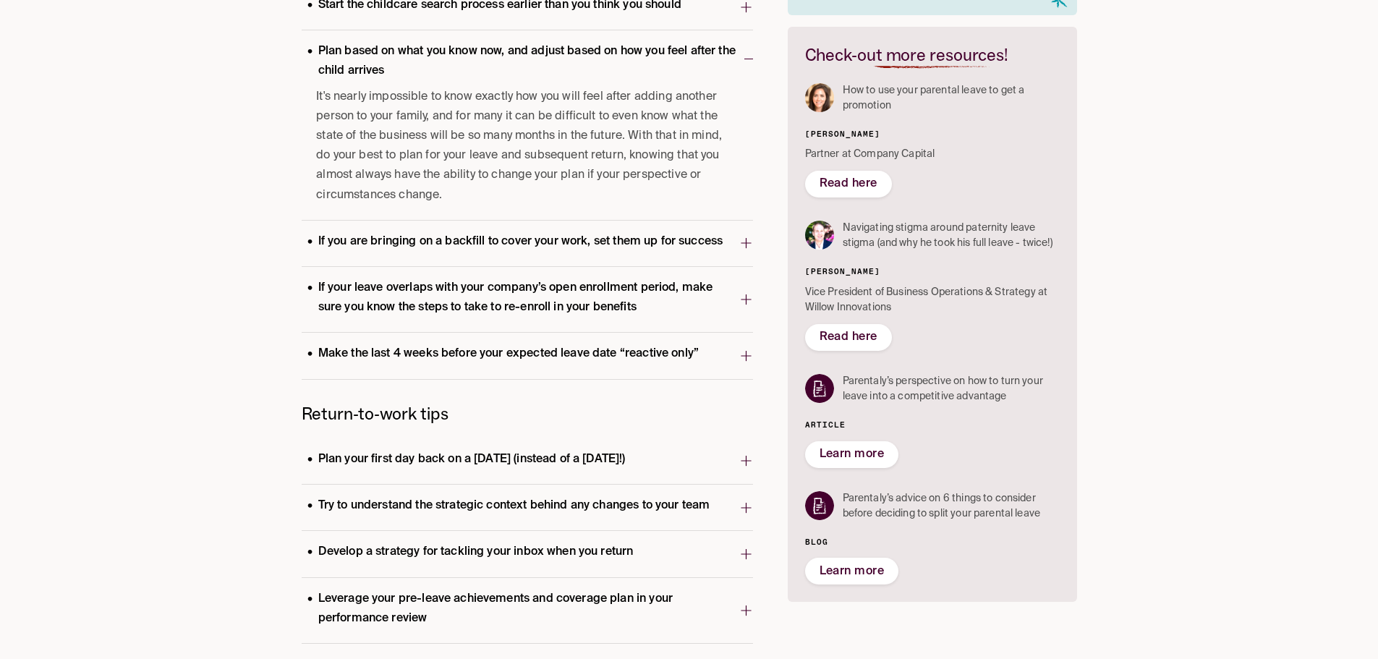
click at [452, 292] on p "If your leave overlaps with your company’s open enrollment period, make sure yo…" at bounding box center [521, 298] width 438 height 39
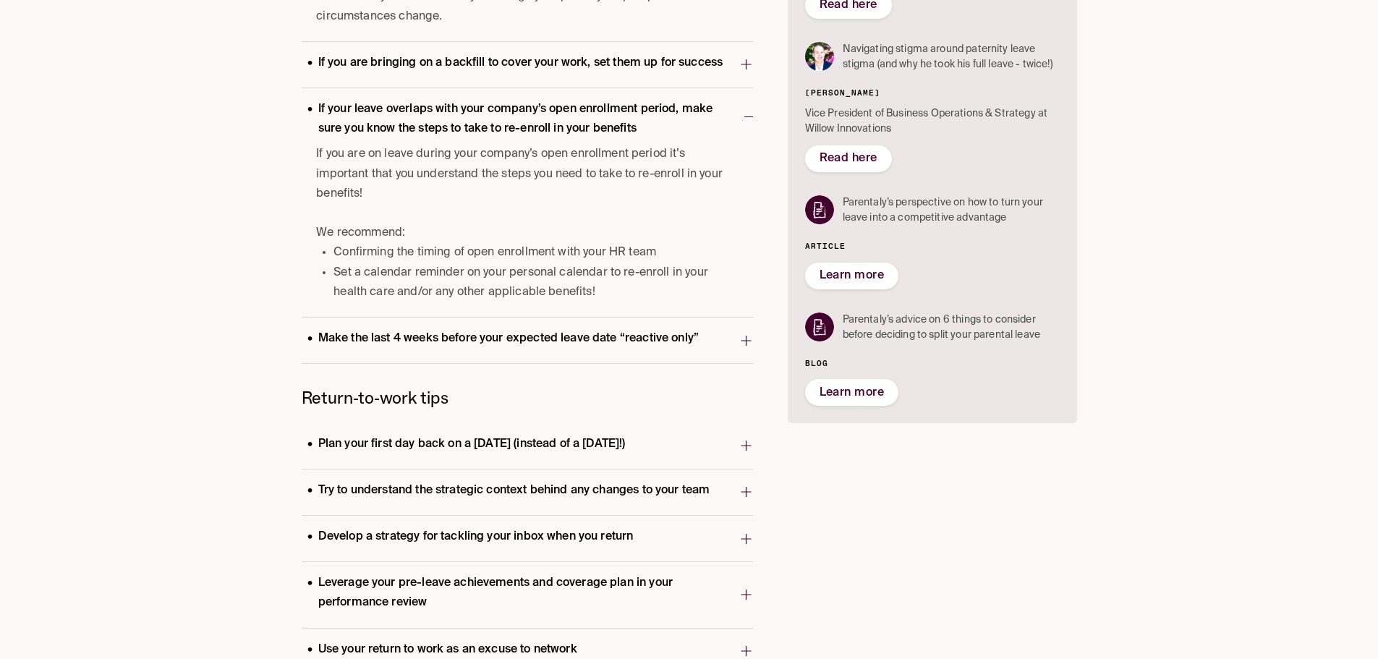
scroll to position [615, 0]
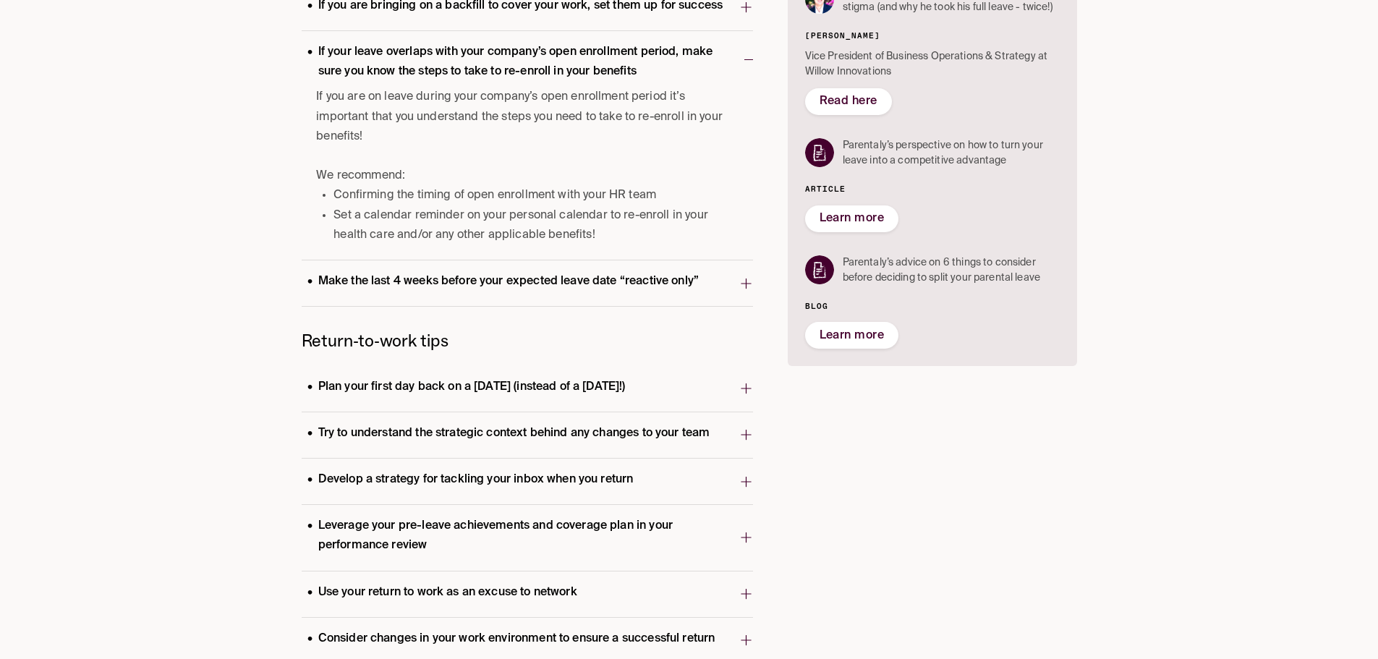
drag, startPoint x: 198, startPoint y: 210, endPoint x: 198, endPoint y: 260, distance: 49.9
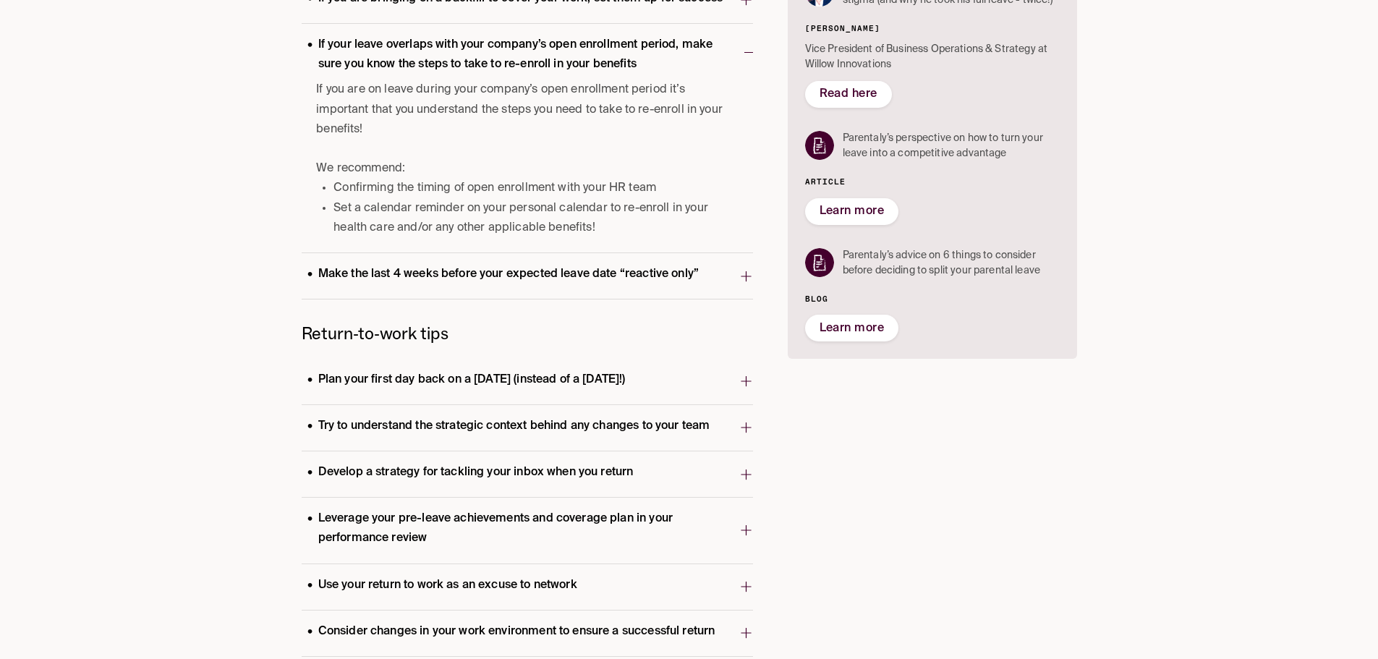
click at [606, 68] on p "If your leave overlaps with your company’s open enrollment period, make sure yo…" at bounding box center [523, 54] width 443 height 39
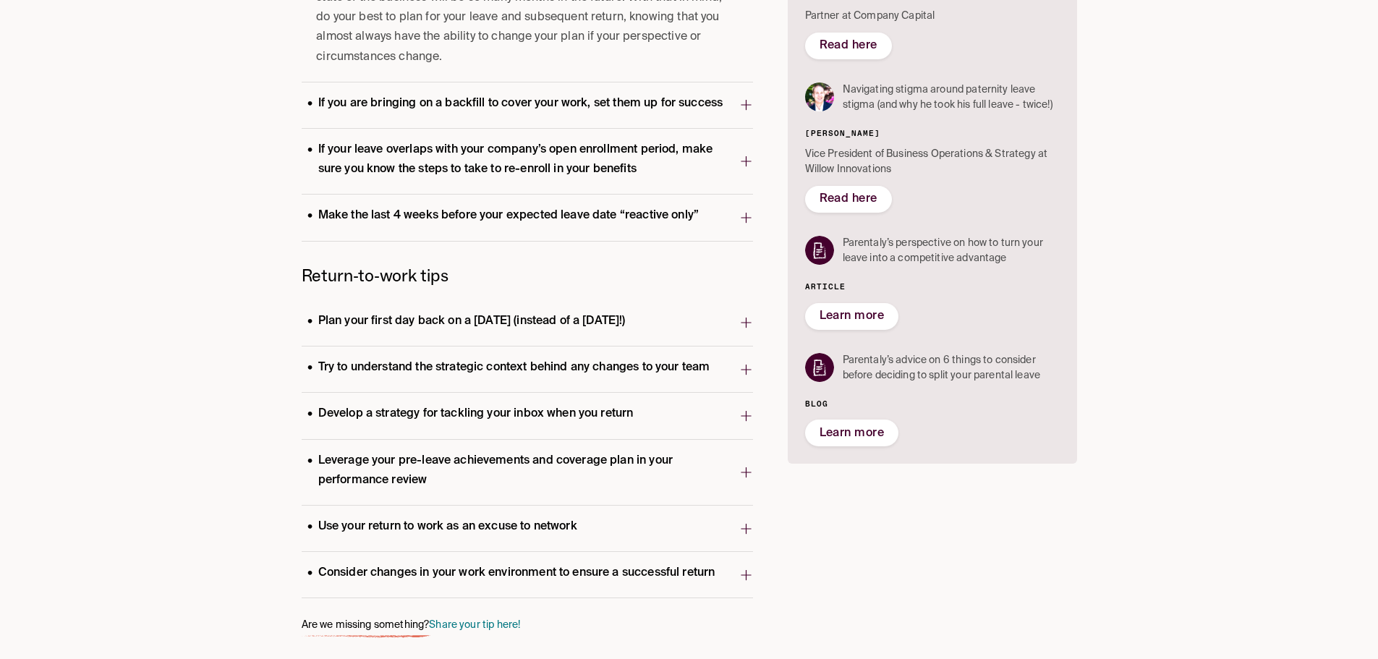
scroll to position [510, 0]
click at [600, 211] on p "Make the last 4 weeks before your expected leave date “reactive only”" at bounding box center [504, 216] width 404 height 20
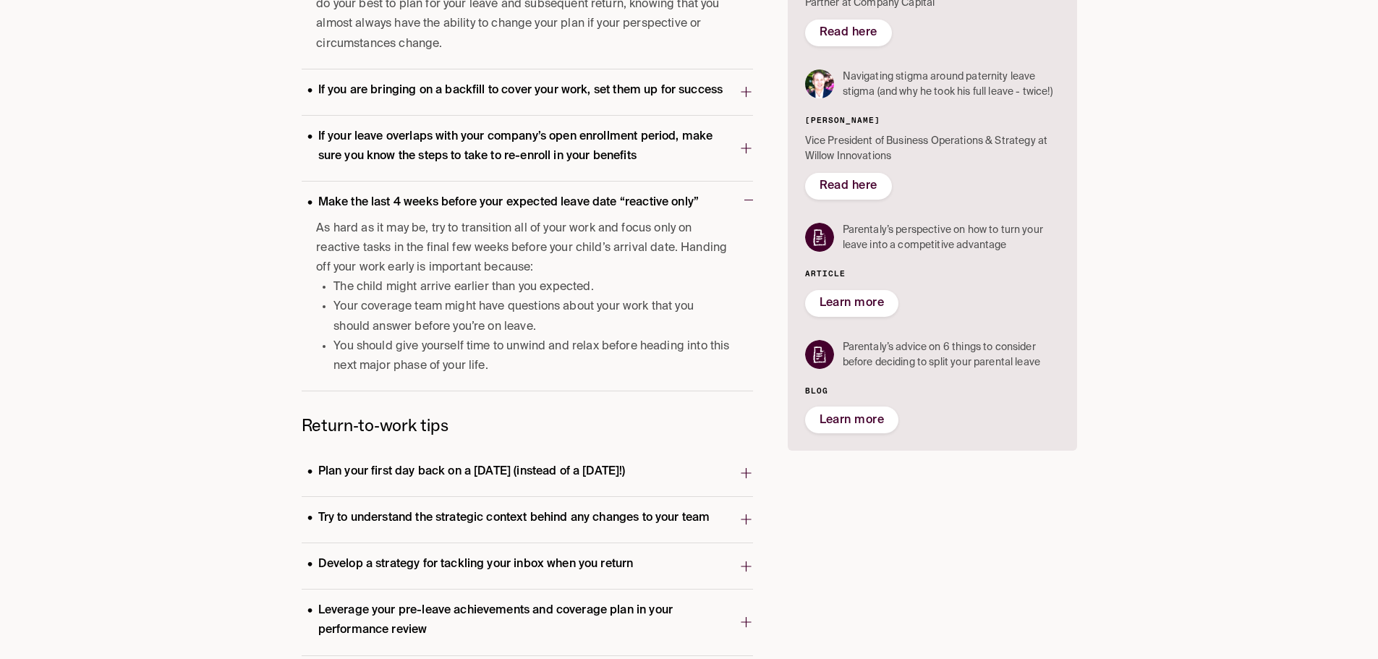
drag, startPoint x: 518, startPoint y: 263, endPoint x: 516, endPoint y: 276, distance: 13.9
click at [584, 203] on p "Make the last 4 weeks before your expected leave date “reactive only”" at bounding box center [504, 202] width 404 height 20
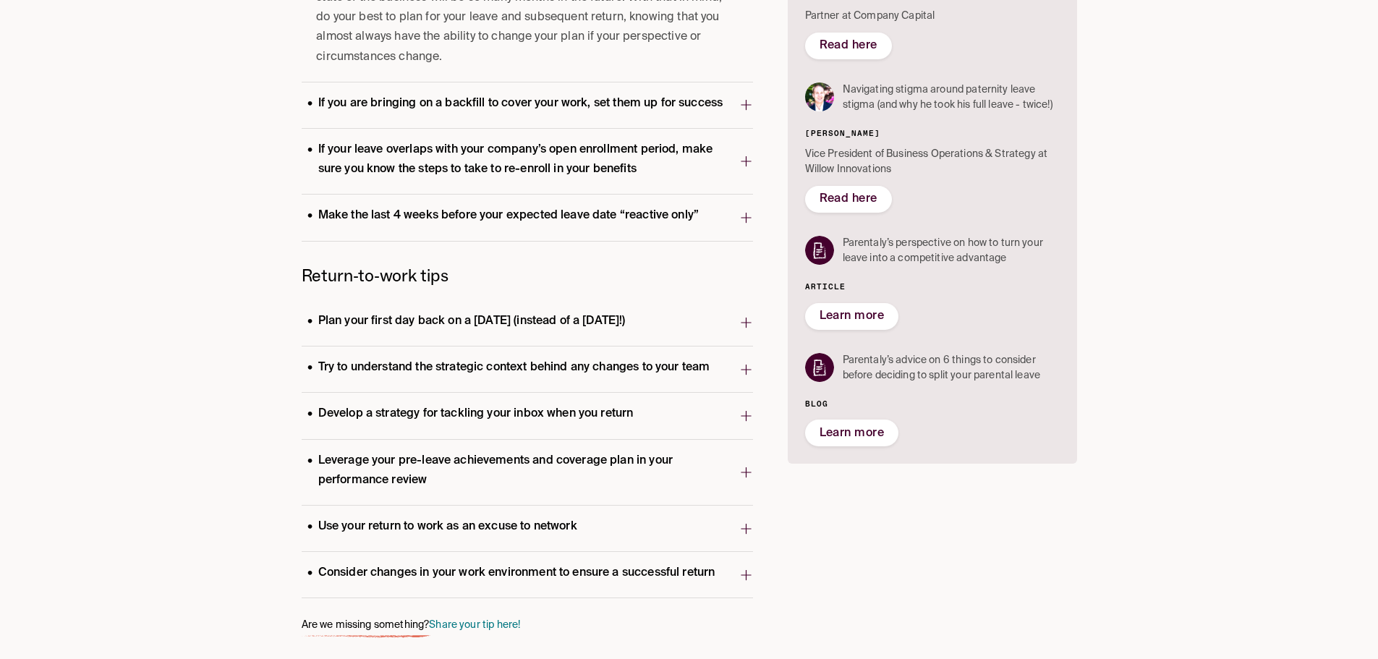
scroll to position [510, 0]
click at [554, 309] on span "Plan your first day back on a [DATE] (instead of a [DATE]!)" at bounding box center [521, 323] width 438 height 28
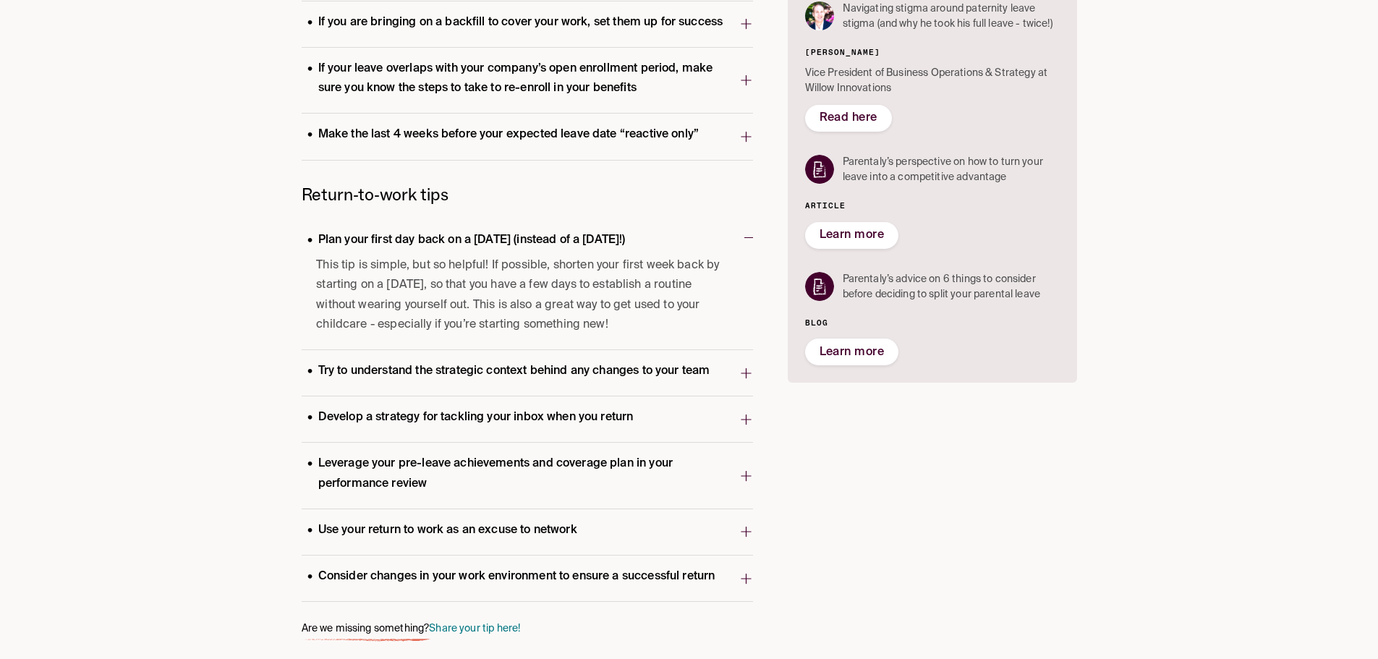
scroll to position [594, 0]
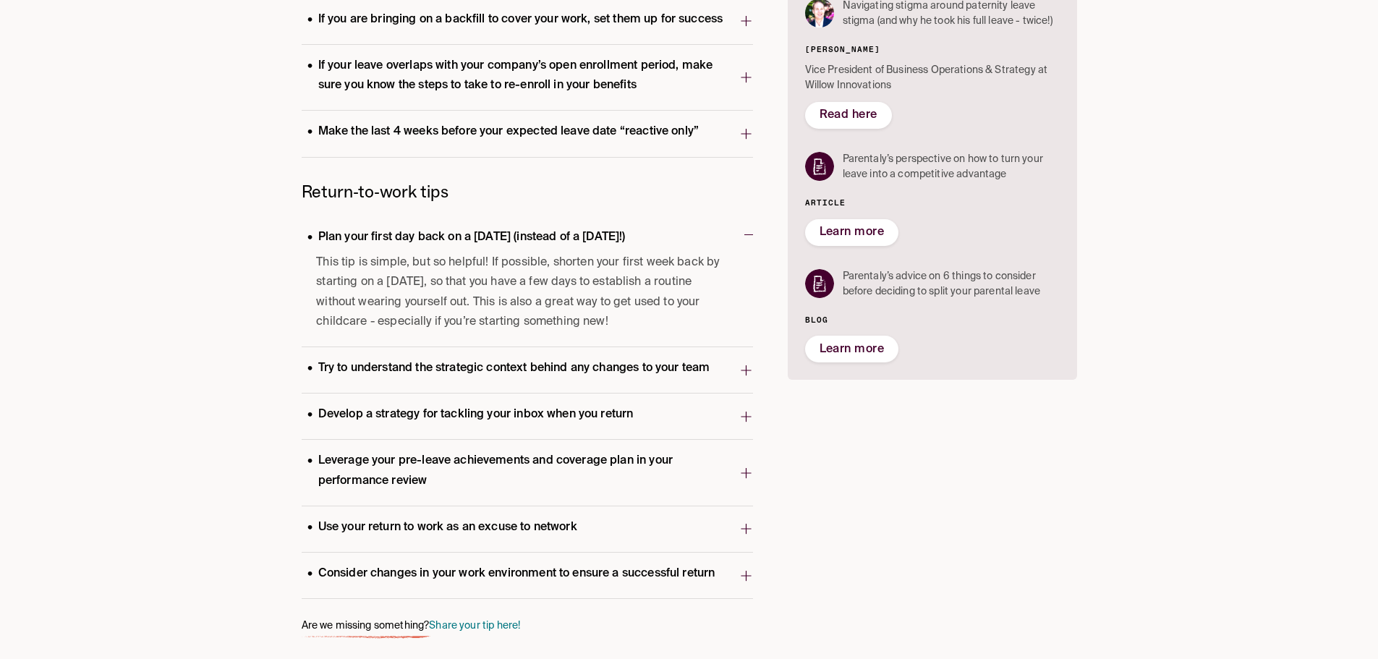
drag, startPoint x: 557, startPoint y: 264, endPoint x: 534, endPoint y: 287, distance: 32.2
click at [491, 356] on span "Try to understand the strategic context behind any changes to your team" at bounding box center [521, 370] width 438 height 28
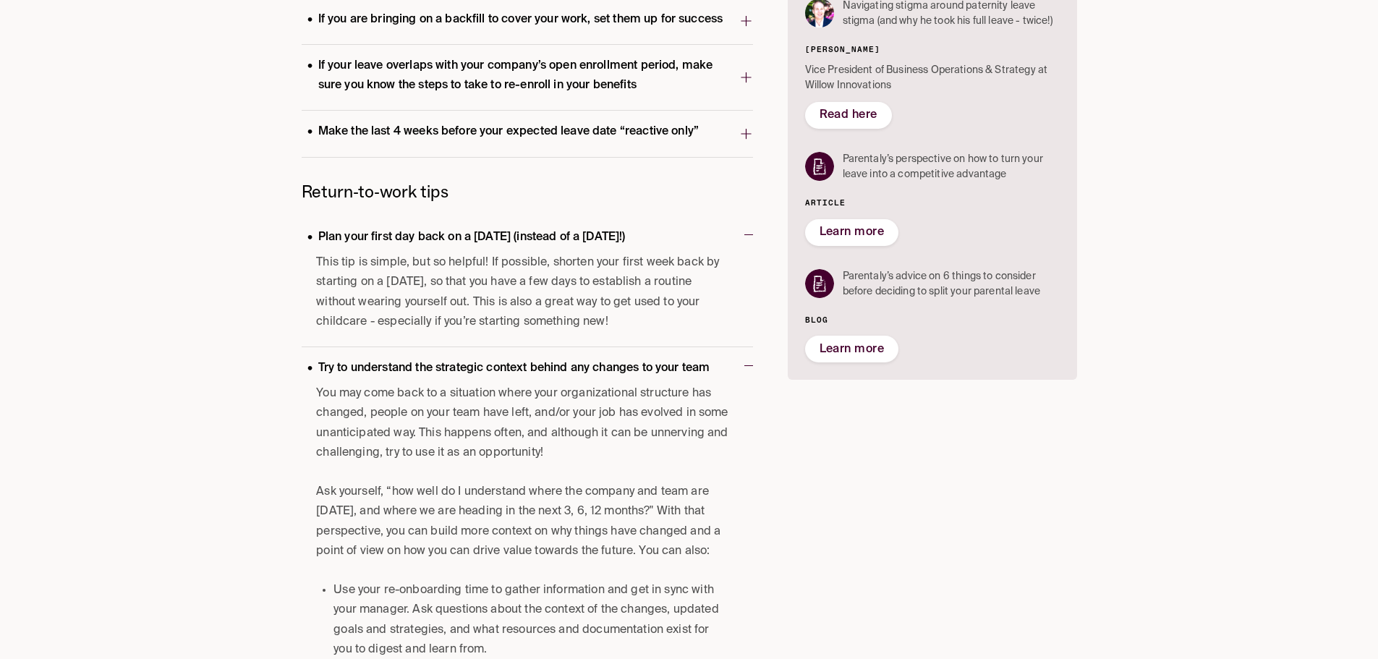
click at [522, 229] on p "Plan your first day back on a [DATE] (instead of a [DATE]!)" at bounding box center [467, 238] width 330 height 20
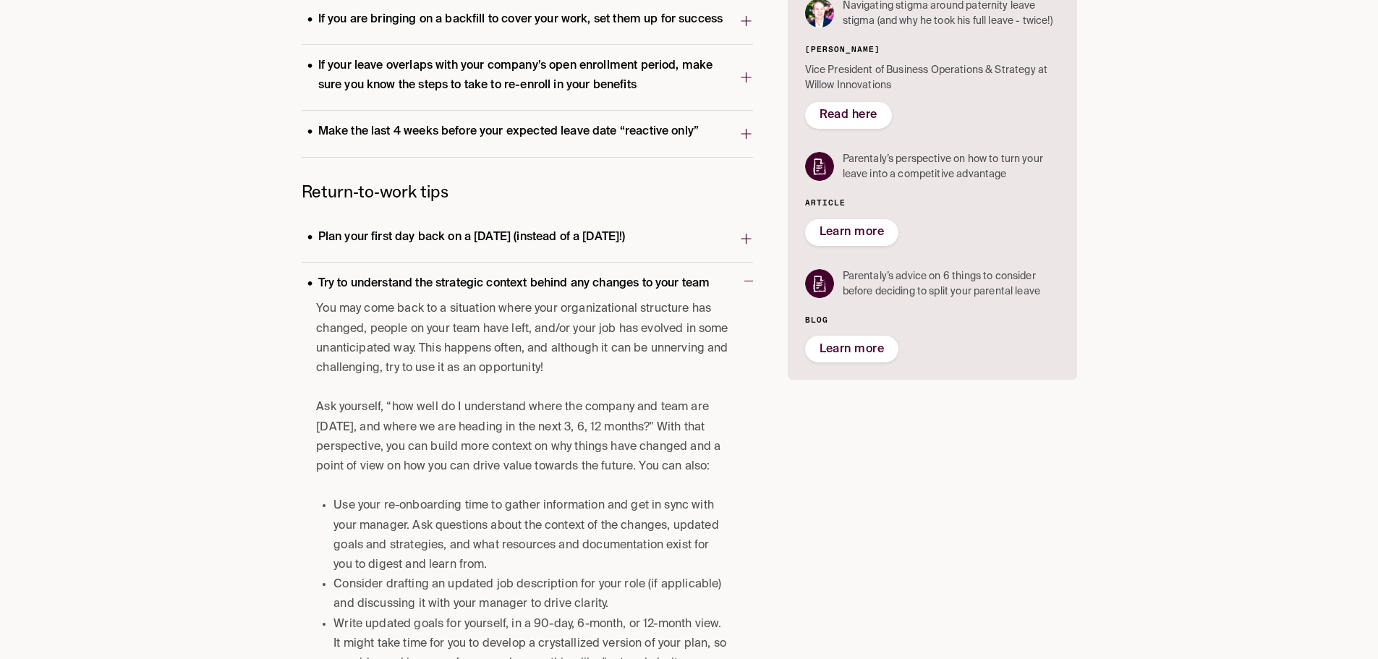
scroll to position [739, 0]
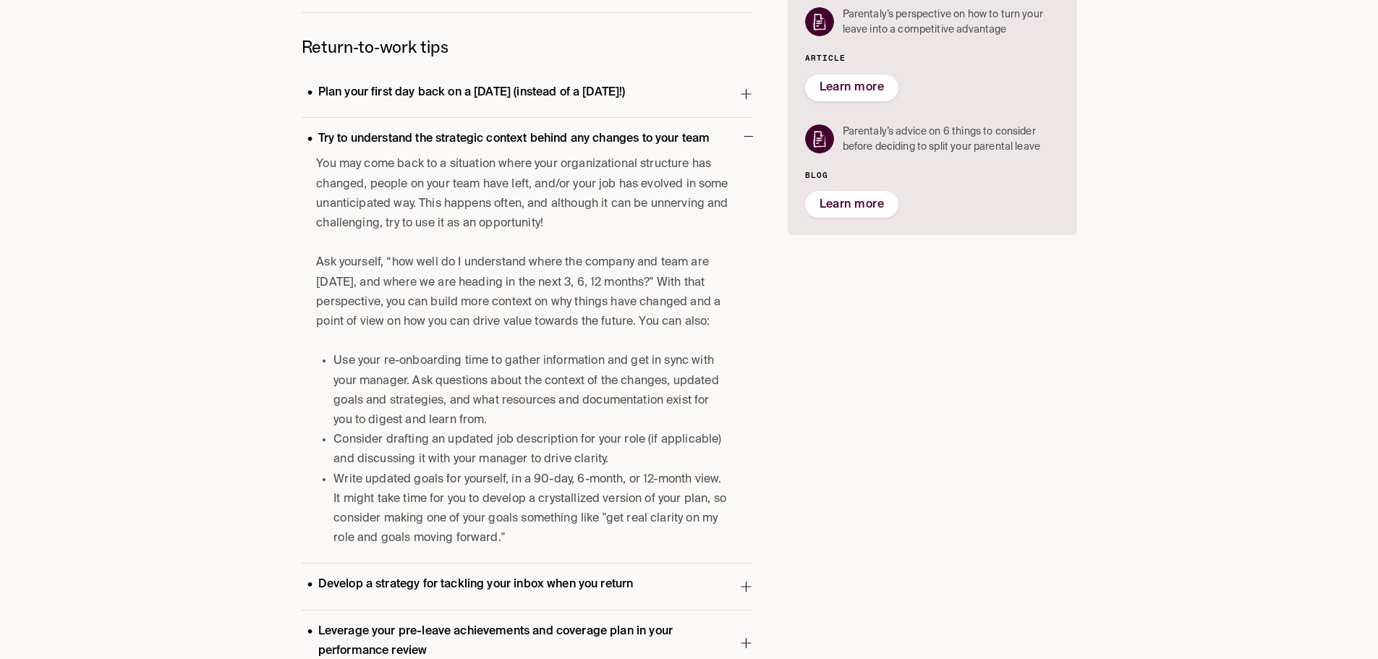
click at [523, 149] on p "Try to understand the strategic context behind any changes to your team" at bounding box center [509, 140] width 415 height 20
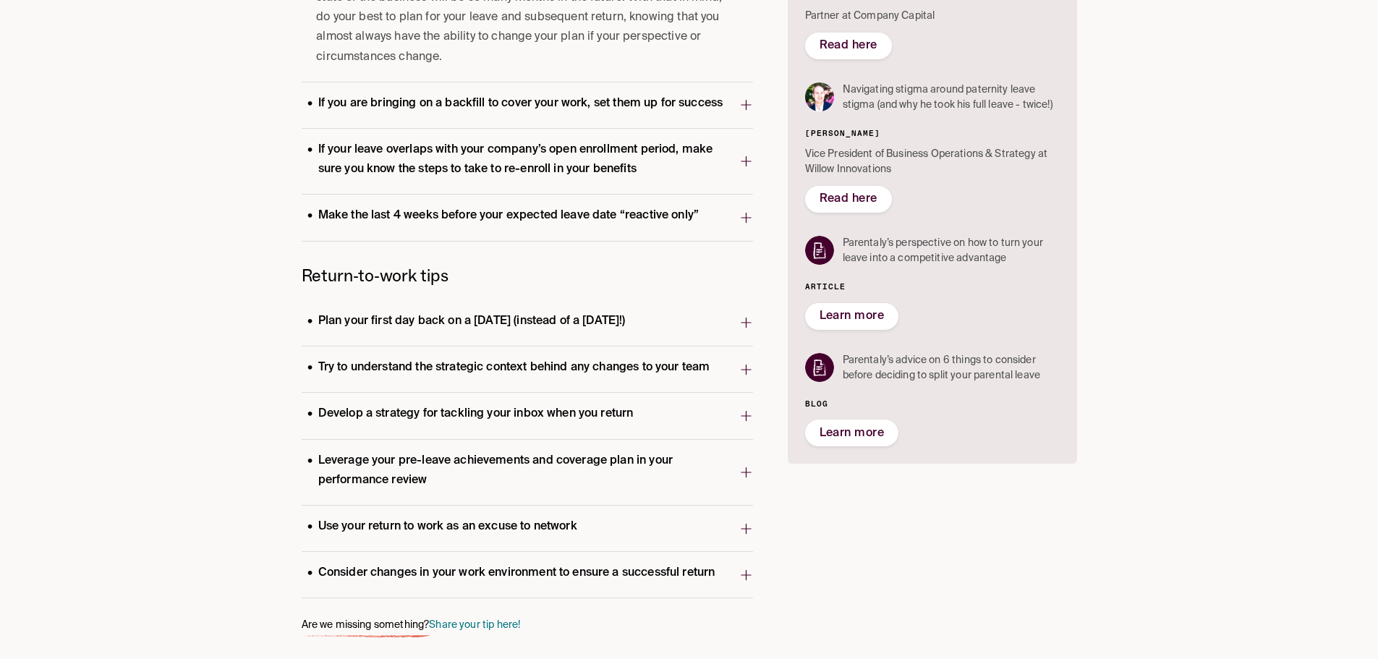
scroll to position [510, 0]
click at [478, 477] on p "Leverage your pre-leave achievements and coverage plan in your performance revi…" at bounding box center [521, 470] width 438 height 39
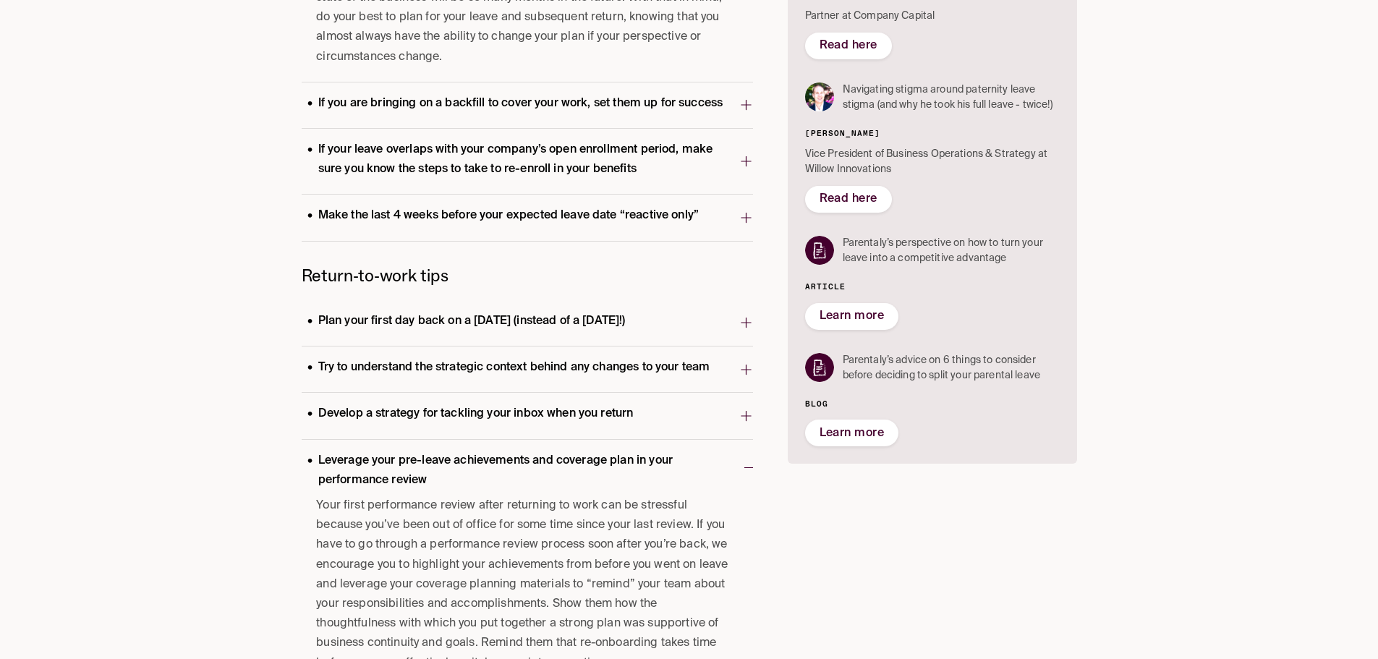
scroll to position [655, 0]
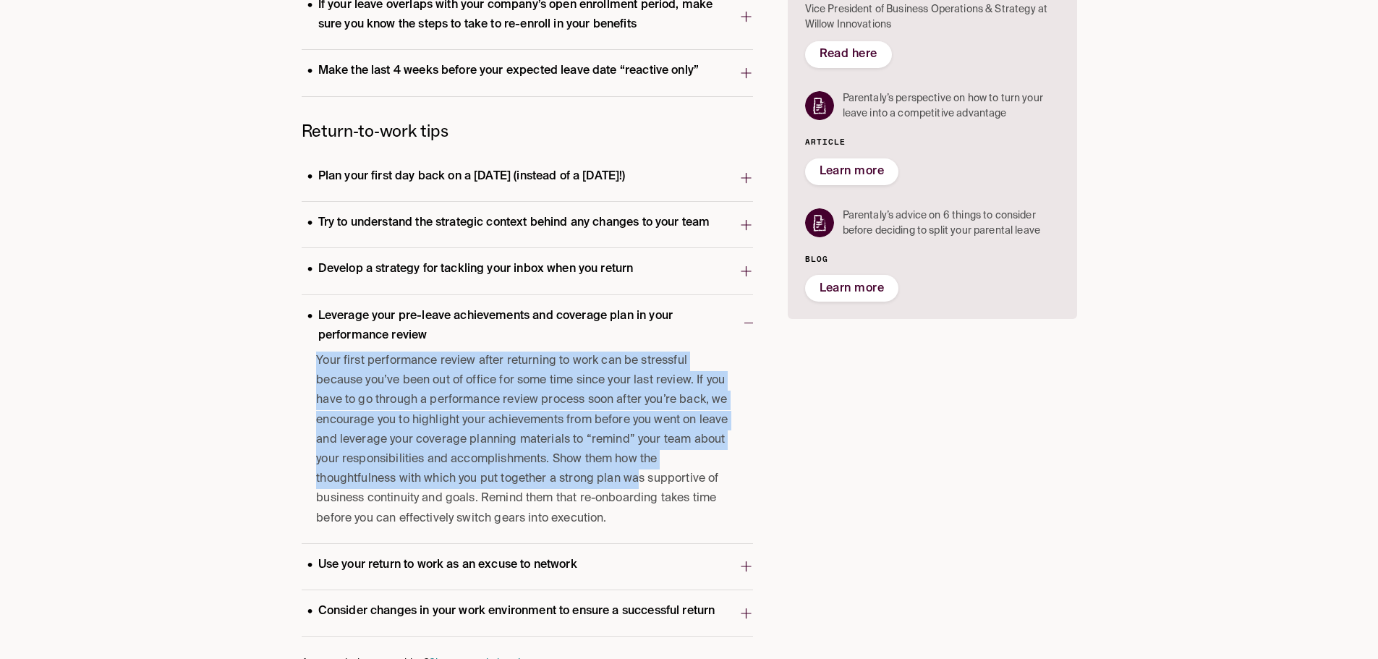
drag, startPoint x: 313, startPoint y: 368, endPoint x: 622, endPoint y: 417, distance: 313.5
click at [634, 478] on div "Tips & Tricks Leave Resources / Tips & Tricks Pre-leave tips Reframe your paren…" at bounding box center [689, 51] width 805 height 1289
click at [389, 334] on p "Leverage your pre-leave achievements and coverage plan in your performance revi…" at bounding box center [523, 326] width 443 height 39
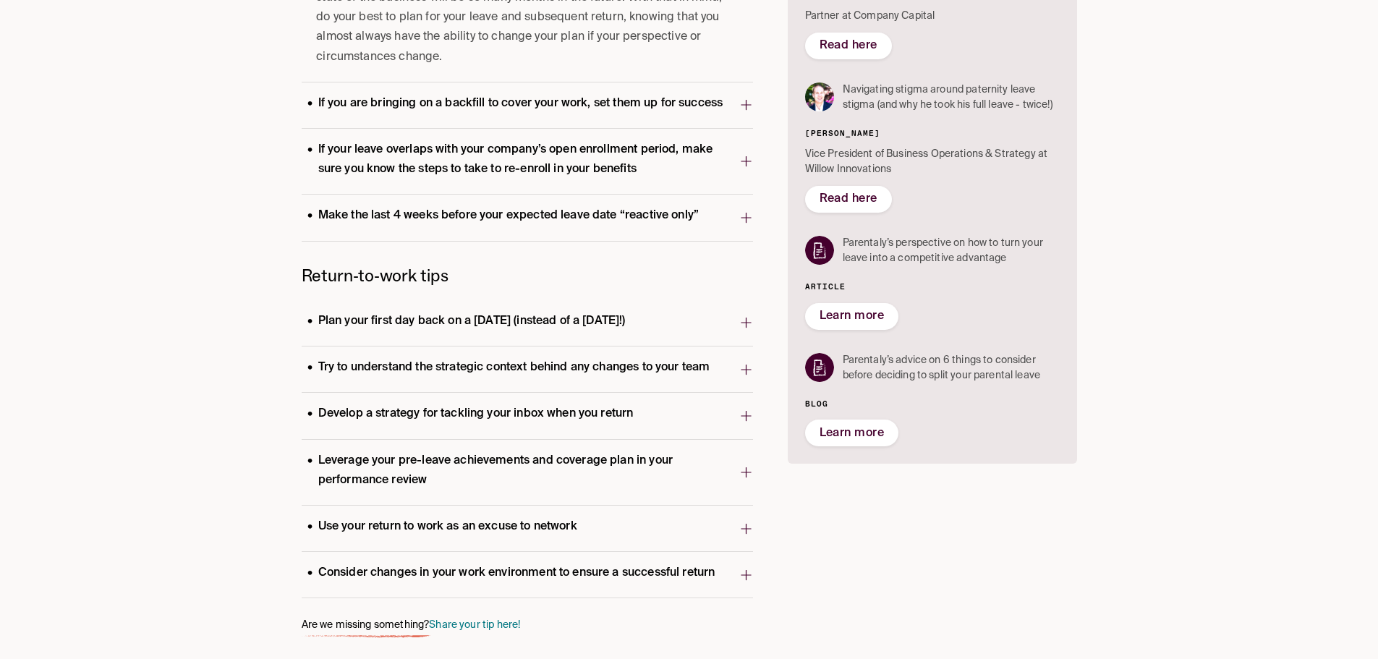
scroll to position [510, 0]
click at [428, 528] on p "Use your return to work as an excuse to network" at bounding box center [442, 527] width 281 height 20
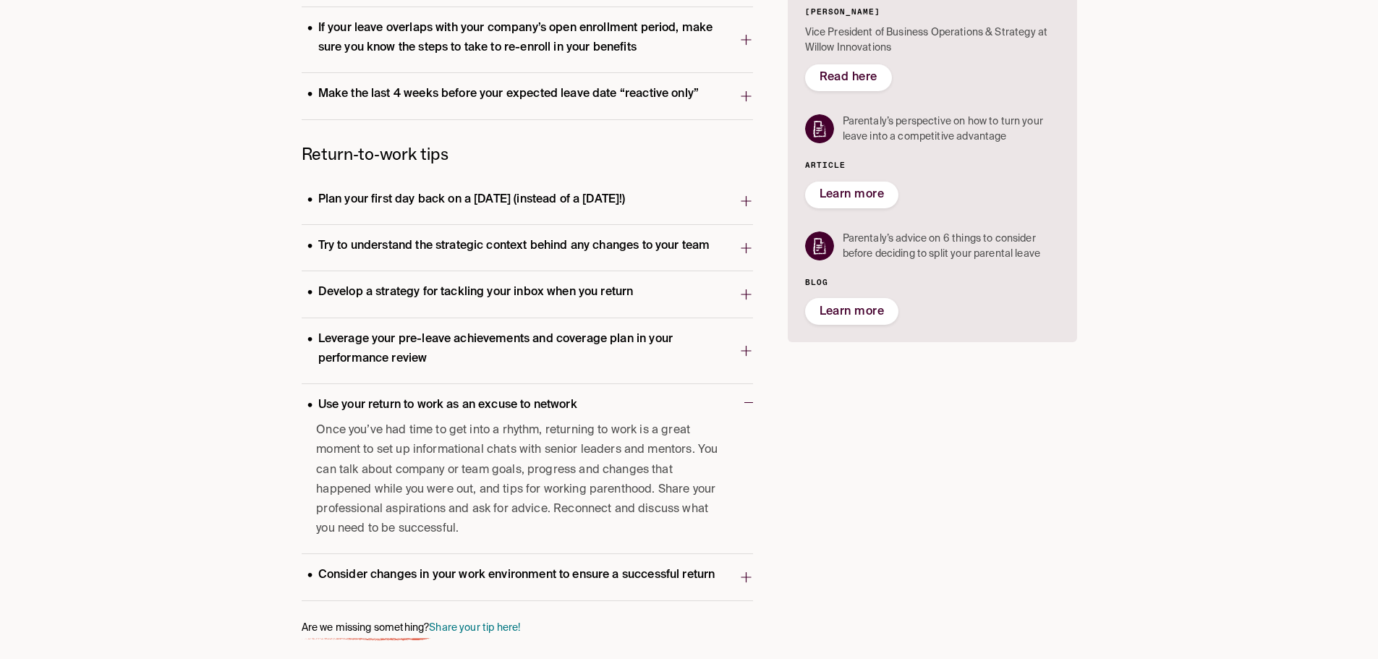
scroll to position [634, 0]
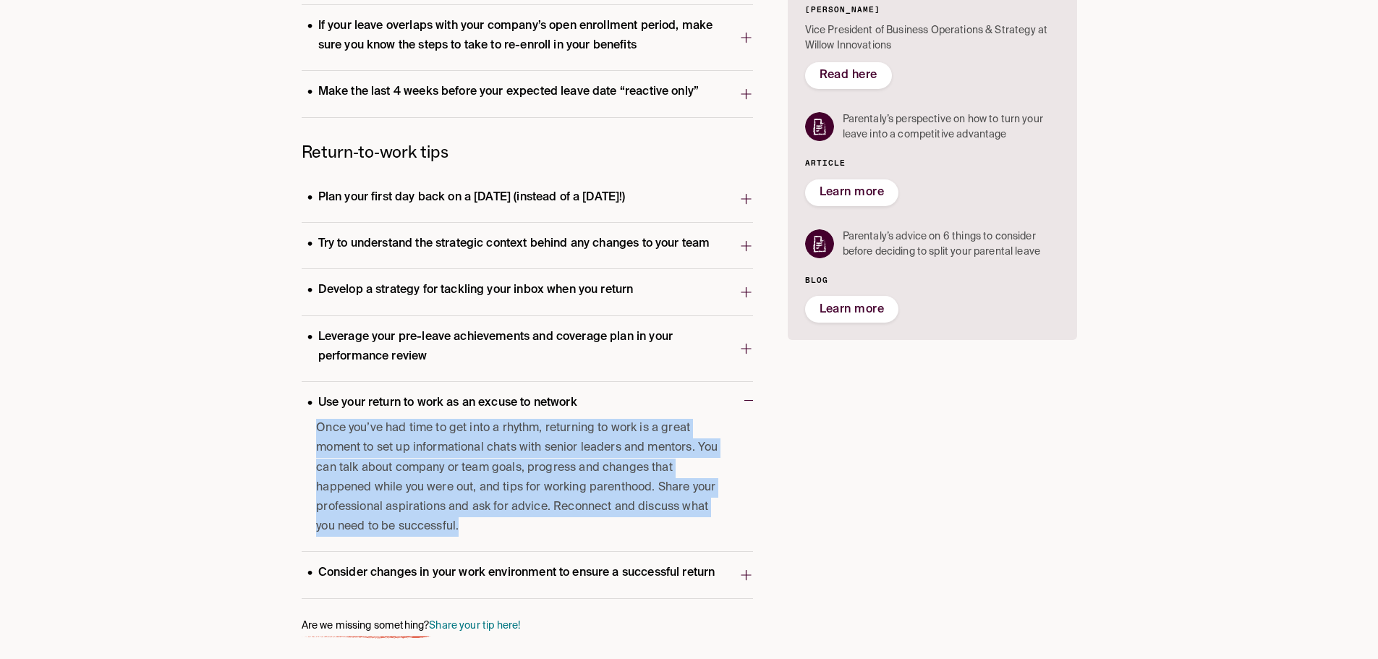
drag, startPoint x: 315, startPoint y: 429, endPoint x: 561, endPoint y: 446, distance: 245.9
click at [531, 505] on div "Once you’ve had time to get into a rhythm, returning to work is a great moment …" at bounding box center [527, 485] width 451 height 132
click at [536, 404] on p "Use your return to work as an excuse to network" at bounding box center [442, 404] width 281 height 20
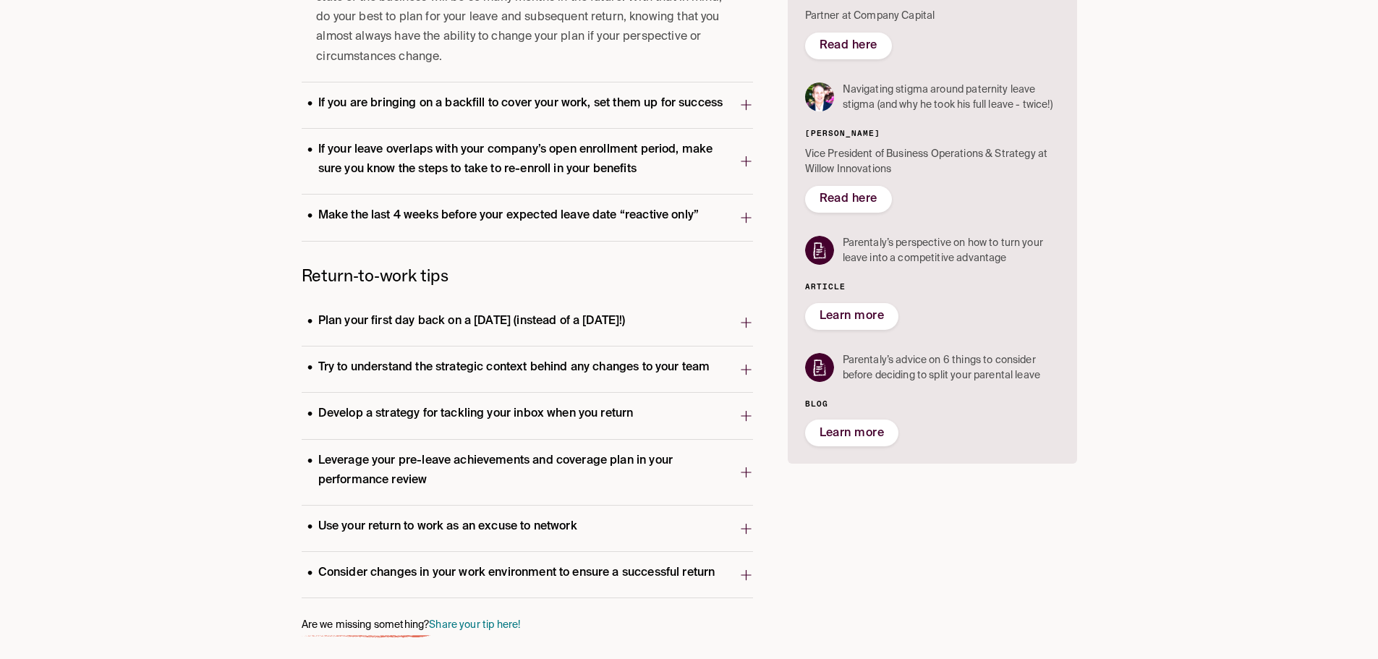
scroll to position [510, 0]
click at [498, 553] on div "Plan your first day back on a Wednesday (instead of a Monday!) This tip is simp…" at bounding box center [527, 449] width 451 height 298
click at [493, 574] on p "Consider changes in your work environment to ensure a successful return" at bounding box center [512, 574] width 420 height 20
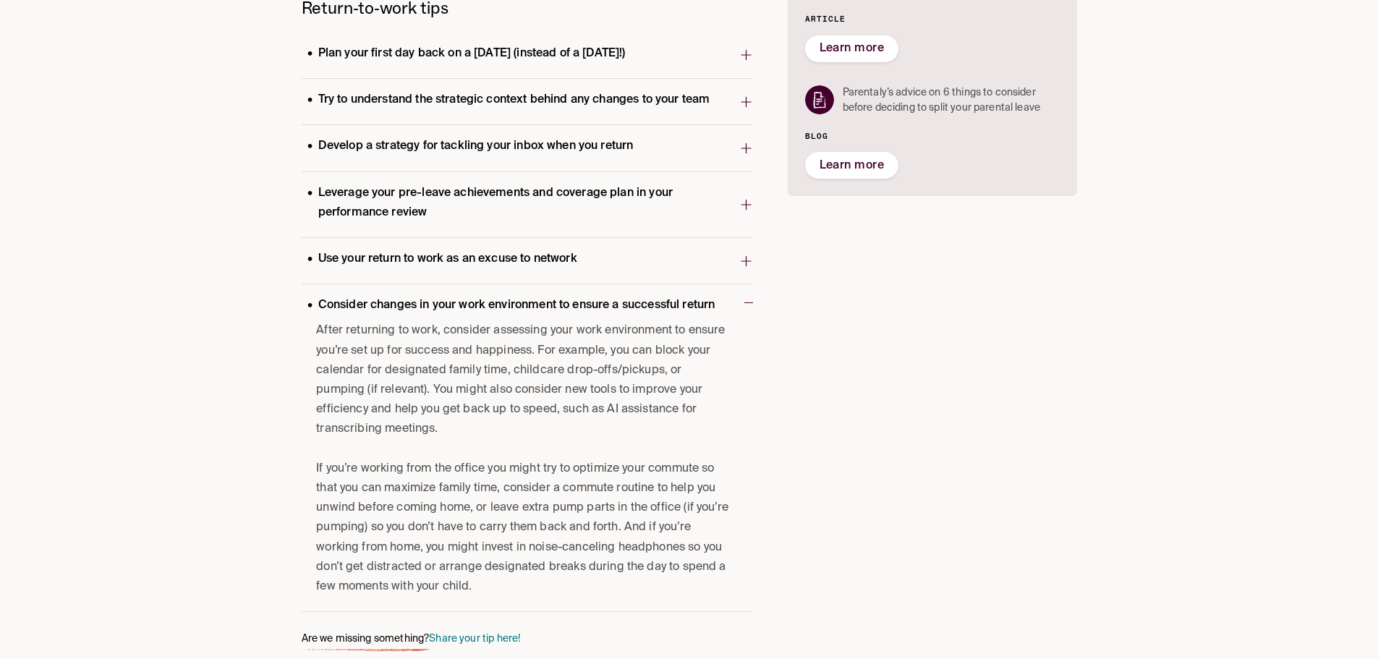
scroll to position [791, 0]
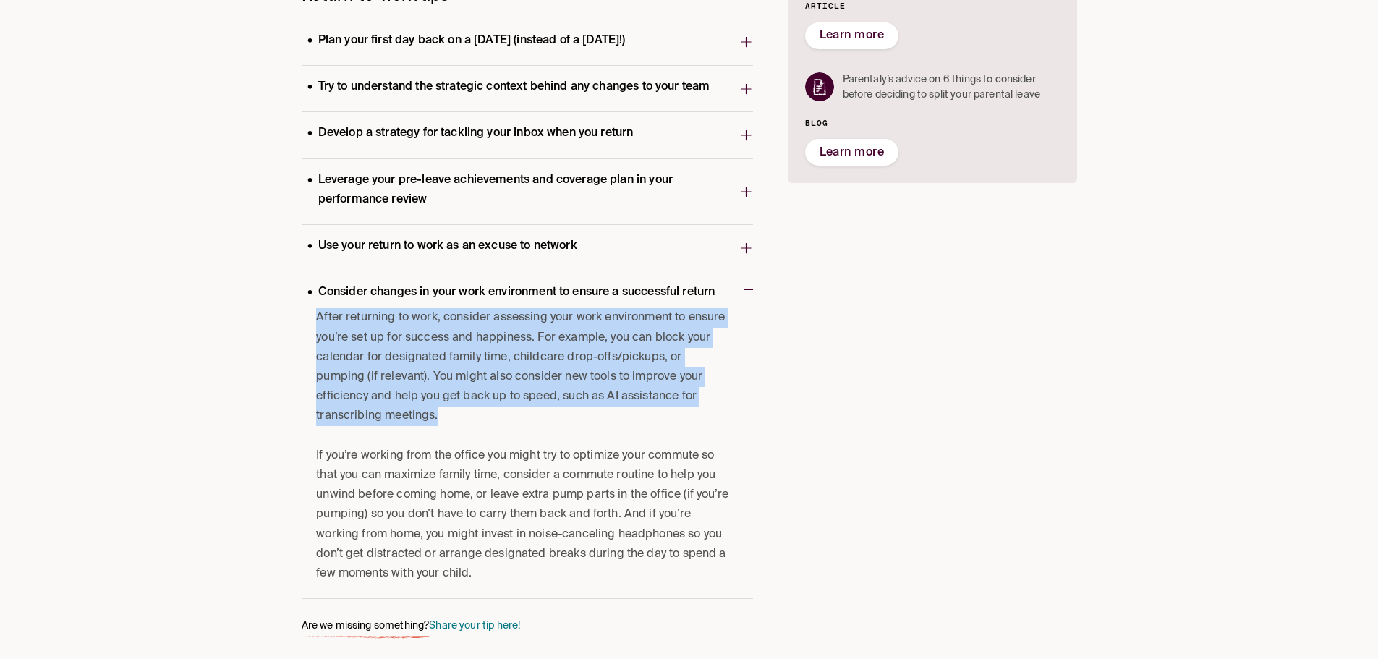
drag, startPoint x: 310, startPoint y: 327, endPoint x: 458, endPoint y: 422, distance: 176.0
click at [458, 422] on div "After returning to work, consider assessing your work environment to ensure you…" at bounding box center [527, 453] width 451 height 290
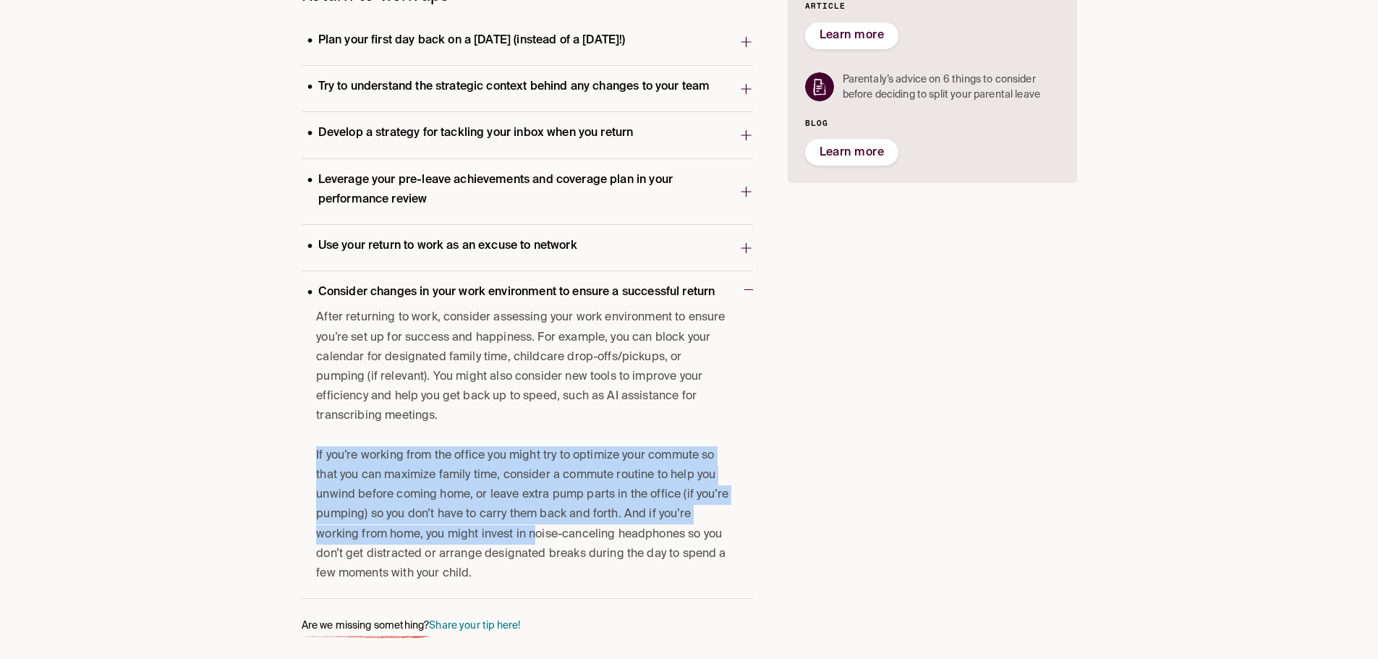
drag, startPoint x: 314, startPoint y: 462, endPoint x: 536, endPoint y: 530, distance: 232.3
click at [536, 530] on div "After returning to work, consider assessing your work environment to ensure you…" at bounding box center [527, 453] width 451 height 290
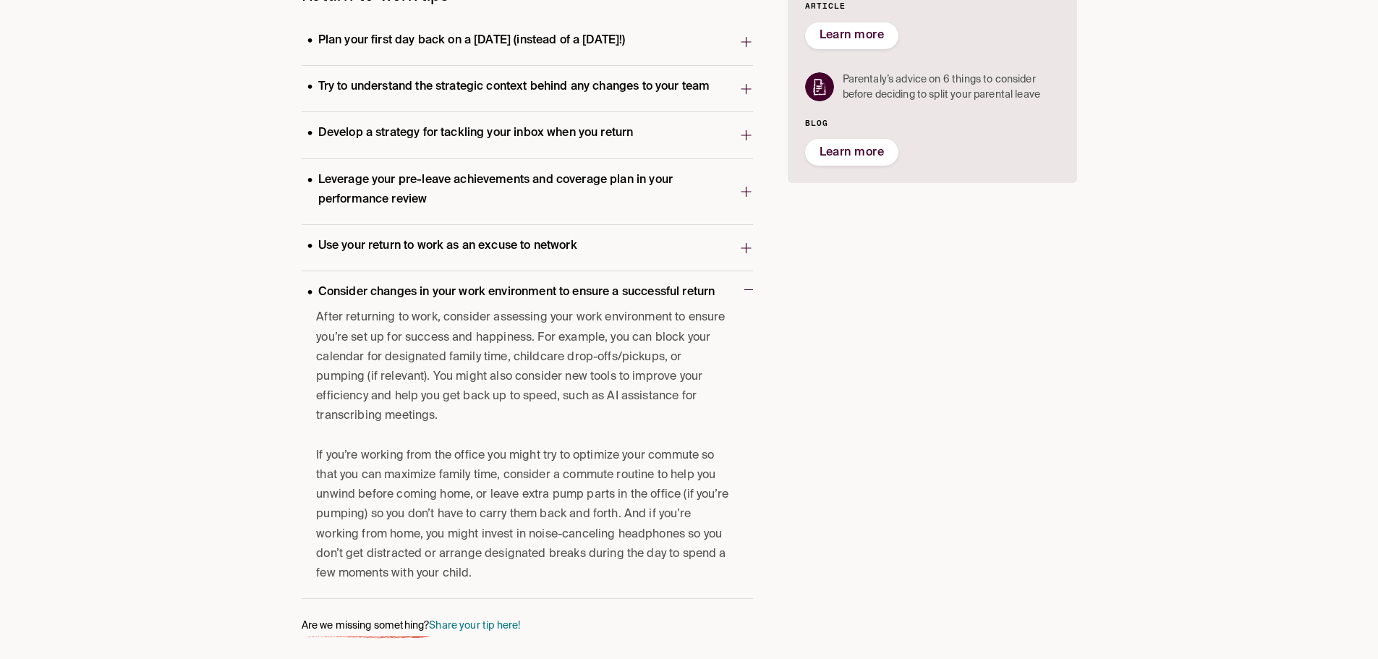
drag, startPoint x: 530, startPoint y: 370, endPoint x: 524, endPoint y: 444, distance: 74.0
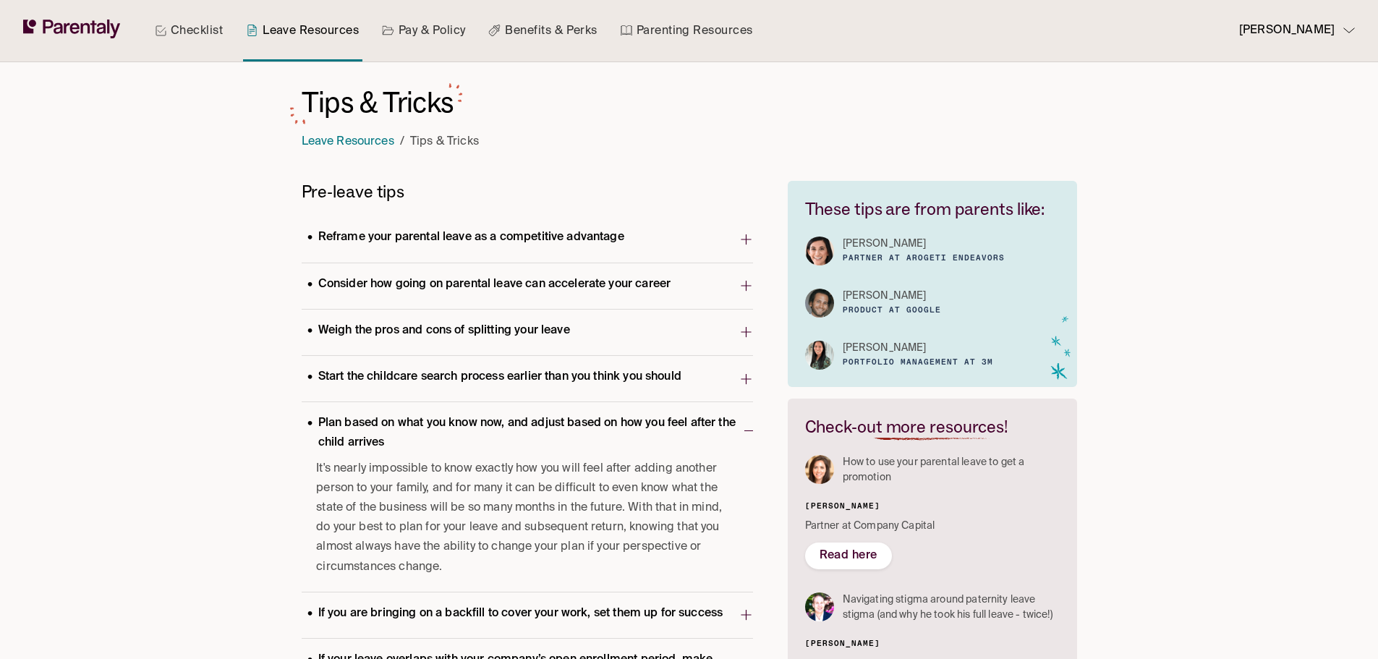
drag, startPoint x: 534, startPoint y: 383, endPoint x: 174, endPoint y: -50, distance: 563.1
